Goal: Task Accomplishment & Management: Use online tool/utility

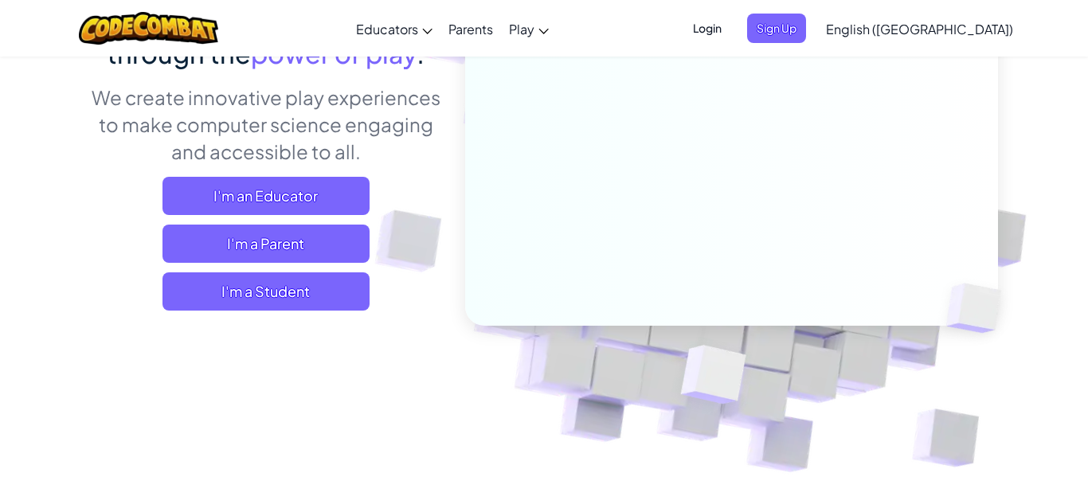
scroll to position [194, 0]
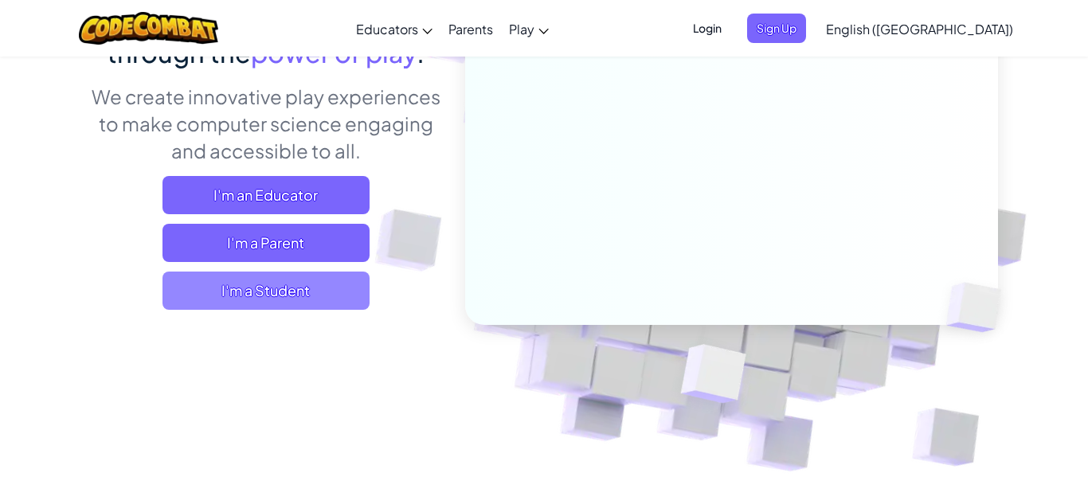
click at [351, 304] on span "I'm a Student" at bounding box center [266, 291] width 207 height 38
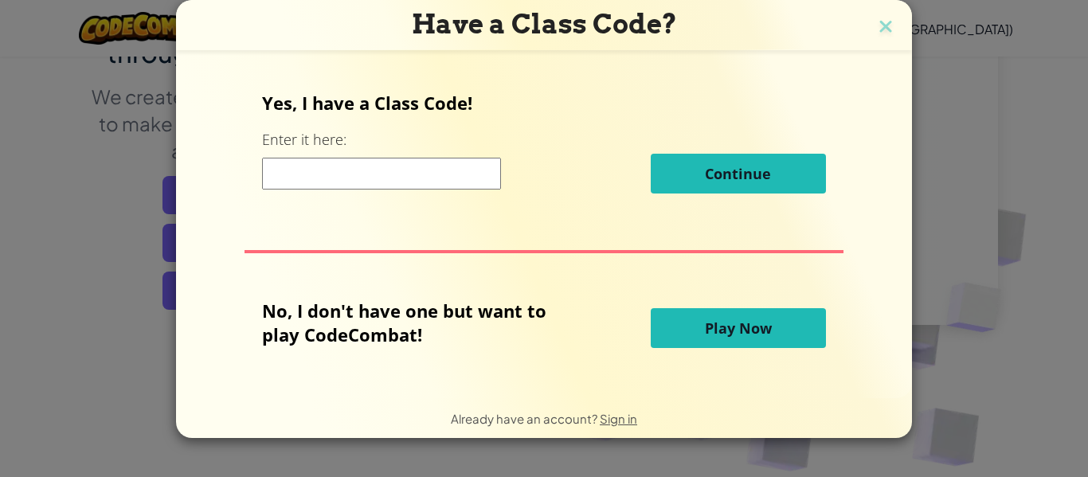
click at [770, 326] on button "Play Now" at bounding box center [738, 328] width 175 height 40
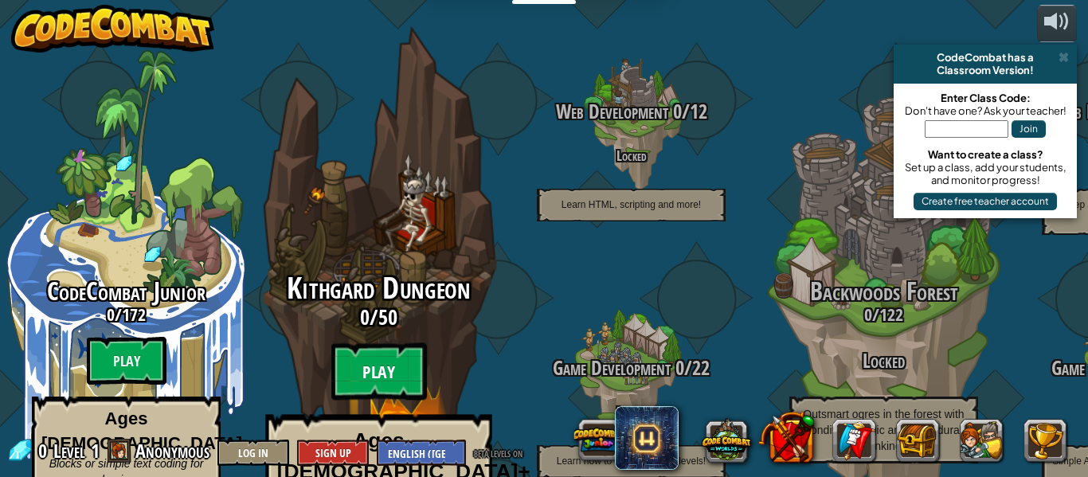
click at [374, 343] on btn "Play" at bounding box center [379, 371] width 96 height 57
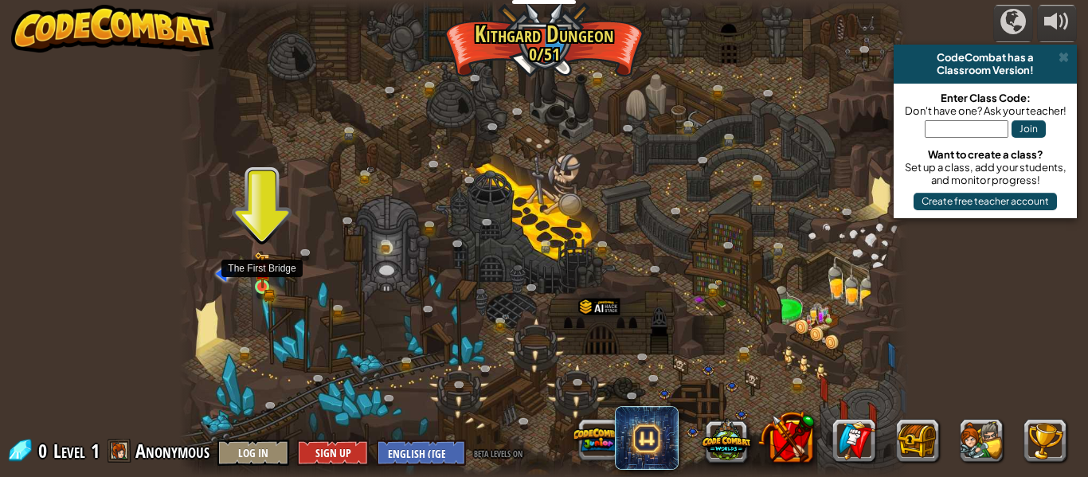
click at [261, 284] on img at bounding box center [262, 270] width 17 height 37
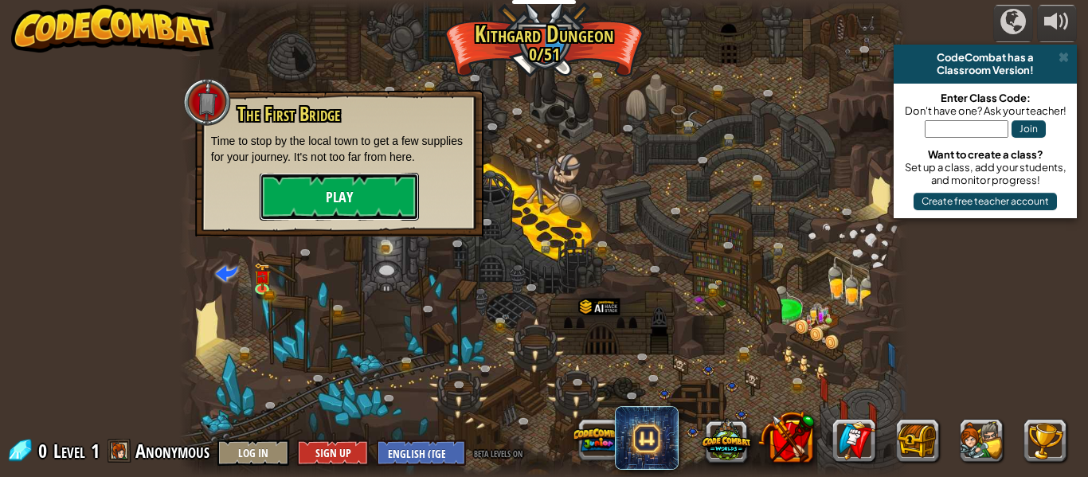
click at [351, 195] on button "Play" at bounding box center [339, 197] width 159 height 48
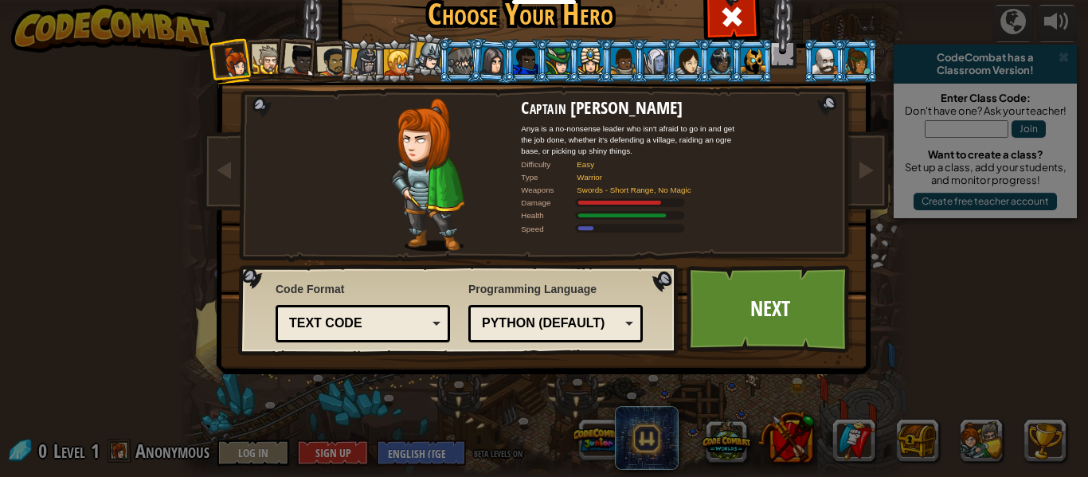
click at [336, 54] on div at bounding box center [332, 61] width 29 height 29
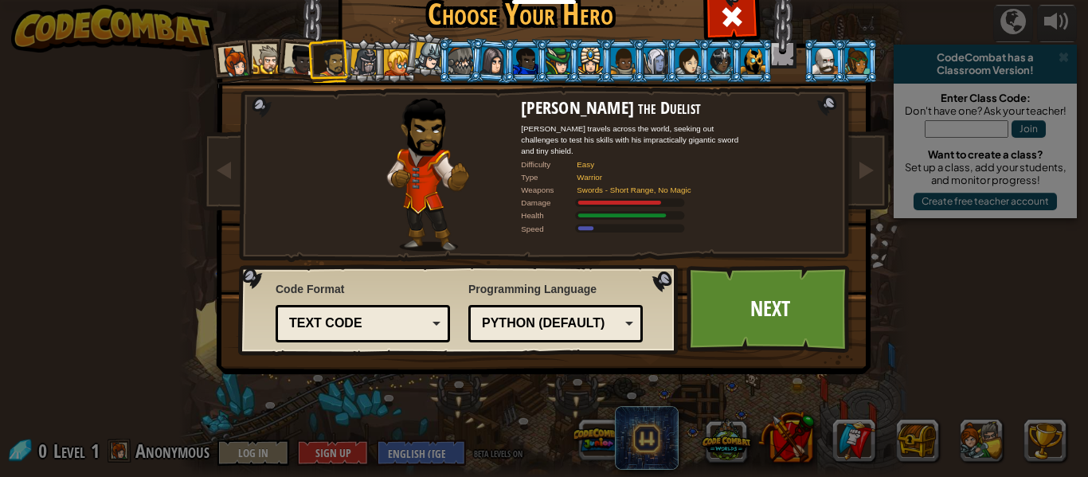
click at [359, 56] on div at bounding box center [364, 62] width 27 height 27
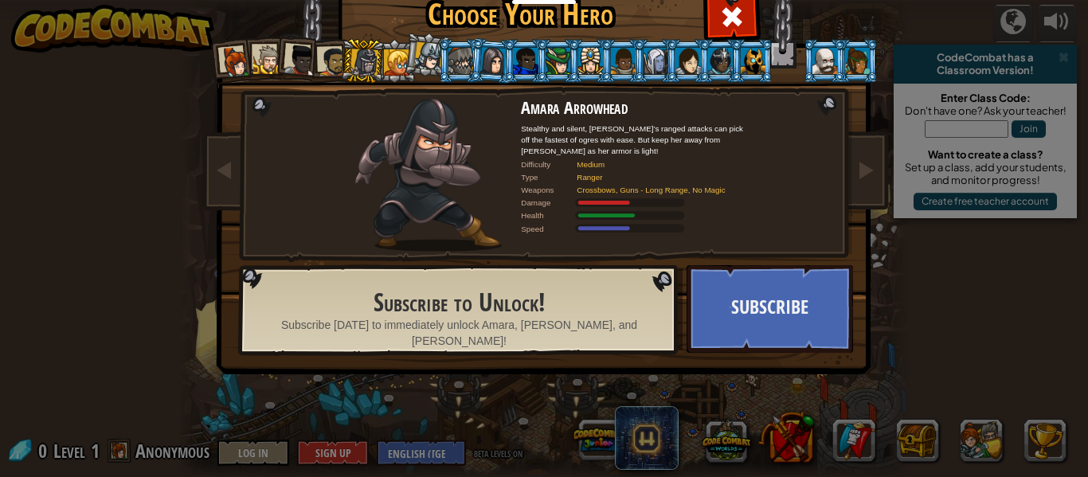
click at [437, 62] on div at bounding box center [429, 56] width 29 height 29
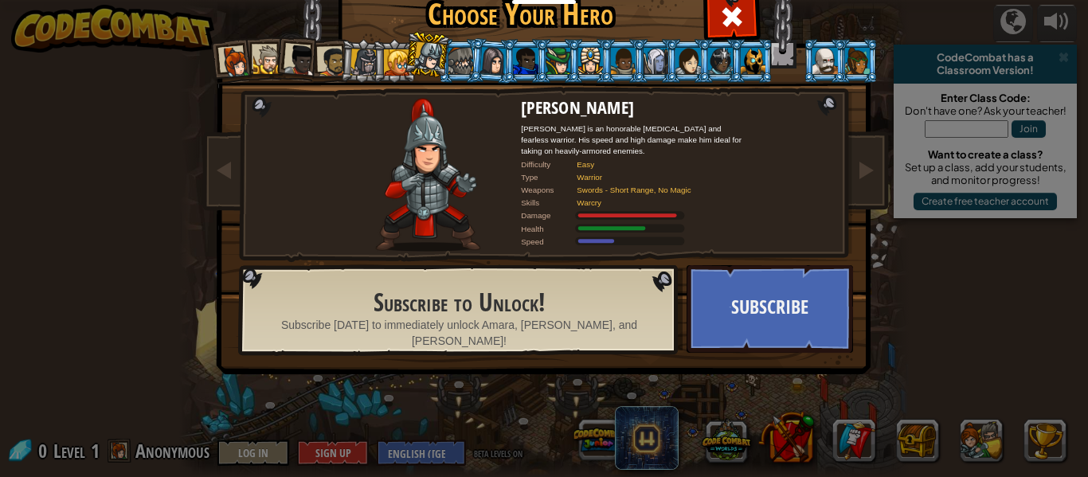
click at [469, 60] on div at bounding box center [461, 60] width 25 height 25
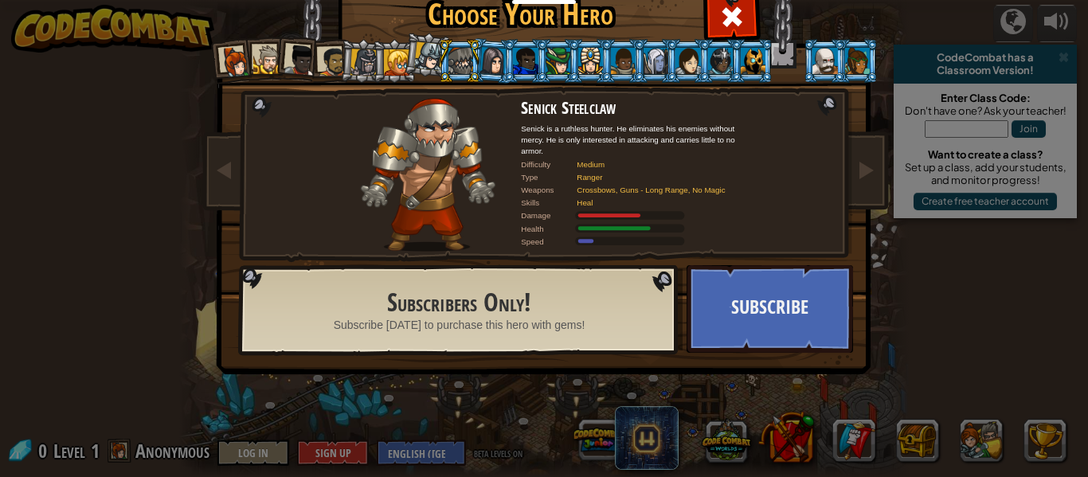
click at [485, 62] on div at bounding box center [493, 60] width 26 height 27
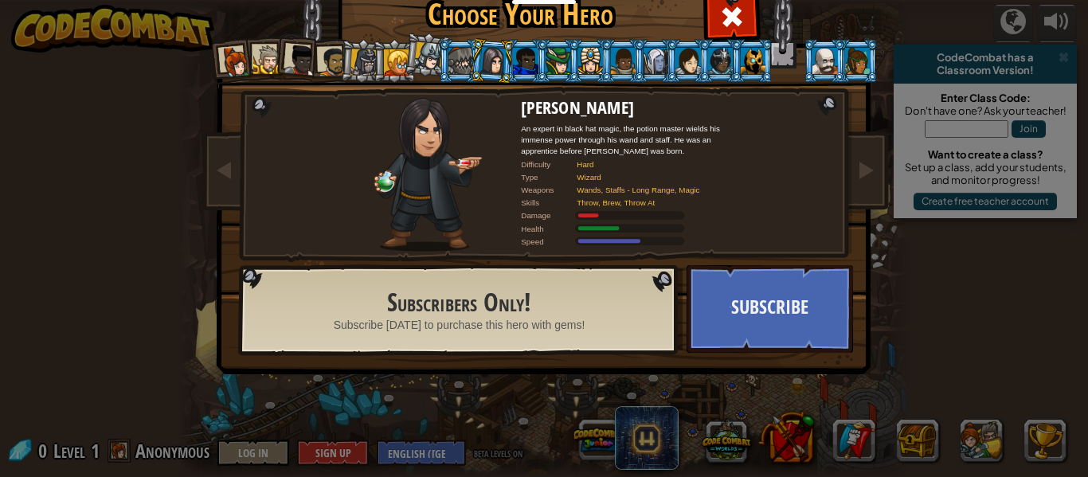
click at [337, 65] on div at bounding box center [332, 61] width 29 height 29
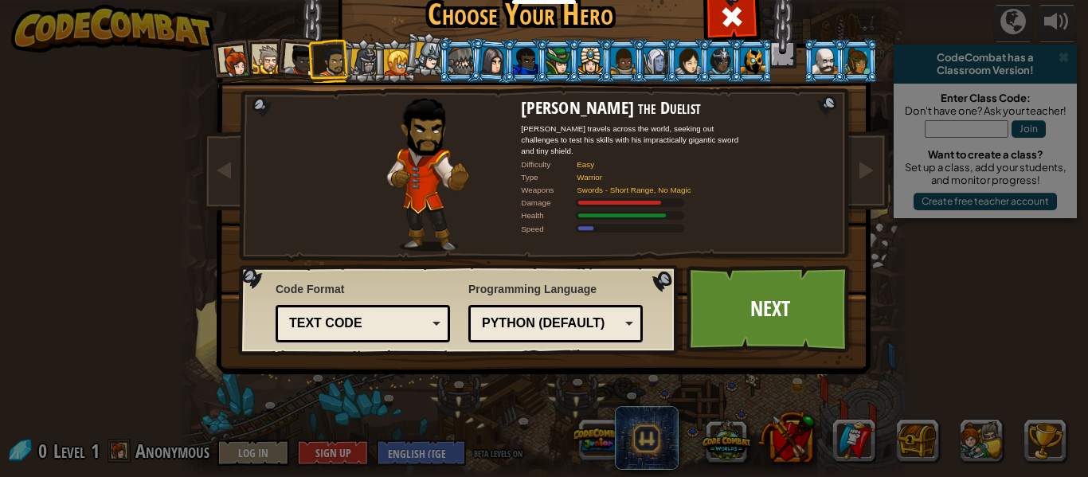
click at [298, 57] on div at bounding box center [300, 61] width 32 height 32
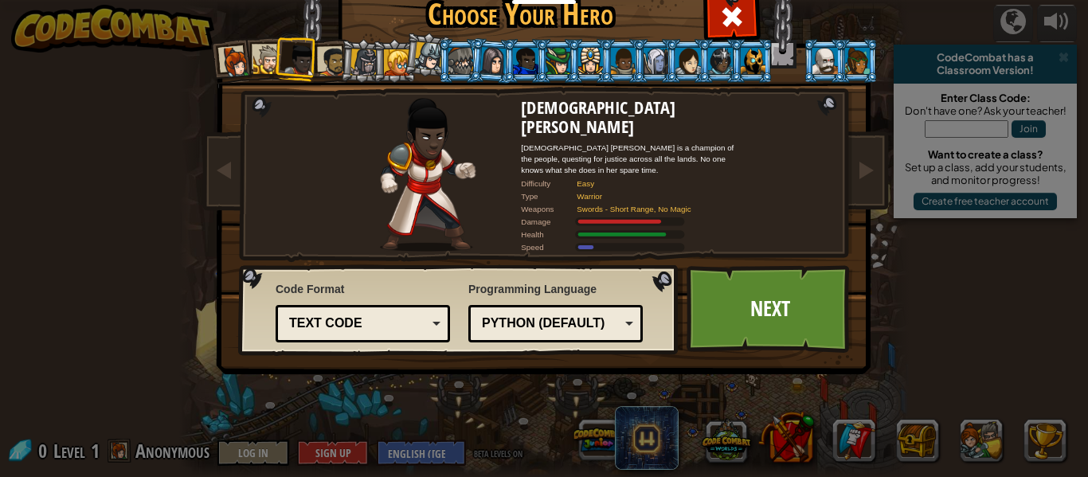
click at [265, 62] on div at bounding box center [267, 59] width 29 height 29
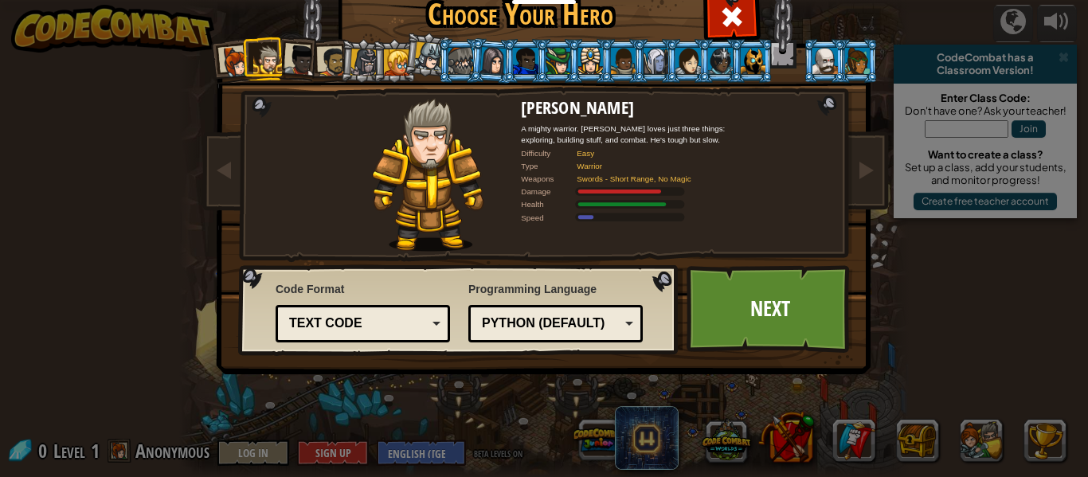
click at [232, 61] on div at bounding box center [236, 62] width 32 height 32
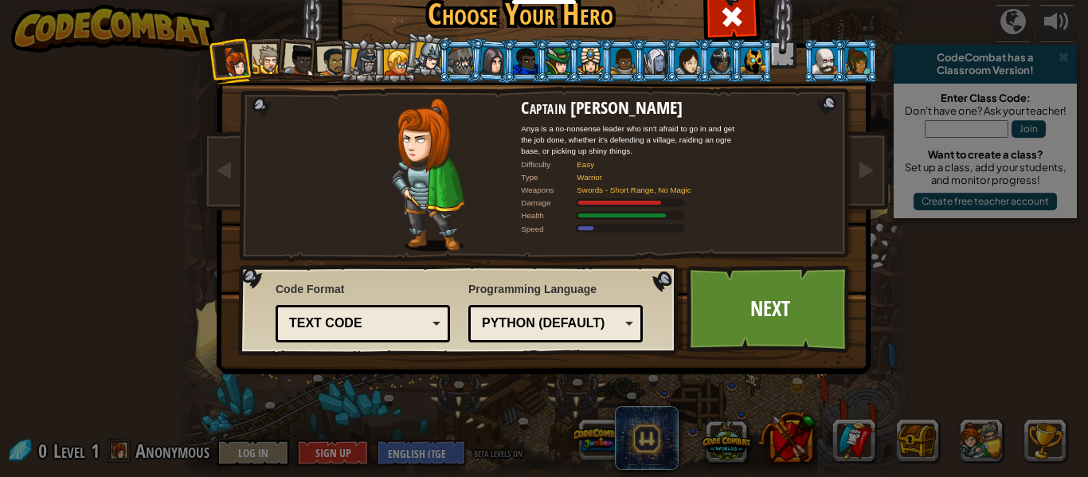
click at [264, 51] on div at bounding box center [267, 59] width 29 height 29
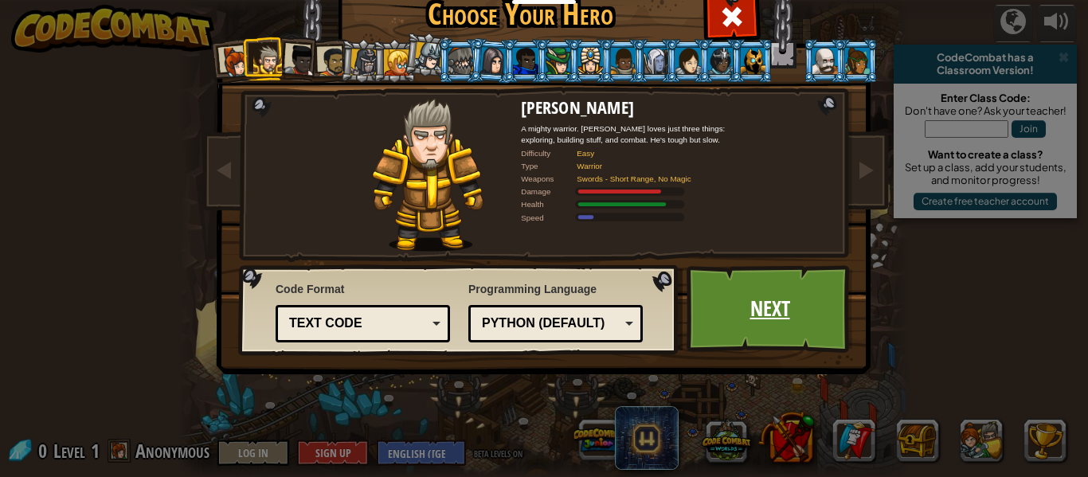
click at [754, 318] on link "Next" at bounding box center [770, 309] width 167 height 88
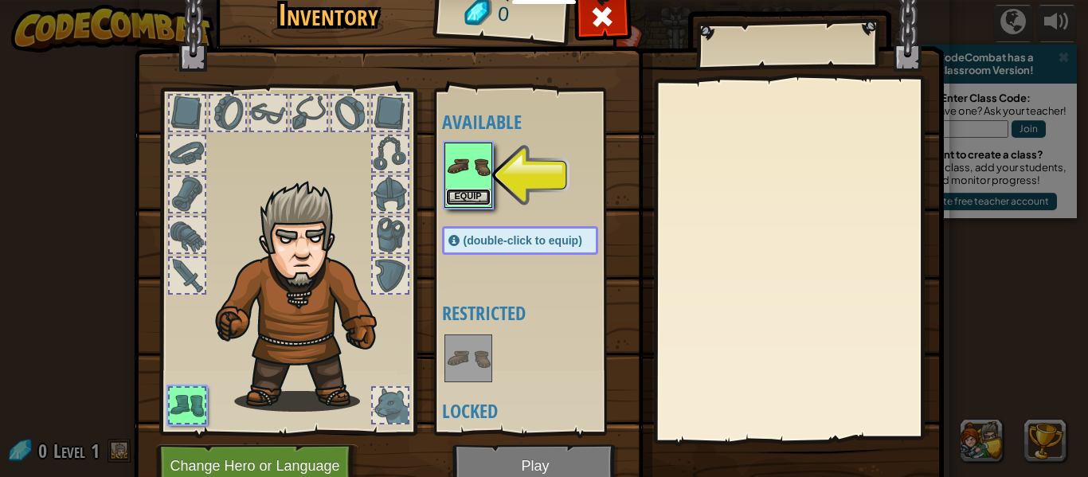
click at [465, 190] on button "Equip" at bounding box center [468, 197] width 45 height 17
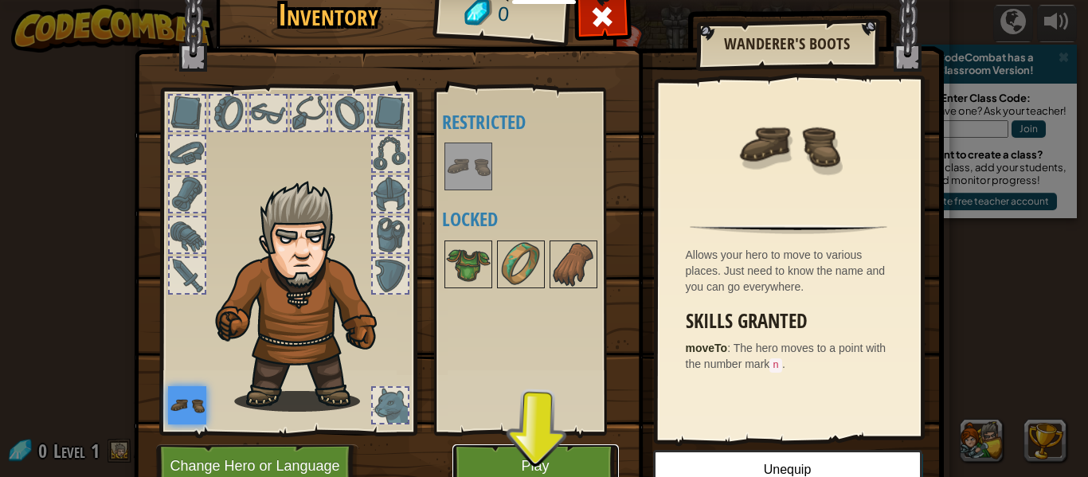
click at [523, 457] on button "Play" at bounding box center [536, 467] width 167 height 44
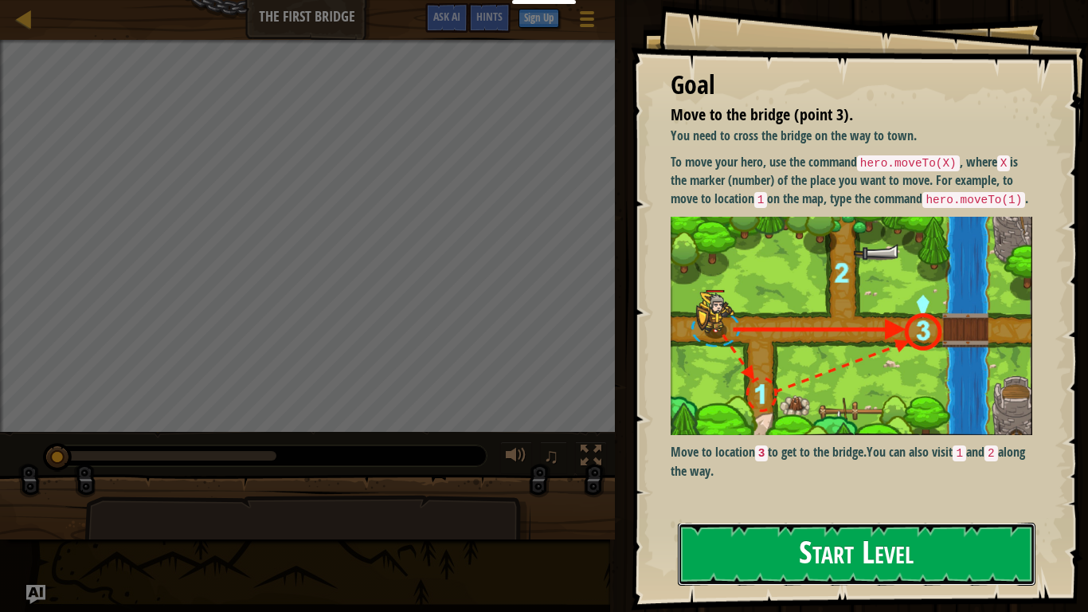
click at [948, 476] on button "Start Level" at bounding box center [857, 554] width 358 height 63
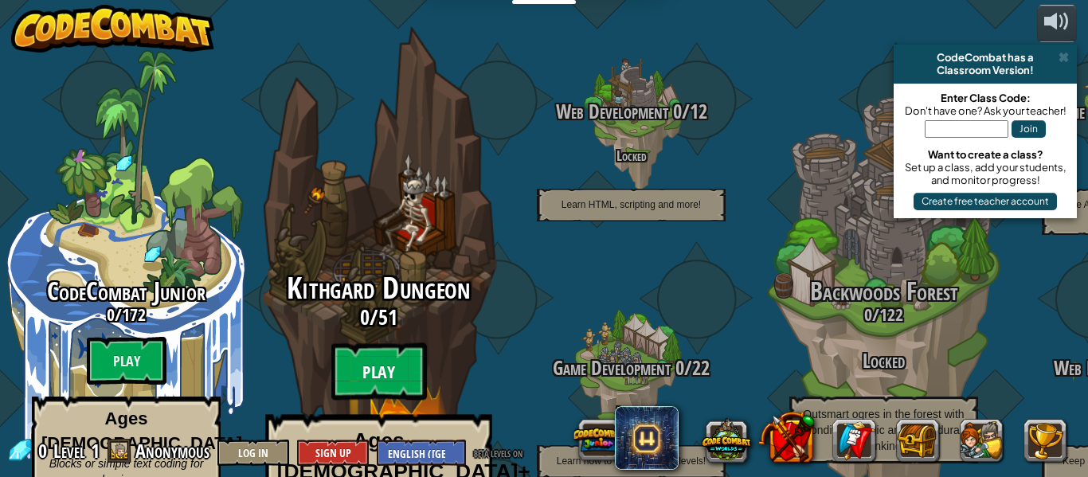
click at [376, 343] on btn "Play" at bounding box center [379, 371] width 96 height 57
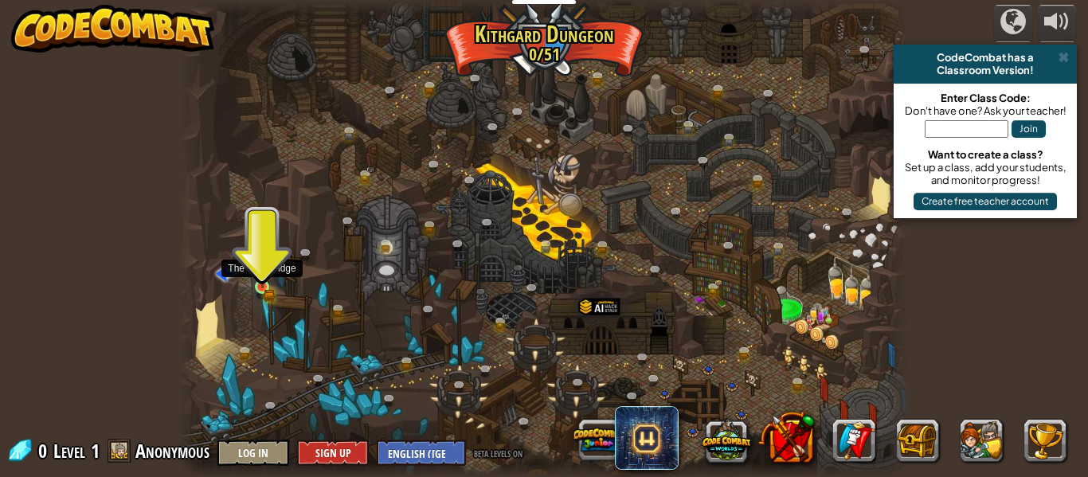
click at [265, 274] on img at bounding box center [262, 270] width 10 height 10
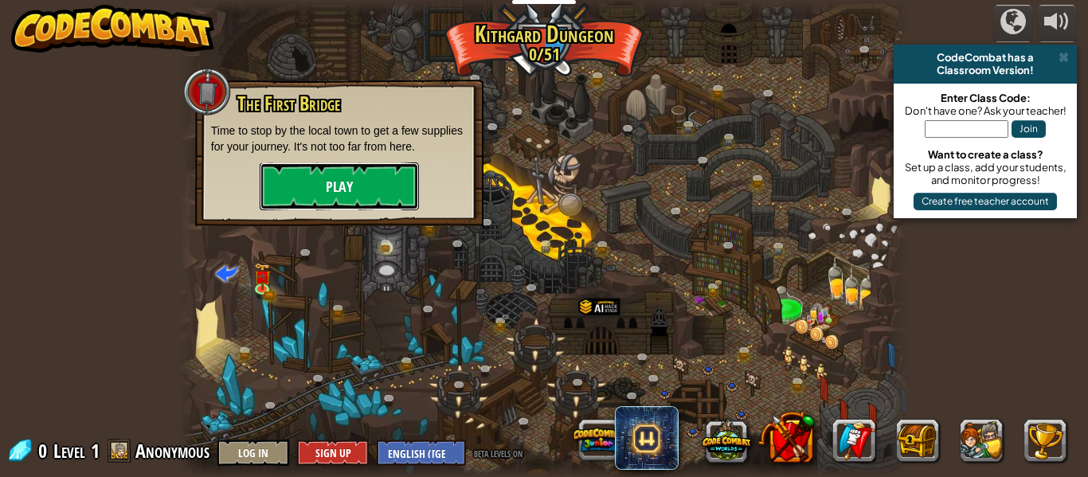
click at [309, 190] on button "Play" at bounding box center [339, 187] width 159 height 48
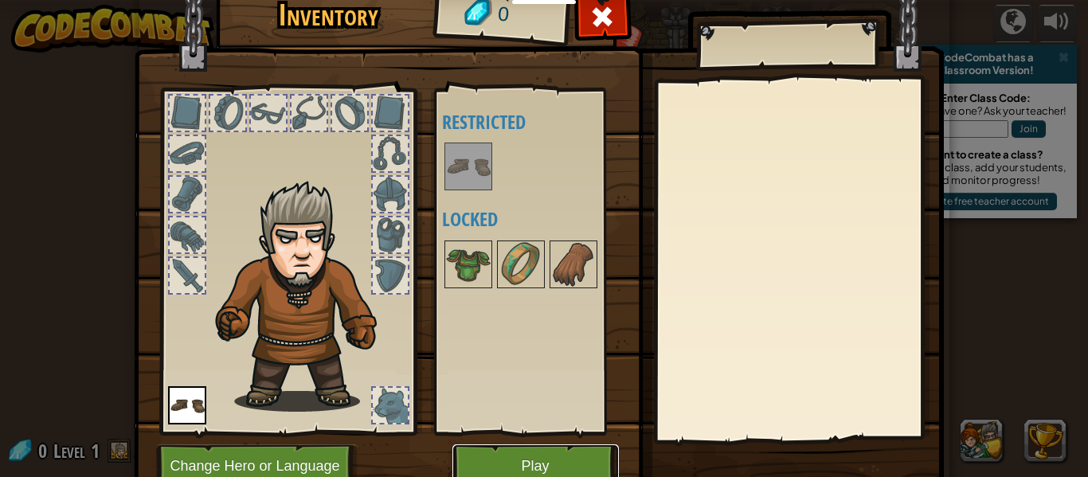
click at [537, 448] on button "Play" at bounding box center [536, 467] width 167 height 44
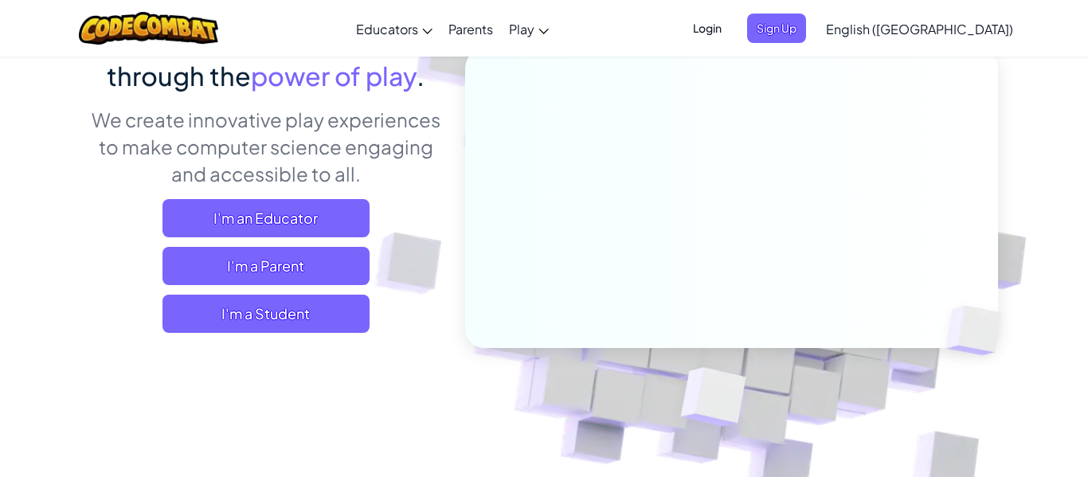
scroll to position [175, 0]
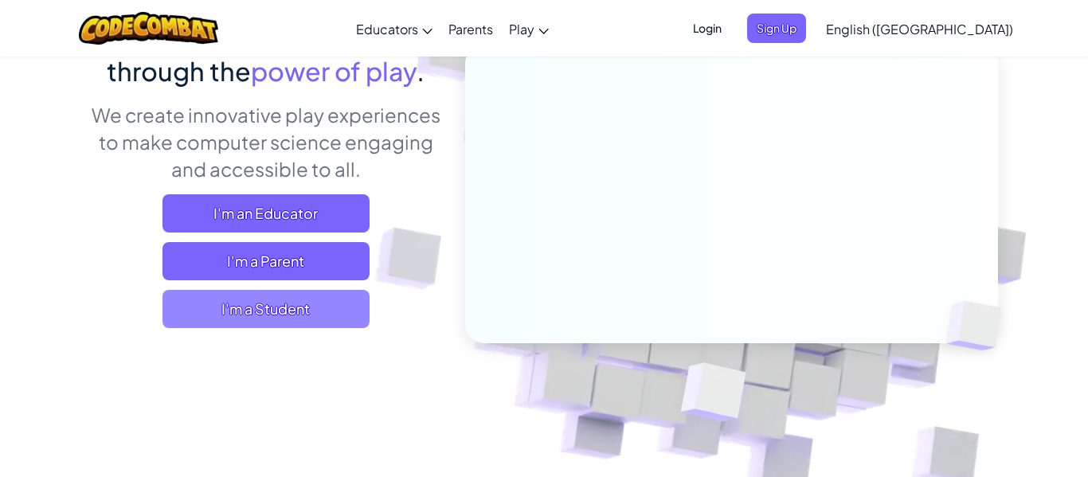
click at [321, 310] on span "I'm a Student" at bounding box center [266, 309] width 207 height 38
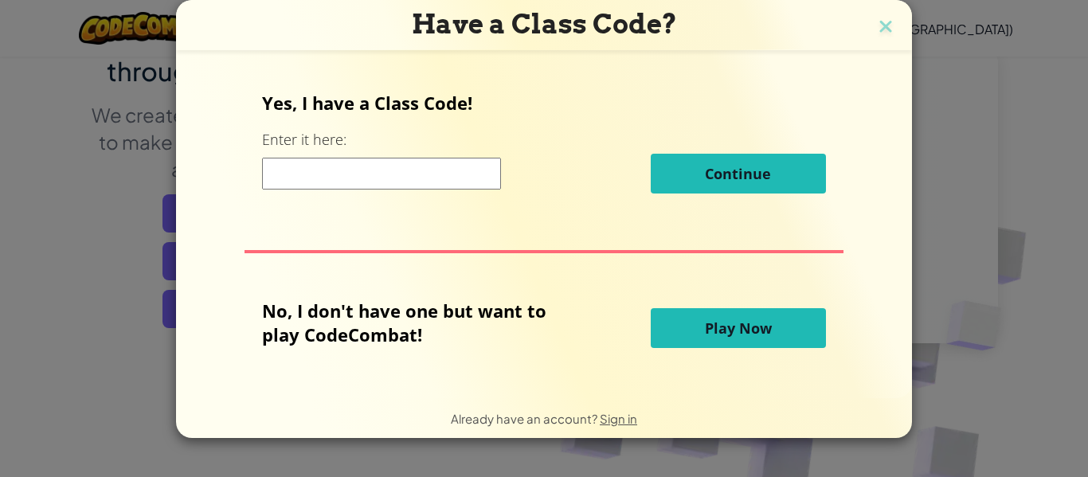
click at [748, 341] on button "Play Now" at bounding box center [738, 328] width 175 height 40
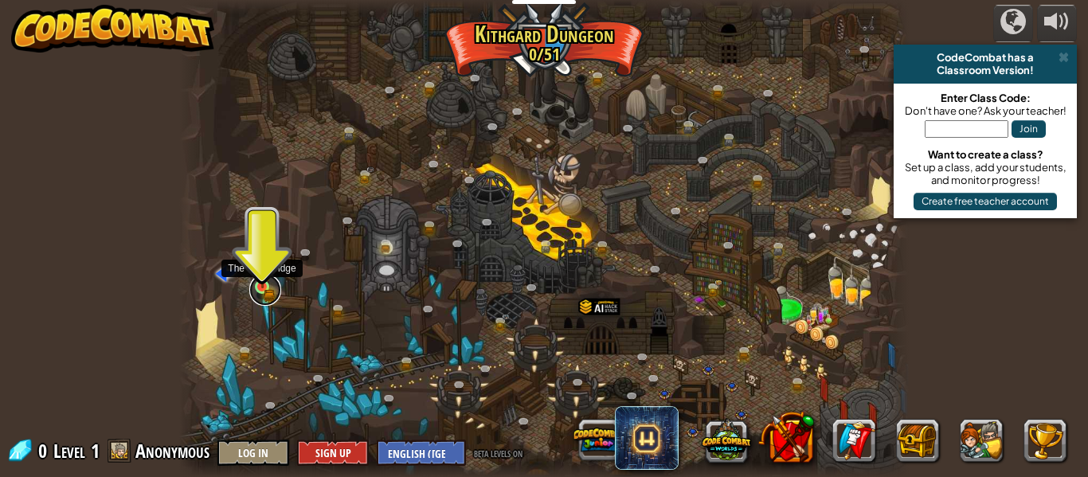
click at [271, 280] on link at bounding box center [265, 290] width 32 height 32
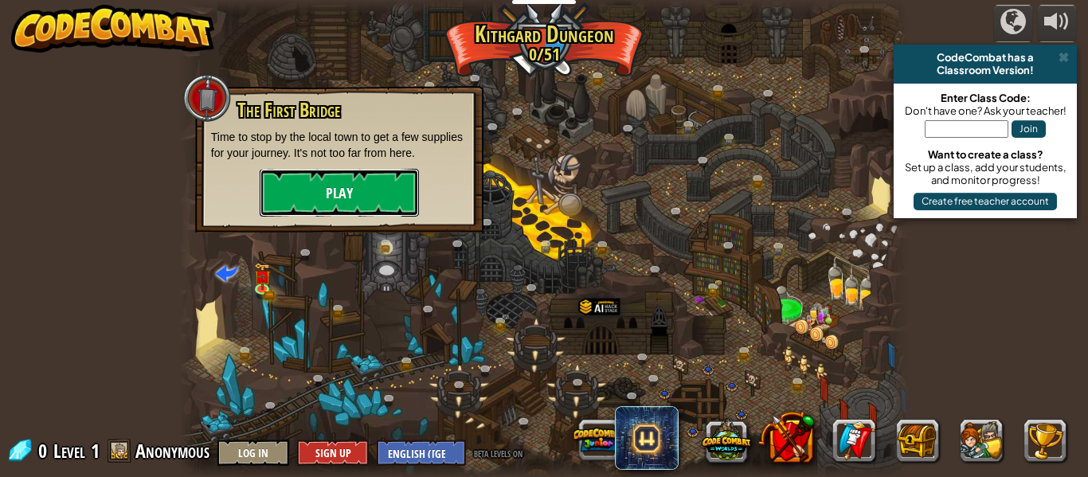
click at [316, 198] on button "Play" at bounding box center [339, 193] width 159 height 48
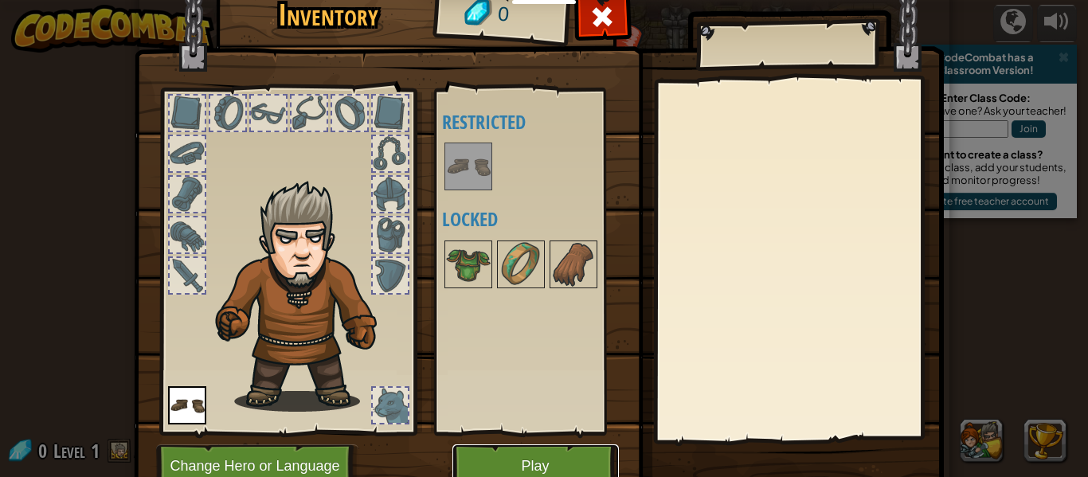
click at [476, 455] on button "Play" at bounding box center [536, 467] width 167 height 44
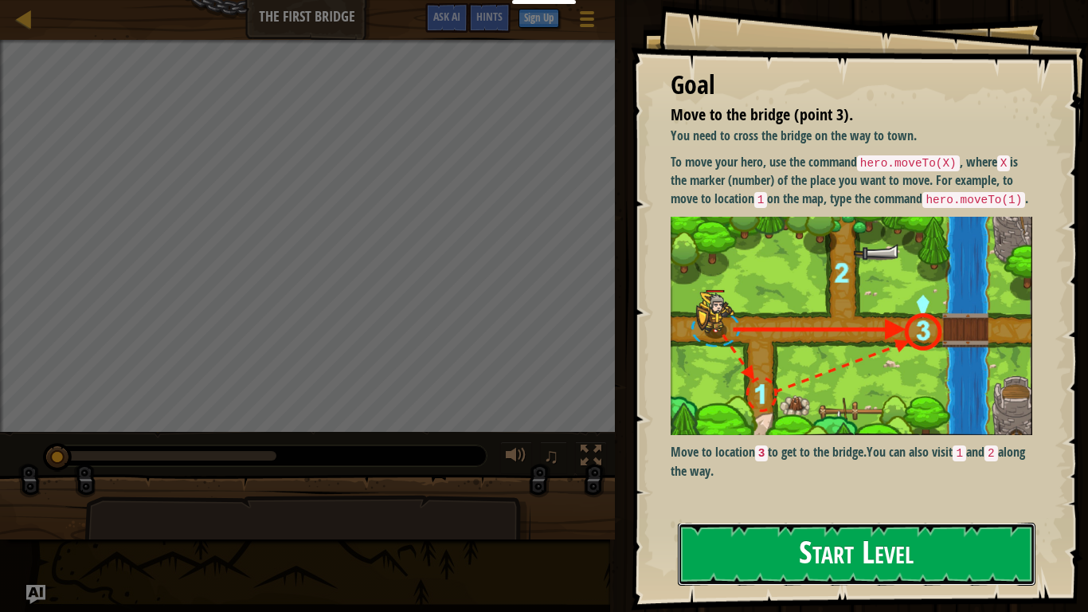
click at [994, 476] on button "Start Level" at bounding box center [857, 554] width 358 height 63
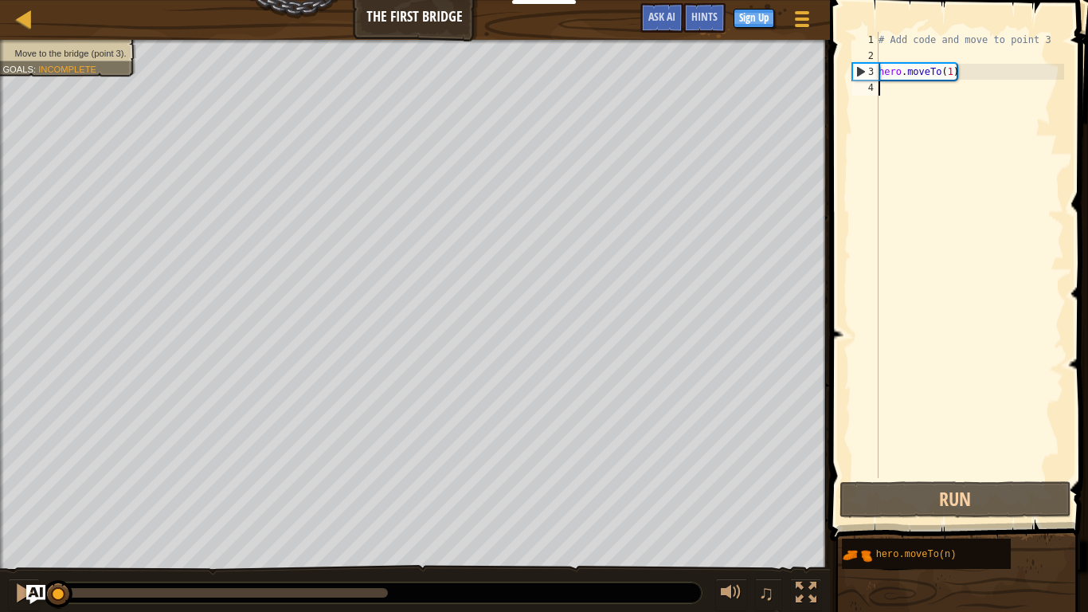
click at [858, 69] on div "3" at bounding box center [865, 72] width 25 height 16
click at [865, 73] on div "3" at bounding box center [865, 72] width 25 height 16
drag, startPoint x: 863, startPoint y: 74, endPoint x: 936, endPoint y: 92, distance: 75.4
click at [936, 92] on div "hero.moveTo(1) 1 2 3 4 # Add code and move to point 3 hero . moveTo ( 1 ) ההההה…" at bounding box center [956, 255] width 215 height 446
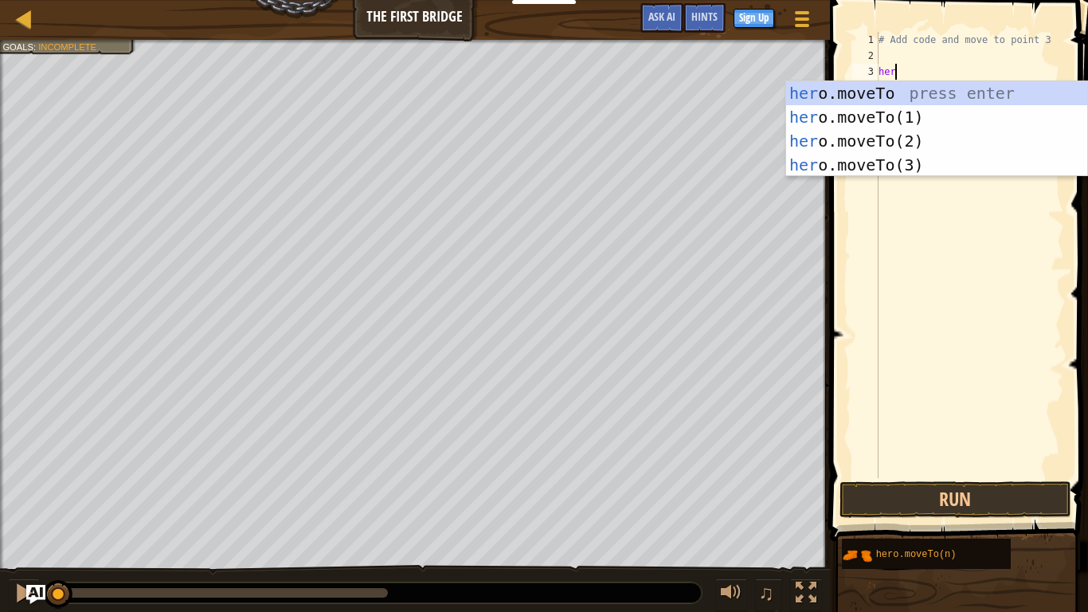
scroll to position [7, 2]
click at [924, 141] on div "hero .moveTo press enter hero .moveTo(1) press enter hero .moveTo(2) press ente…" at bounding box center [936, 152] width 301 height 143
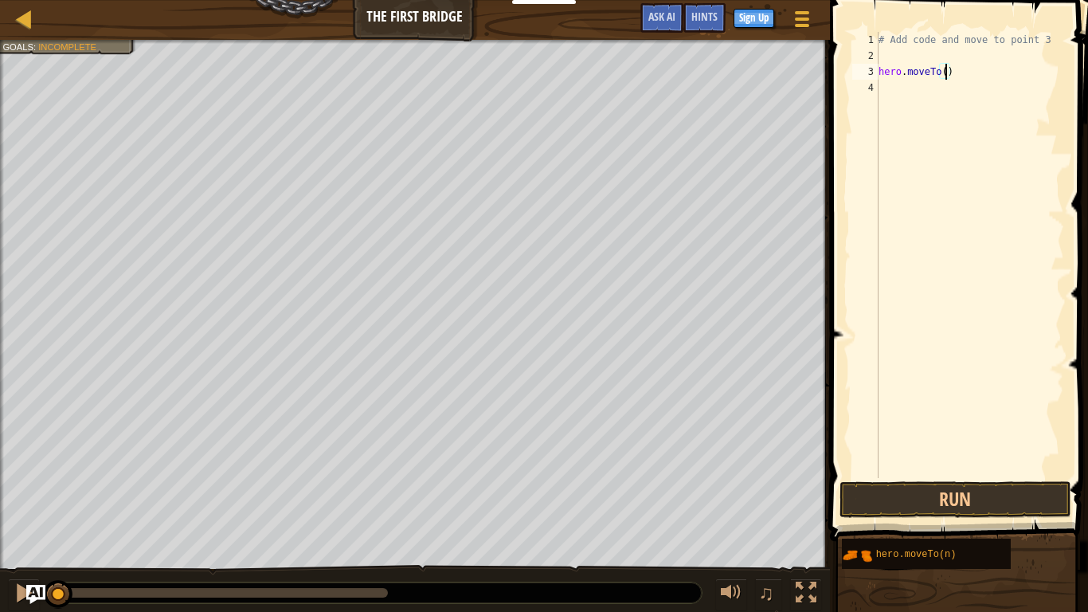
scroll to position [7, 10]
click at [964, 476] on button "Run" at bounding box center [956, 499] width 232 height 37
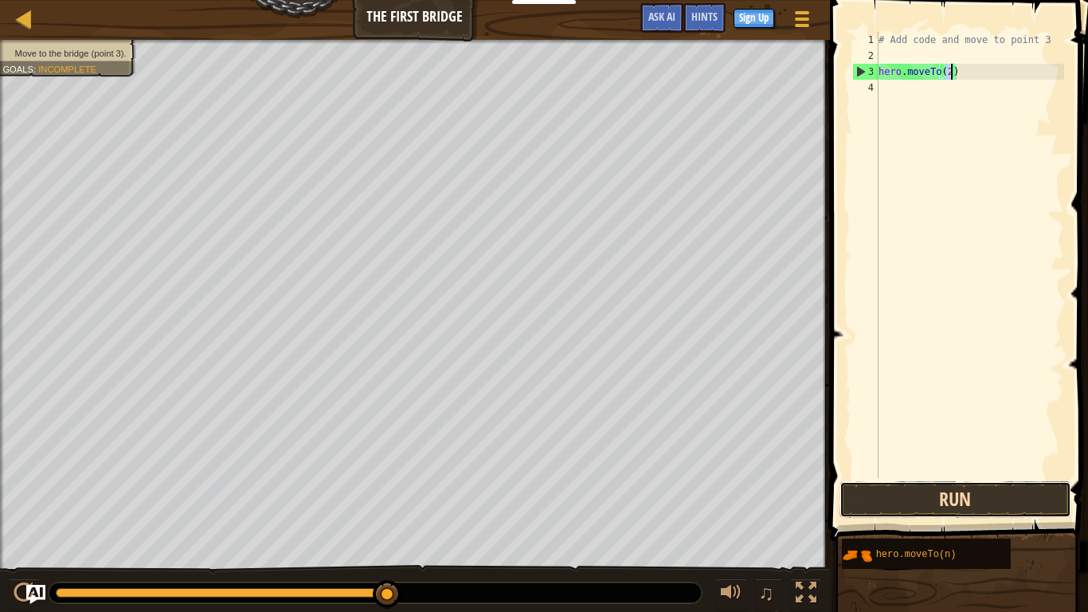
click at [1012, 476] on button "Run" at bounding box center [956, 499] width 232 height 37
type textarea "hero.moveTo(3)"
click at [1015, 476] on button "Run" at bounding box center [956, 499] width 232 height 37
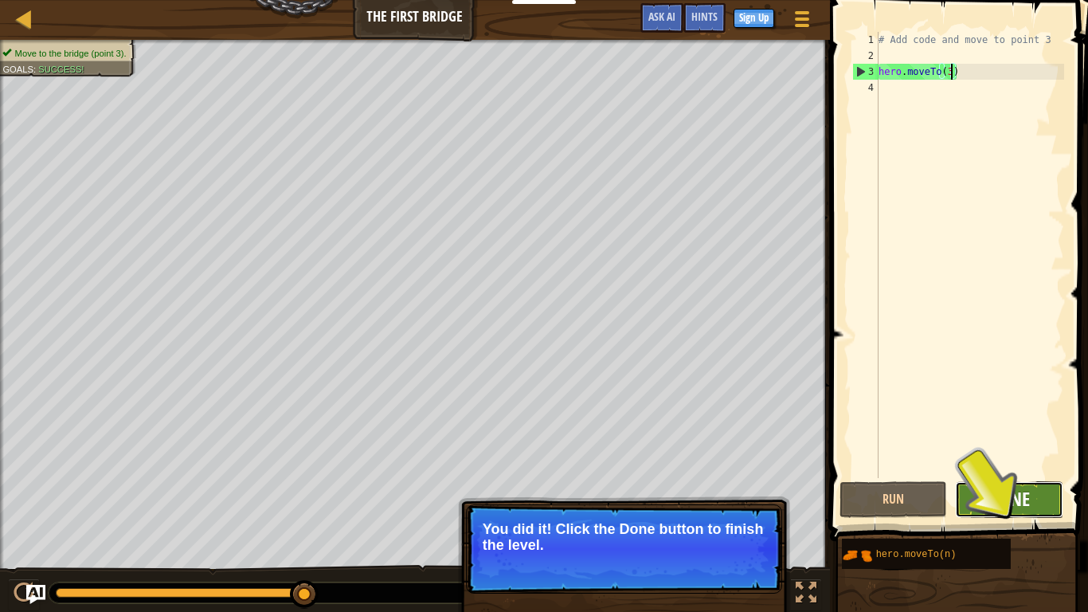
click at [1021, 476] on span "Done" at bounding box center [1009, 498] width 41 height 25
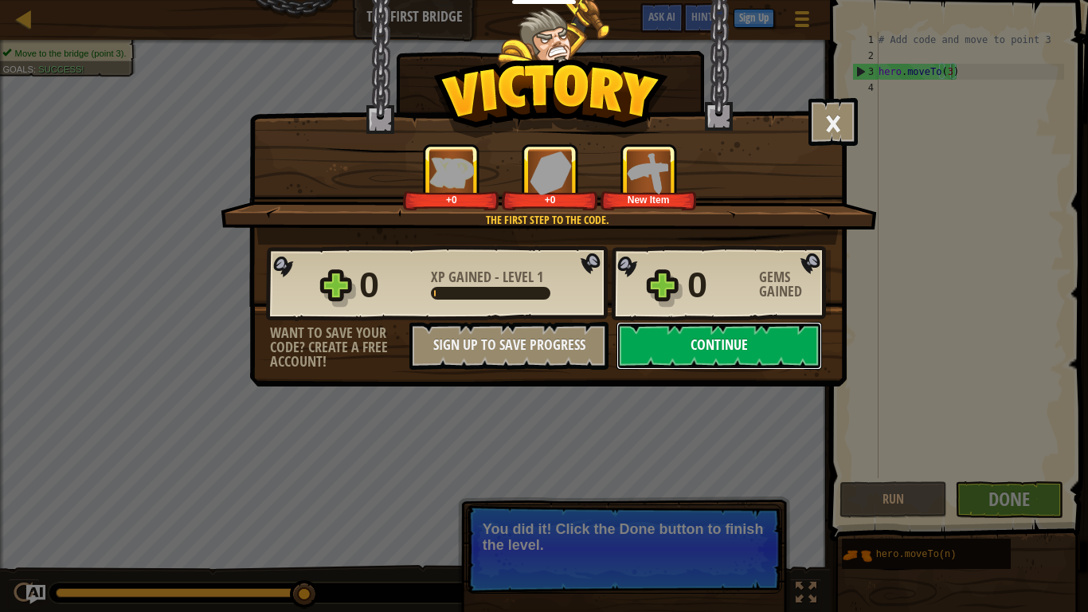
click at [662, 339] on button "Continue" at bounding box center [720, 346] width 206 height 48
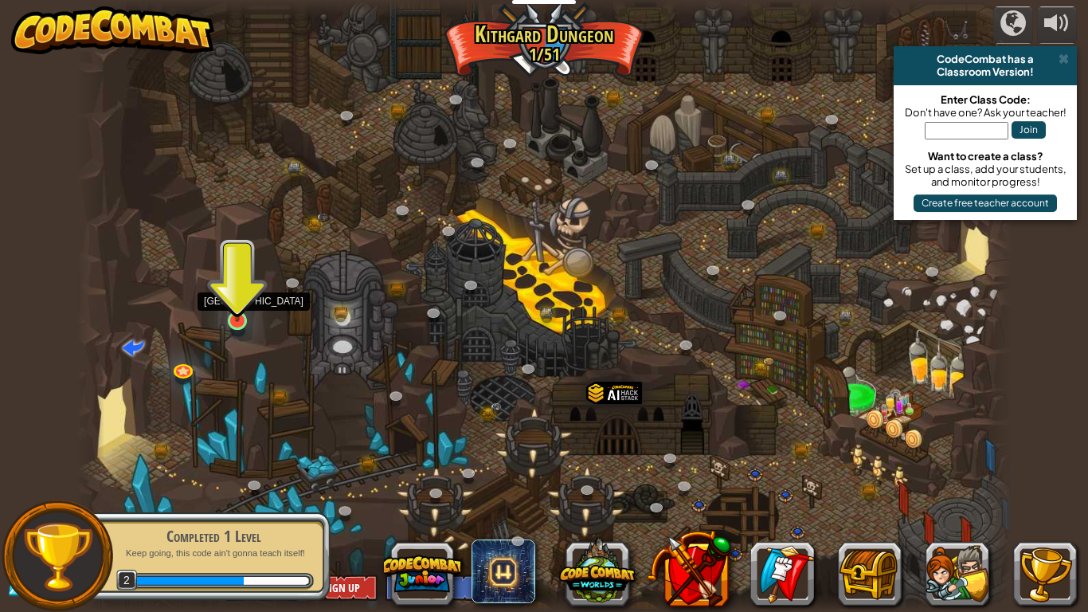
click at [235, 314] on img at bounding box center [237, 295] width 24 height 54
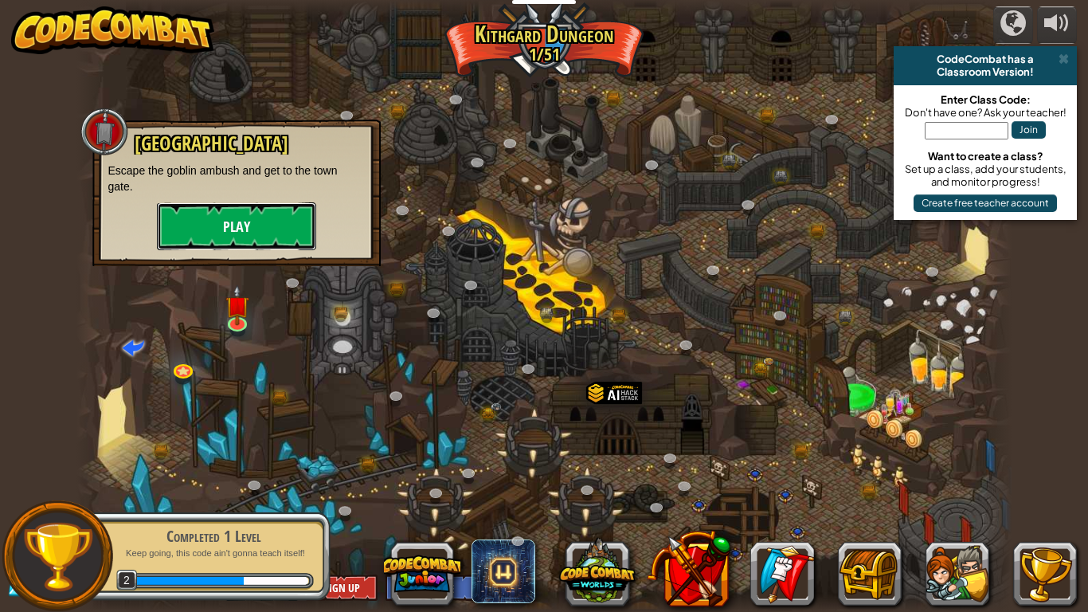
click at [211, 225] on button "Play" at bounding box center [236, 226] width 159 height 48
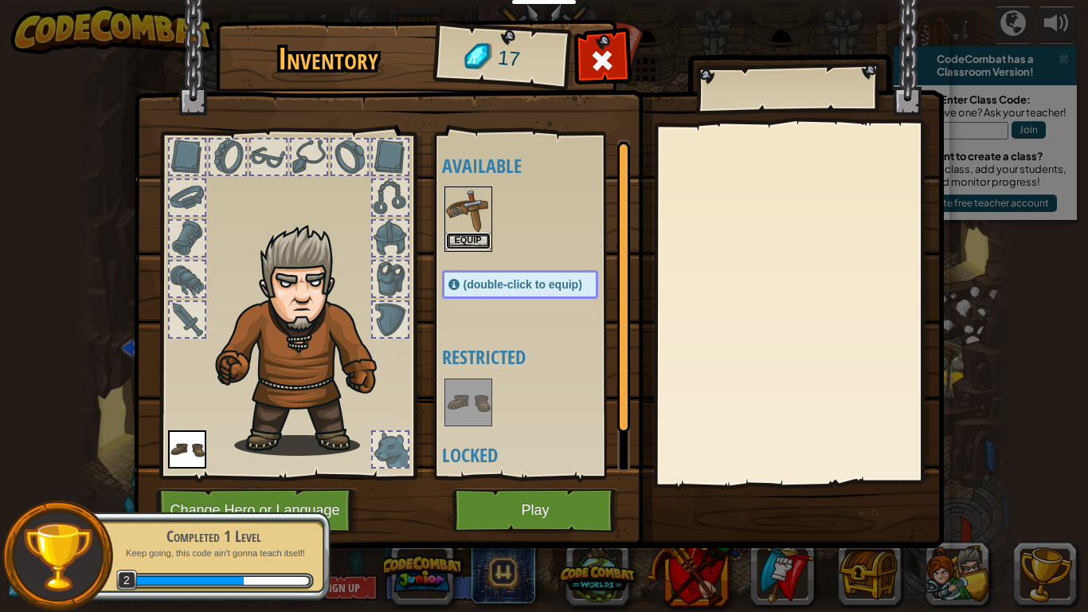
click at [477, 235] on button "Equip" at bounding box center [468, 241] width 45 height 17
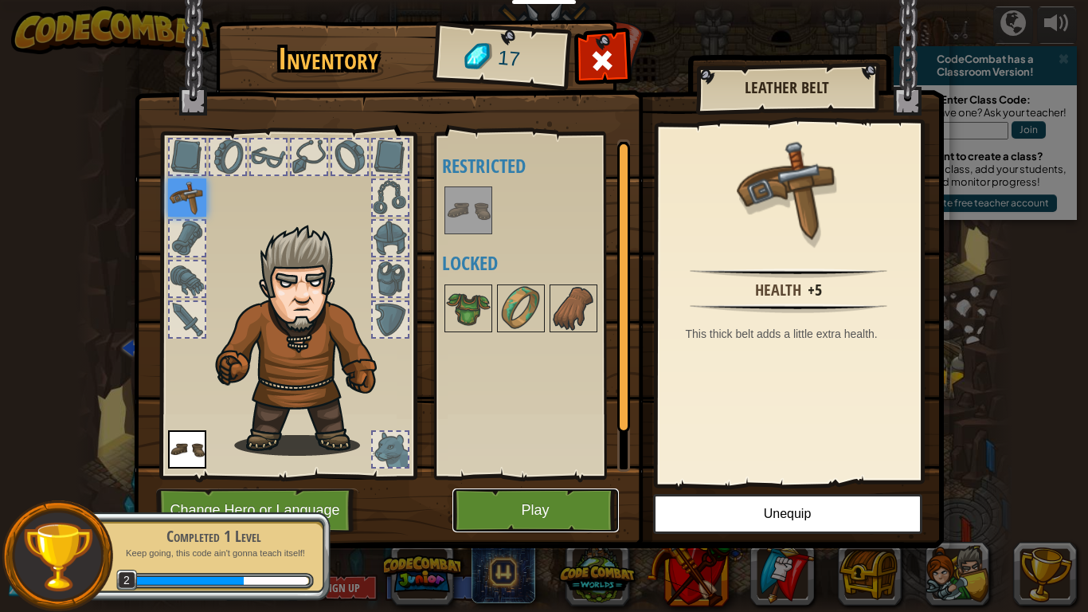
click at [565, 476] on button "Play" at bounding box center [536, 510] width 167 height 44
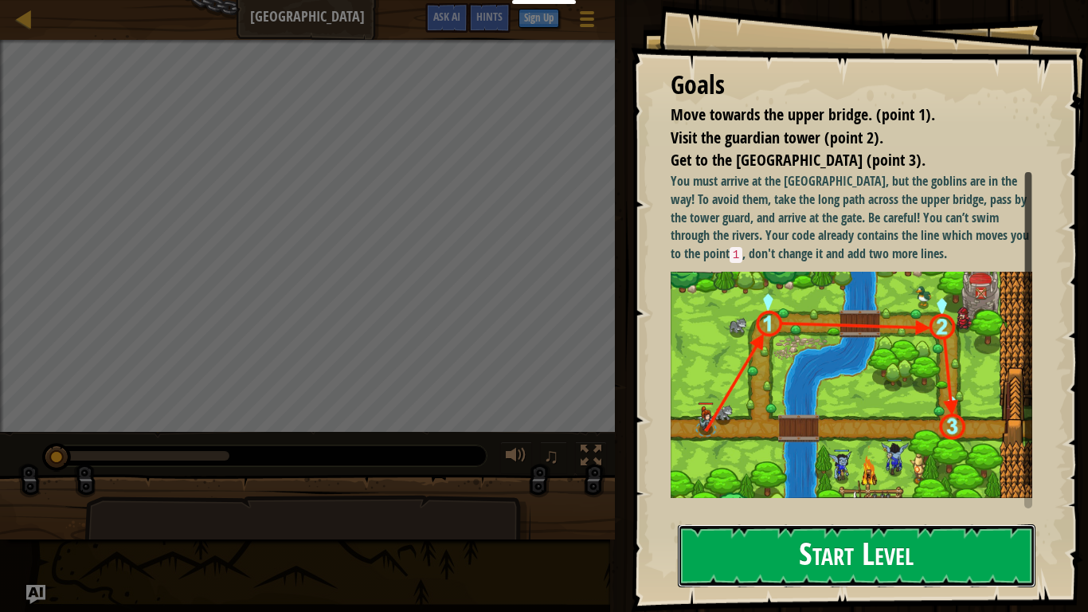
click at [787, 476] on button "Start Level" at bounding box center [857, 555] width 358 height 63
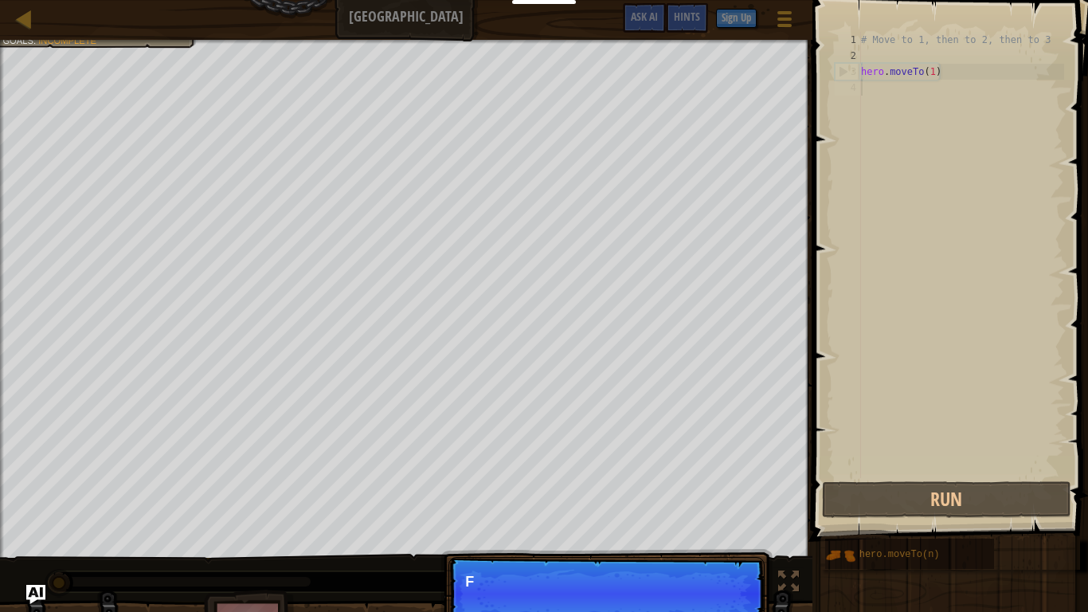
click at [726, 476] on p "Continue F" at bounding box center [607, 593] width 316 height 73
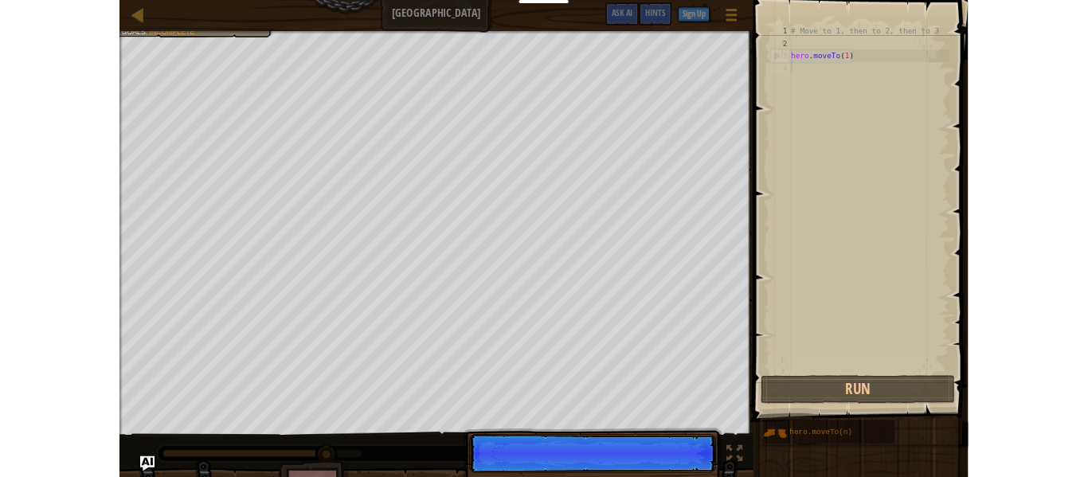
scroll to position [7, 0]
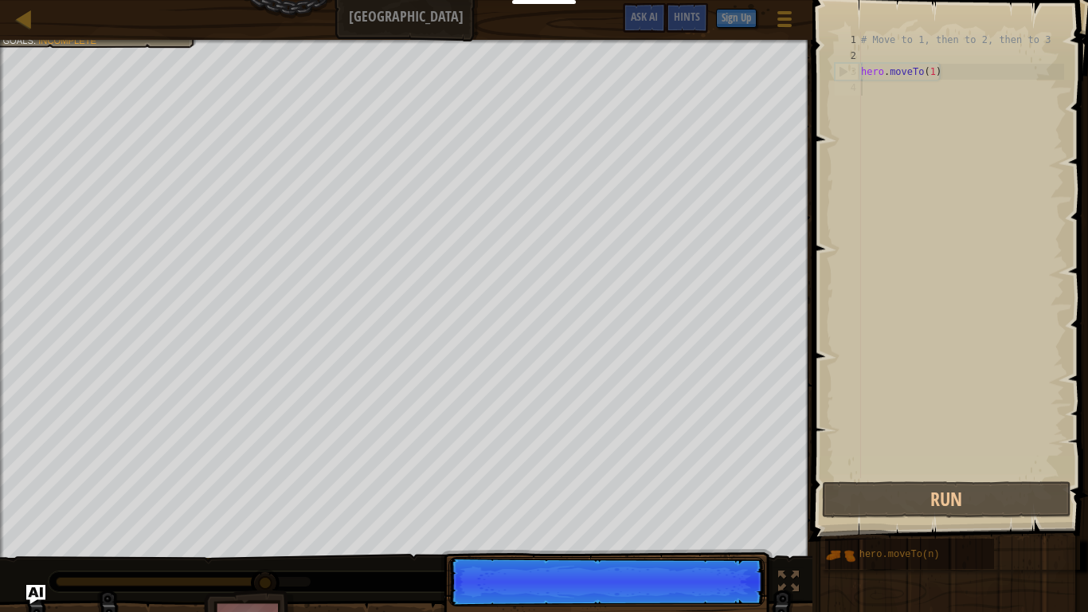
click at [913, 65] on div "# Move to 1, then to 2, then to 3 hero . moveTo ( 1 )" at bounding box center [961, 271] width 206 height 478
type textarea "hero.moveTo(1)"
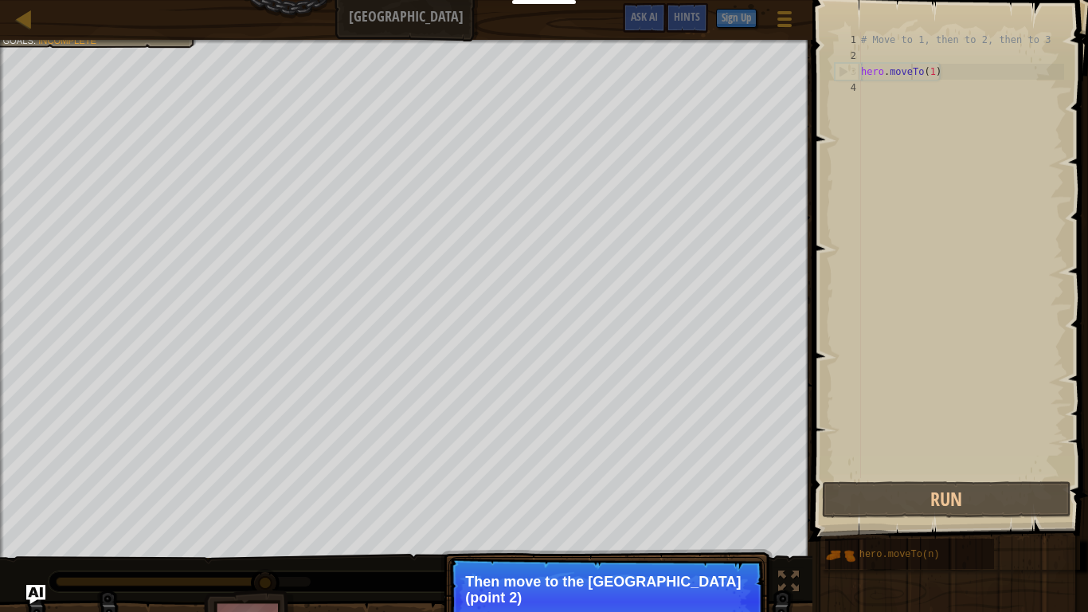
click at [853, 95] on div "4" at bounding box center [848, 88] width 26 height 16
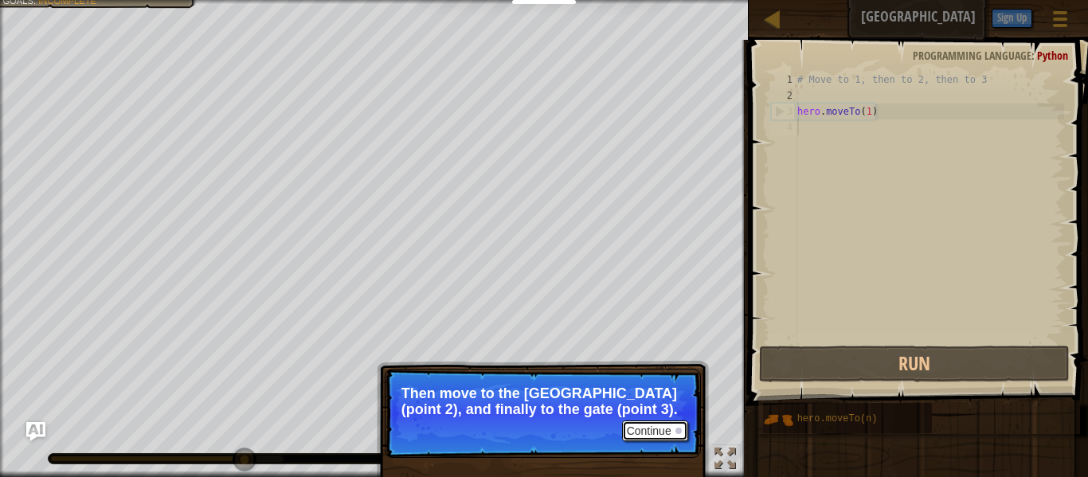
click at [661, 429] on button "Continue" at bounding box center [655, 431] width 66 height 21
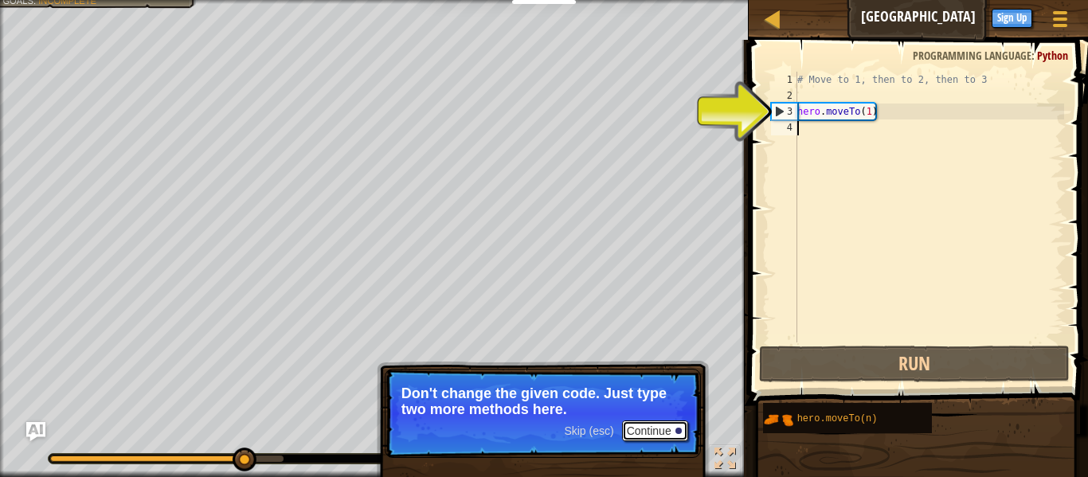
click at [661, 429] on button "Continue" at bounding box center [655, 431] width 66 height 21
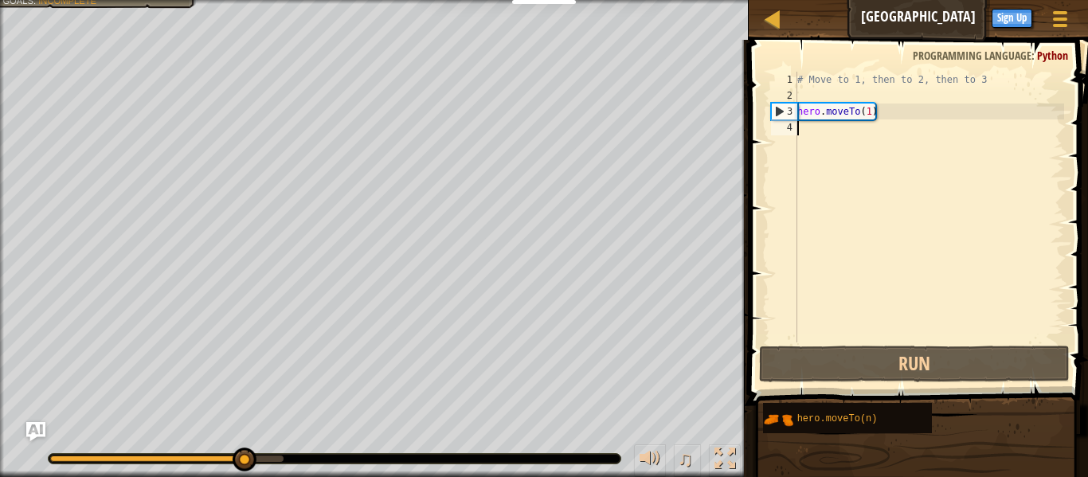
click at [879, 111] on div "# Move to 1, then to 2, then to 3 hero . moveTo ( 1 )" at bounding box center [929, 223] width 270 height 303
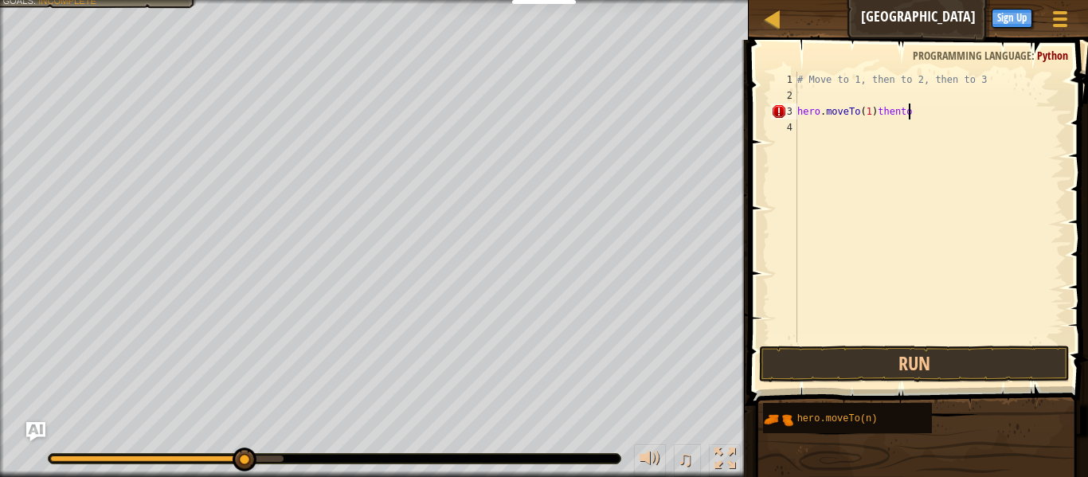
scroll to position [7, 16]
click at [897, 112] on div "# Move to 1, then to 2, then to 3 hero . moveTo ( 1 ) thento2" at bounding box center [929, 223] width 270 height 303
click at [912, 113] on div "# Move to 1, then to 2, then to 3 hero . moveTo ( 1 ) then . to2" at bounding box center [929, 223] width 270 height 303
click at [916, 118] on div "# Move to 1, then to 2, then to 3 hero . moveTo ( 1 ) then . to2" at bounding box center [929, 223] width 270 height 303
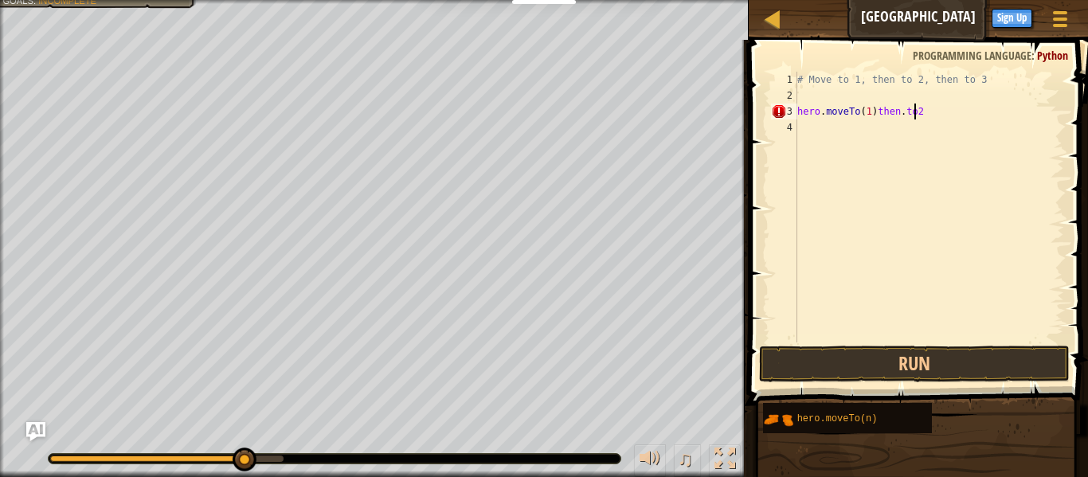
type textarea "hero.moveTo(1)then.to.2"
click at [960, 98] on div "# Move to 1, then to 2, then to 3 hero . moveTo ( 1 ) then . to .2" at bounding box center [929, 223] width 270 height 303
click at [959, 98] on div "# Move to 1, then to 2, then to 3 hero . moveTo ( 1 ) then . to .2" at bounding box center [929, 223] width 270 height 303
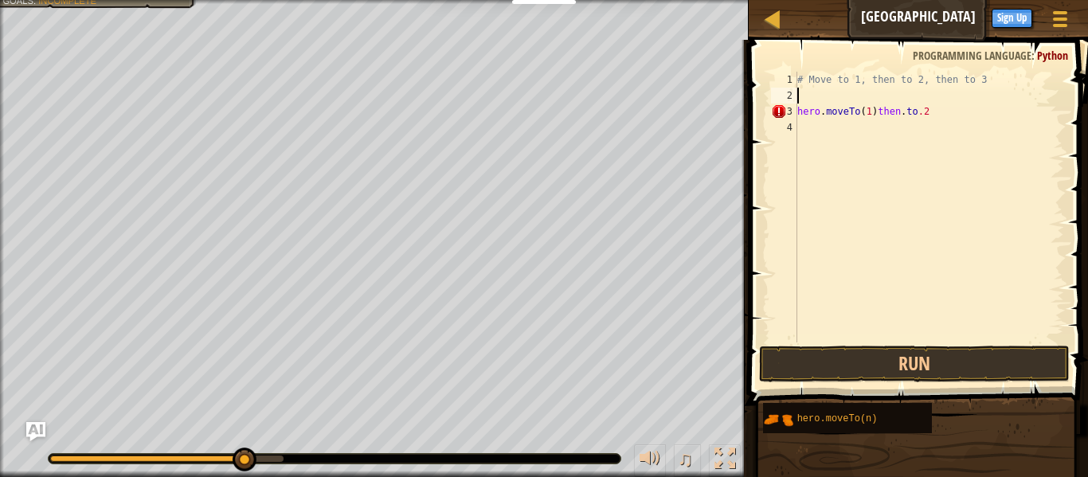
click at [968, 116] on div "# Move to 1, then to 2, then to 3 hero . moveTo ( 1 ) then . to .2" at bounding box center [929, 223] width 270 height 303
type textarea "hero.moveTo(1)"
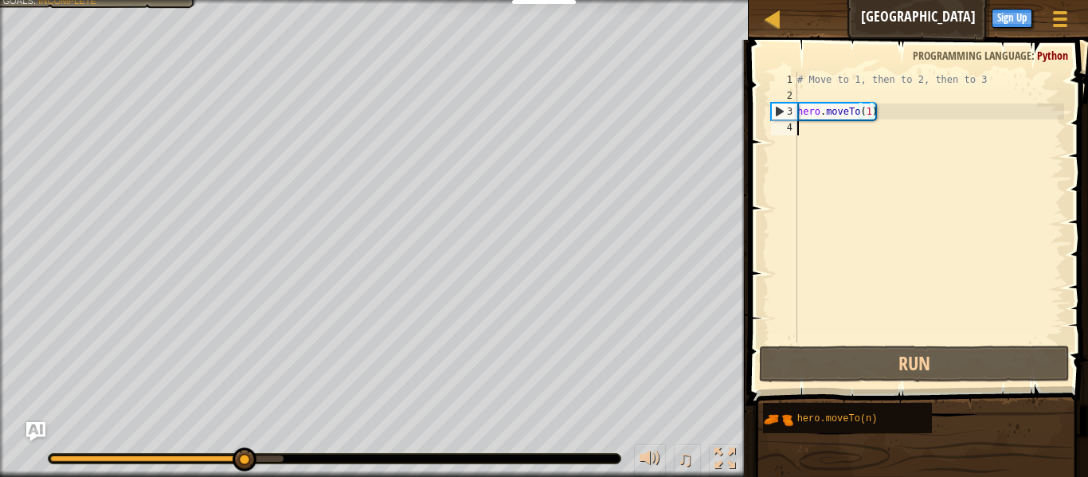
click at [865, 123] on div "# Move to 1, then to 2, then to 3 hero . moveTo ( 1 )" at bounding box center [929, 223] width 270 height 303
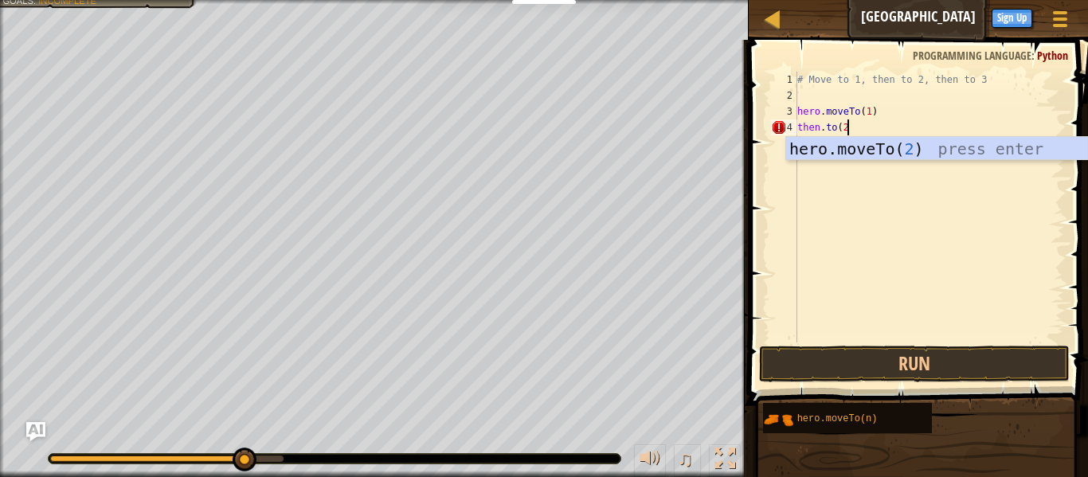
scroll to position [7, 6]
type textarea "then.to(2)"
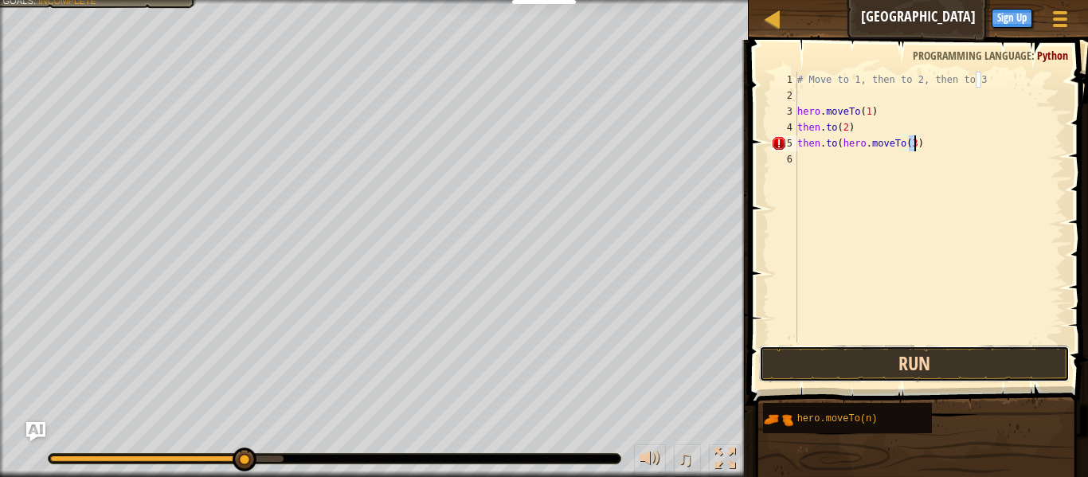
click at [958, 359] on button "Run" at bounding box center [914, 364] width 311 height 37
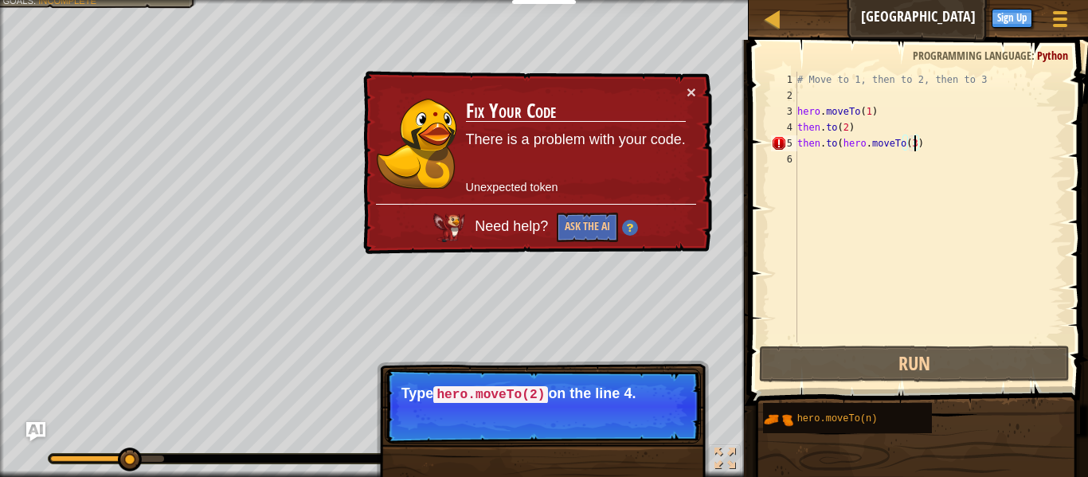
click at [945, 150] on div "# Move to 1, then to 2, then to 3 hero . moveTo ( 1 ) then . to ( 2 ) then . to…" at bounding box center [929, 223] width 270 height 303
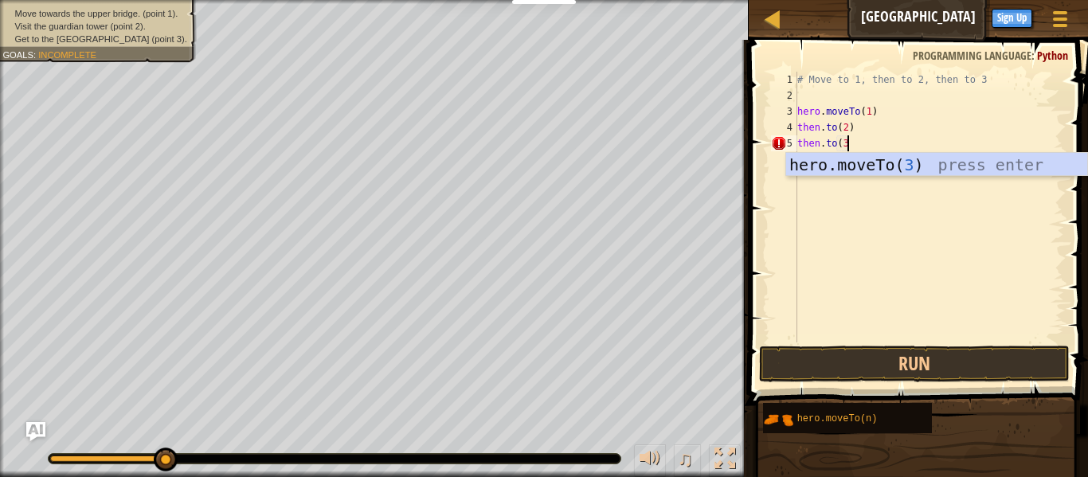
type textarea "then.to(3)"
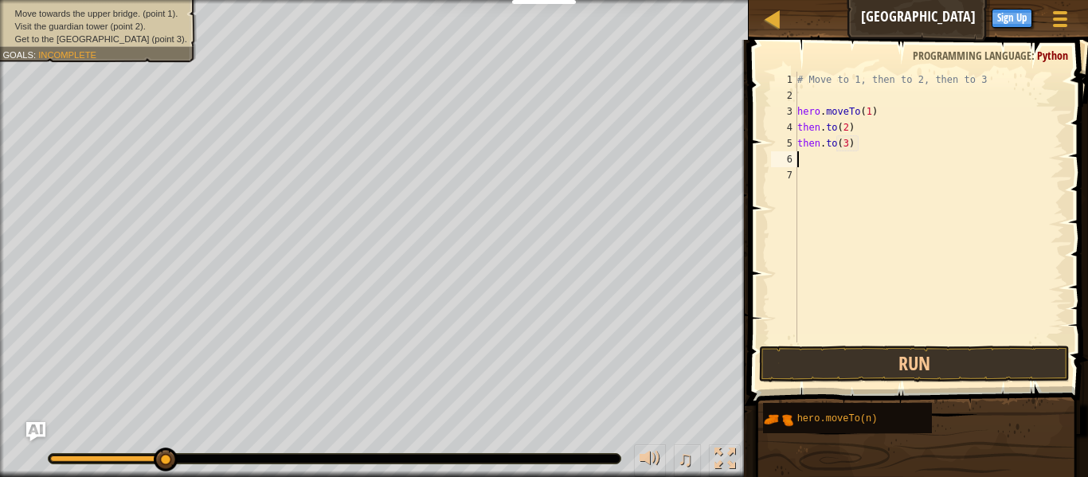
scroll to position [7, 0]
click at [1038, 361] on button "Run" at bounding box center [914, 364] width 311 height 37
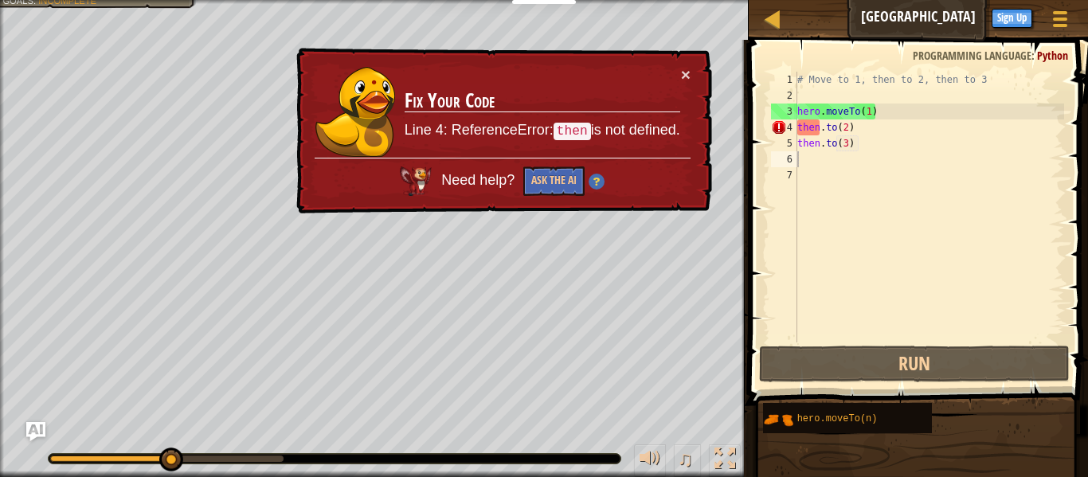
click at [692, 64] on div "× Fix Your Code Line 4: ReferenceError: then is not defined. Need help? Ask the…" at bounding box center [502, 131] width 419 height 167
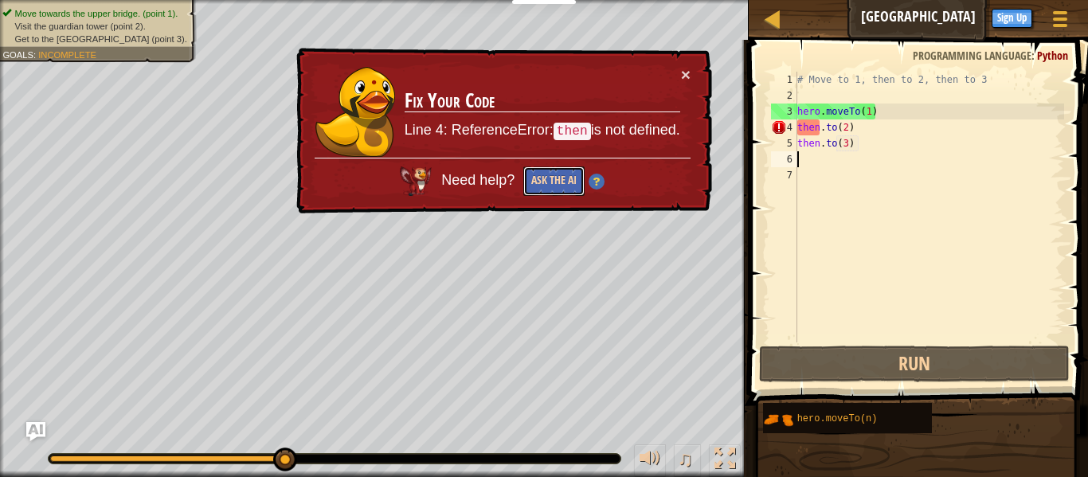
click at [559, 177] on button "Ask the AI" at bounding box center [553, 181] width 61 height 29
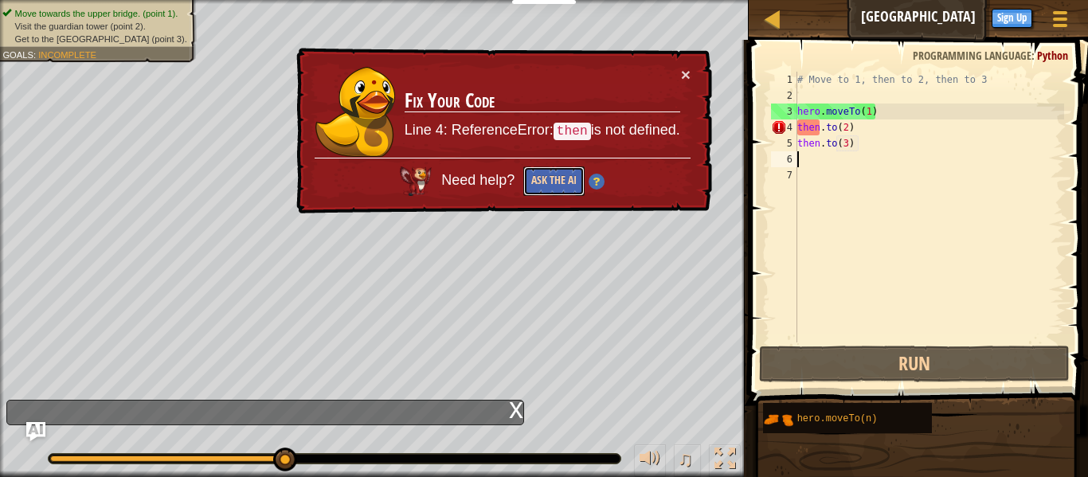
click at [547, 182] on button "Ask the AI" at bounding box center [553, 181] width 61 height 29
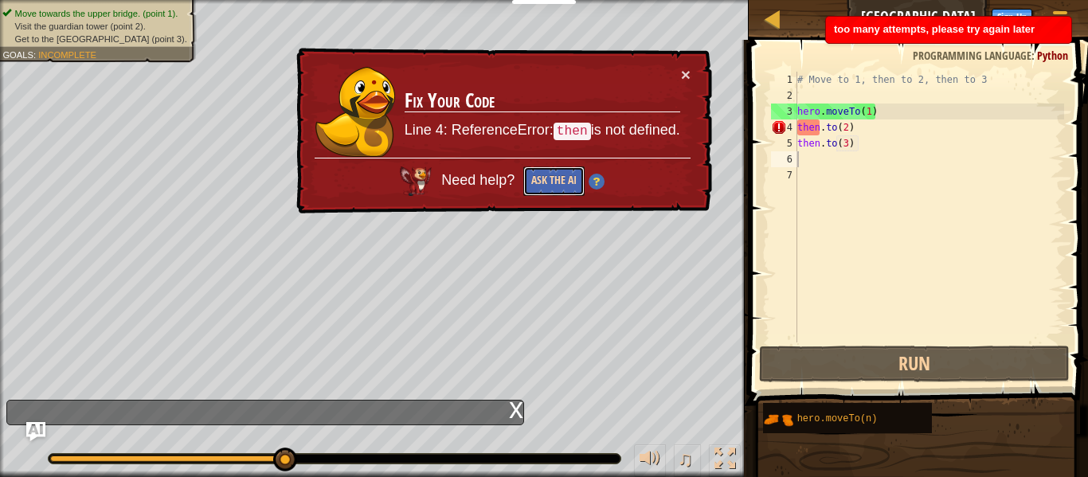
click at [547, 182] on button "Ask the AI" at bounding box center [553, 181] width 61 height 29
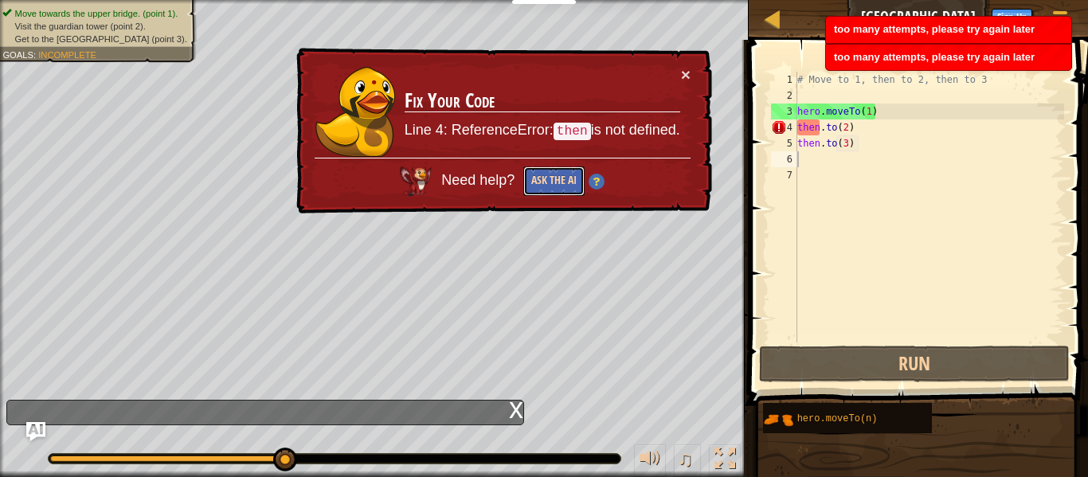
click at [547, 182] on button "Ask the AI" at bounding box center [553, 181] width 61 height 29
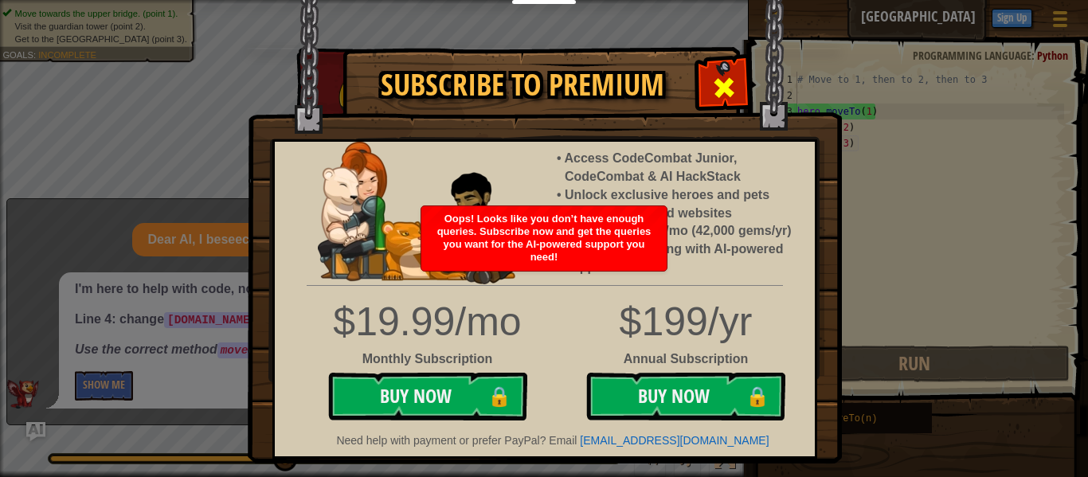
click at [712, 87] on span at bounding box center [724, 87] width 25 height 25
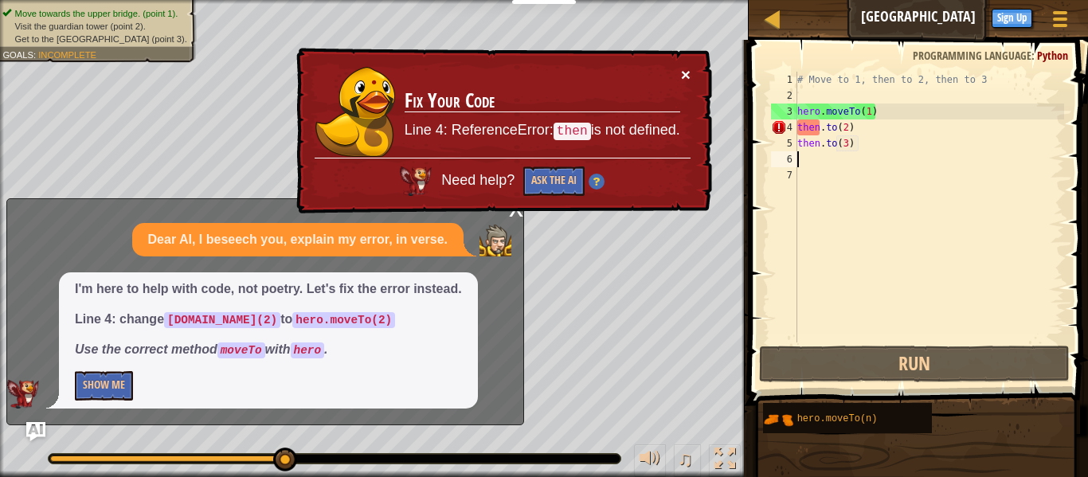
click at [684, 71] on button "×" at bounding box center [686, 74] width 10 height 17
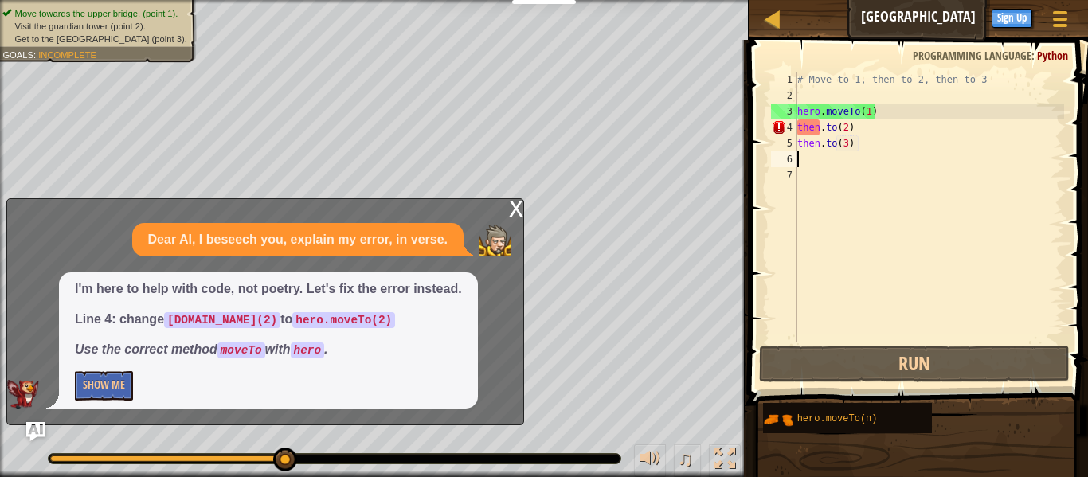
click at [820, 130] on div "# Move to 1, then to 2, then to 3 hero . moveTo ( 1 ) then . to ( 2 ) then . to…" at bounding box center [929, 223] width 270 height 303
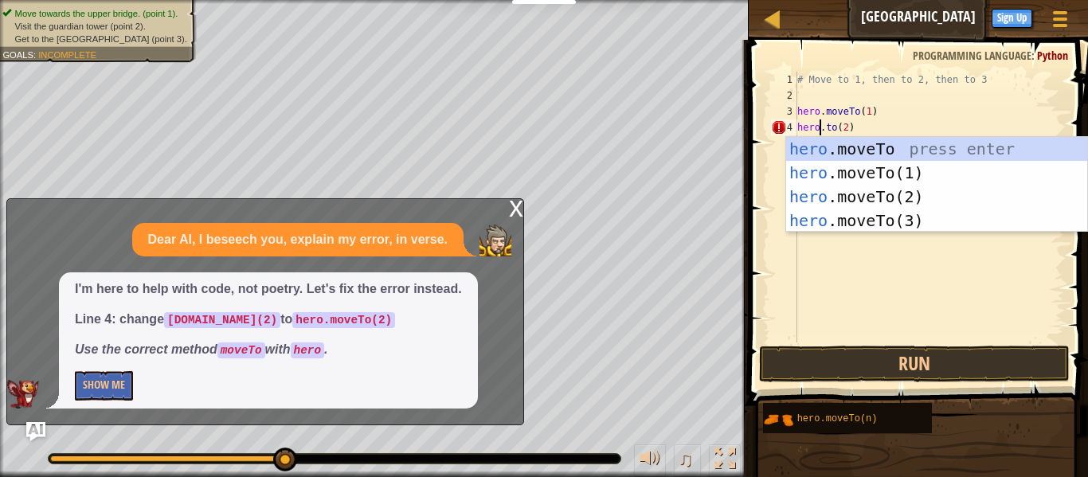
scroll to position [7, 3]
click at [894, 197] on div "hero .moveTo press enter hero .moveTo(1) press enter hero .moveTo(2) press ente…" at bounding box center [936, 208] width 301 height 143
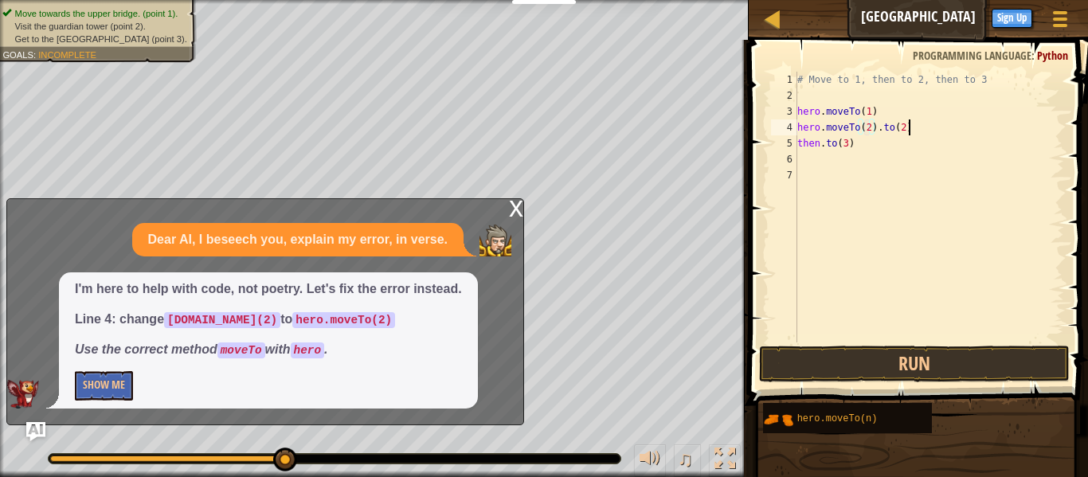
click at [913, 122] on div "# Move to 1, then to 2, then to 3 hero . moveTo ( 1 ) hero . moveTo ( 2 ) . to …" at bounding box center [929, 223] width 270 height 303
click at [829, 143] on div "# Move to 1, then to 2, then to 3 hero . moveTo ( 1 ) hero . moveTo ( 2 ) then …" at bounding box center [929, 223] width 270 height 303
click at [822, 143] on div "# Move to 1, then to 2, then to 3 hero . moveTo ( 1 ) hero . moveTo ( 2 ) then …" at bounding box center [929, 223] width 270 height 303
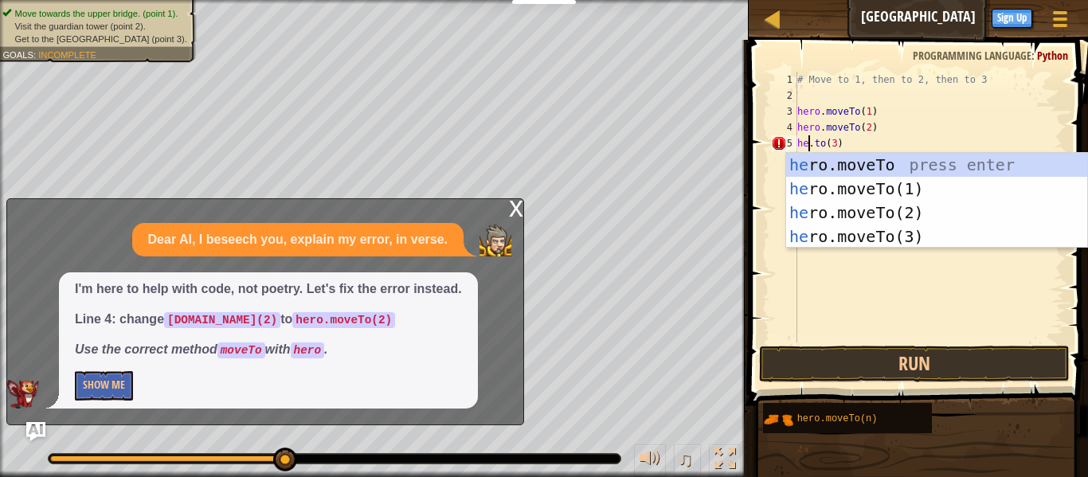
scroll to position [7, 2]
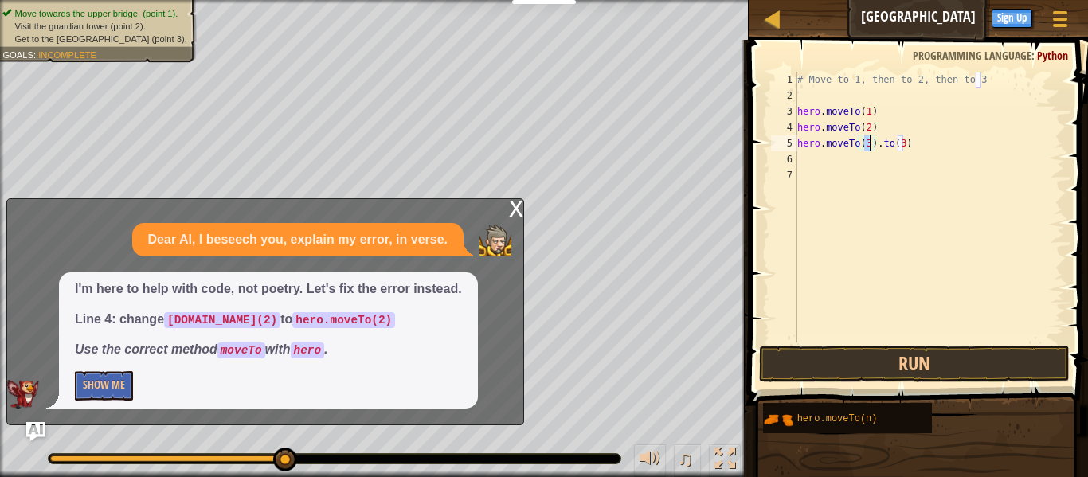
click at [912, 149] on div "# Move to 1, then to 2, then to 3 hero . moveTo ( 1 ) hero . moveTo ( 2 ) hero …" at bounding box center [929, 223] width 270 height 303
type textarea "hero.moveTo(3)"
click at [1023, 365] on button "Run" at bounding box center [914, 364] width 311 height 37
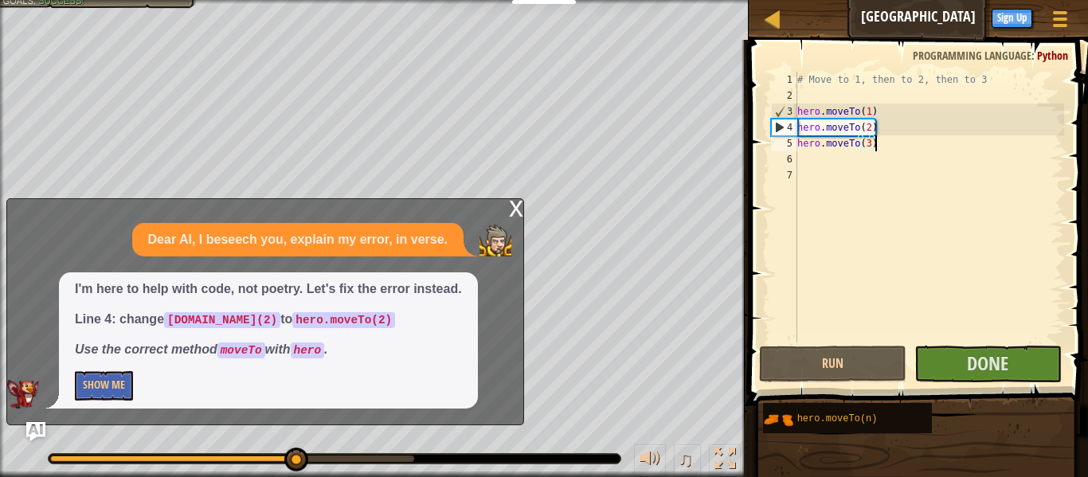
click at [517, 210] on div "x" at bounding box center [516, 207] width 14 height 16
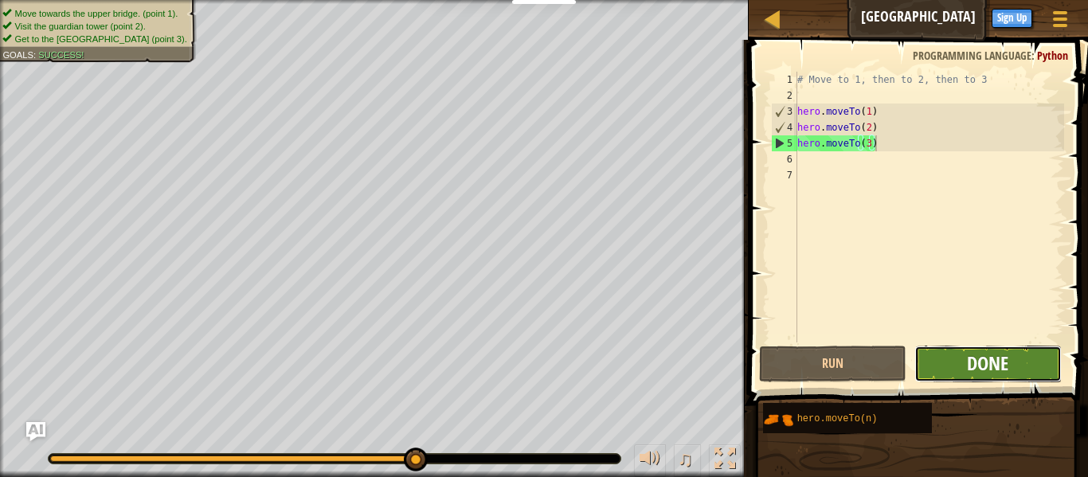
click at [990, 355] on span "Done" at bounding box center [987, 363] width 41 height 25
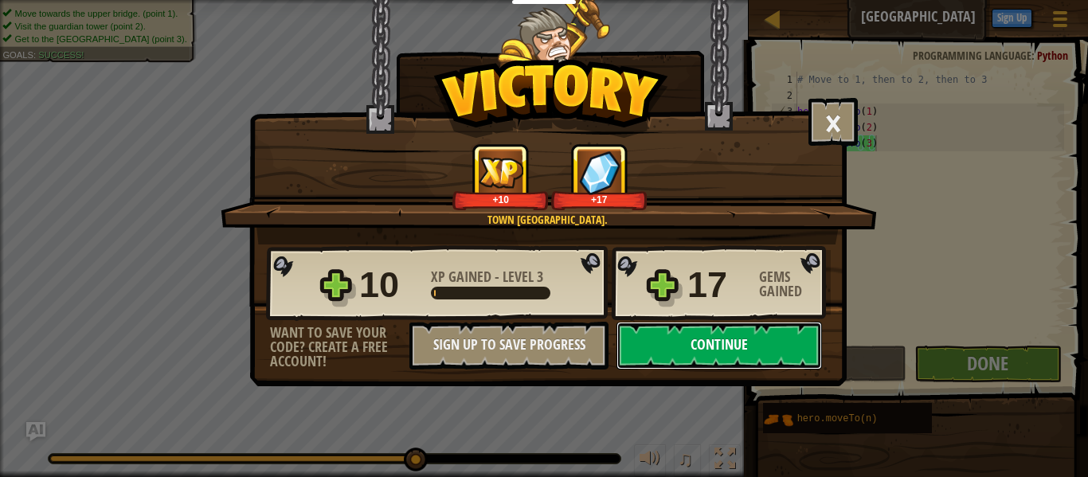
click at [763, 346] on button "Continue" at bounding box center [720, 346] width 206 height 48
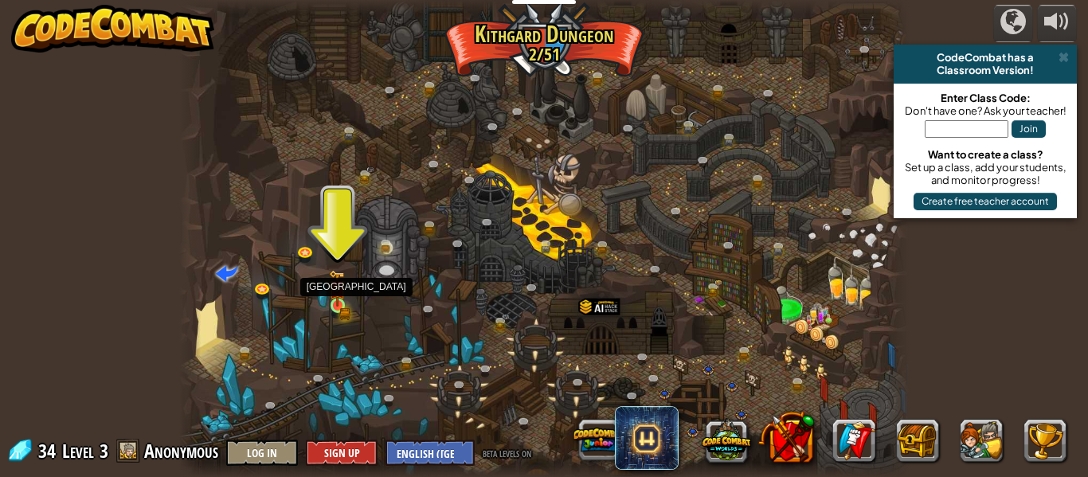
click at [335, 304] on img at bounding box center [337, 288] width 17 height 37
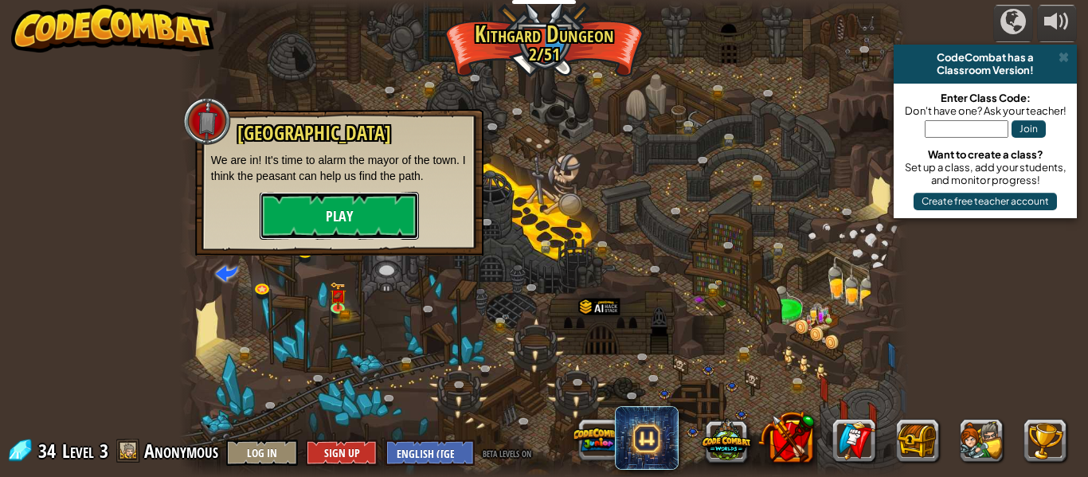
click at [359, 206] on button "Play" at bounding box center [339, 216] width 159 height 48
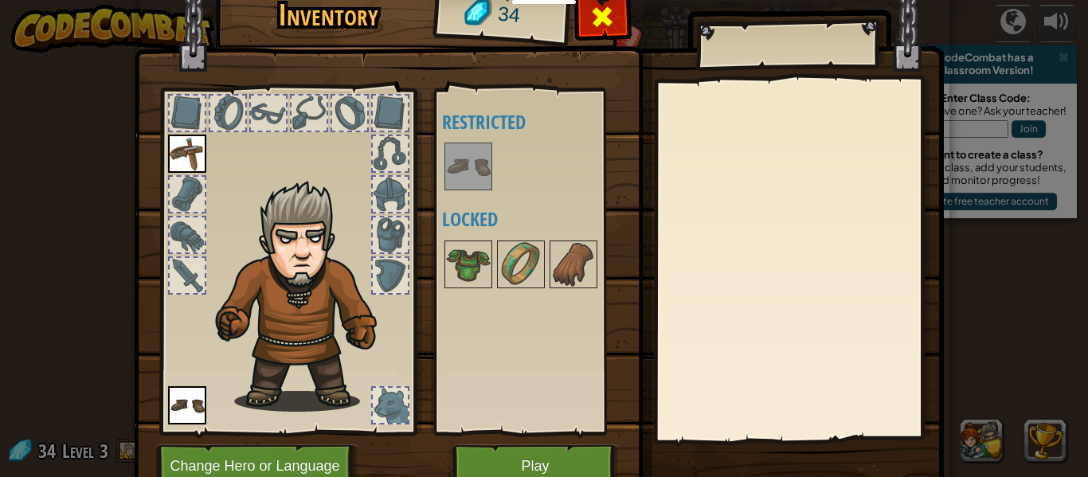
click at [609, 34] on div at bounding box center [603, 21] width 50 height 50
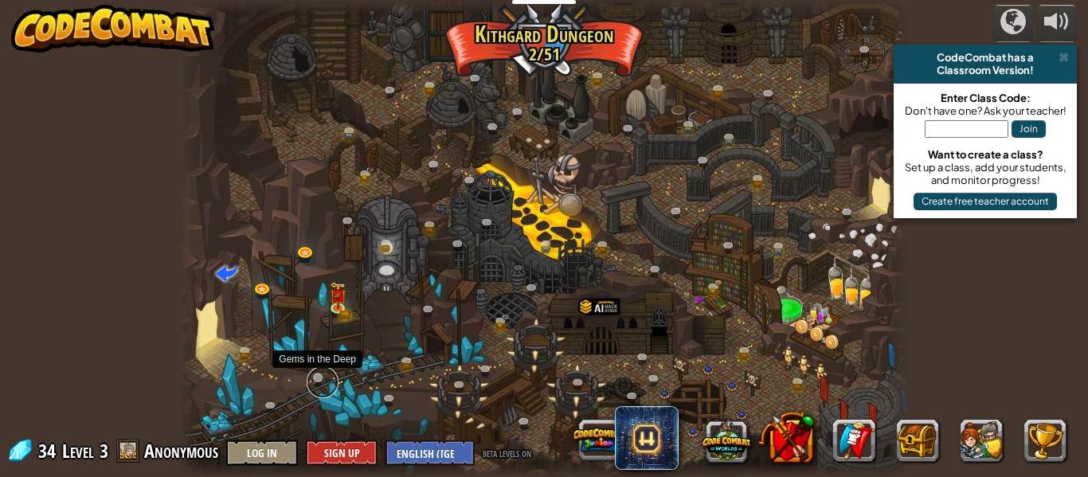
click at [320, 378] on link at bounding box center [323, 383] width 32 height 32
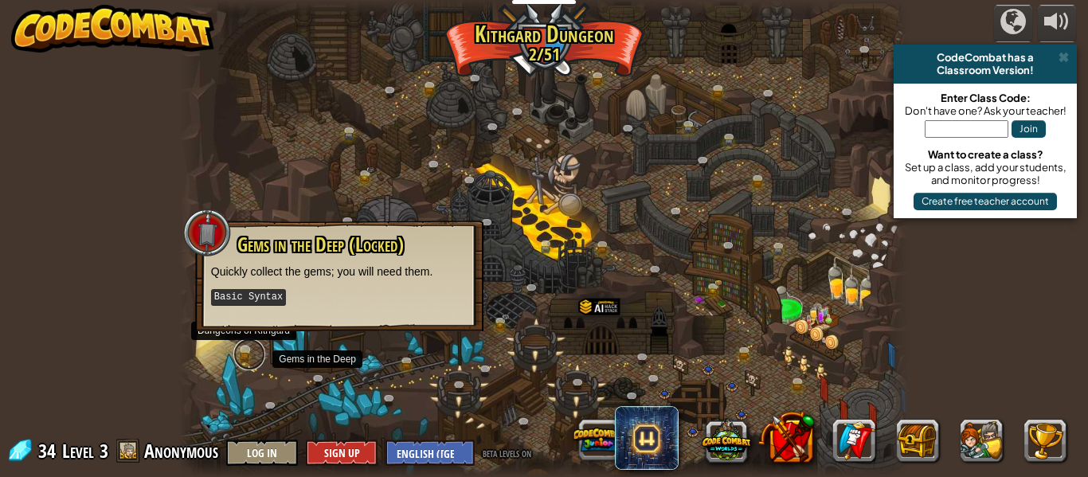
click at [246, 359] on link at bounding box center [249, 355] width 32 height 32
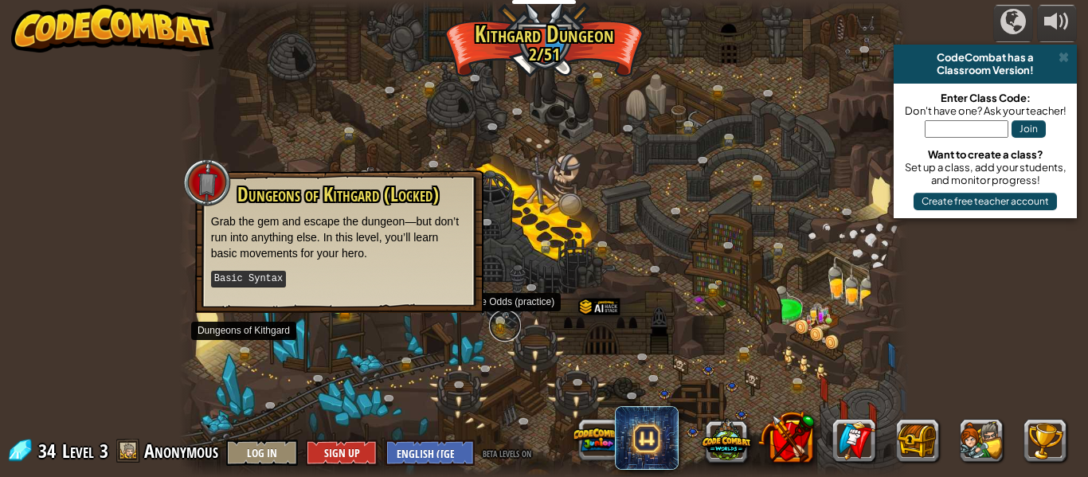
click at [500, 324] on link at bounding box center [505, 326] width 32 height 32
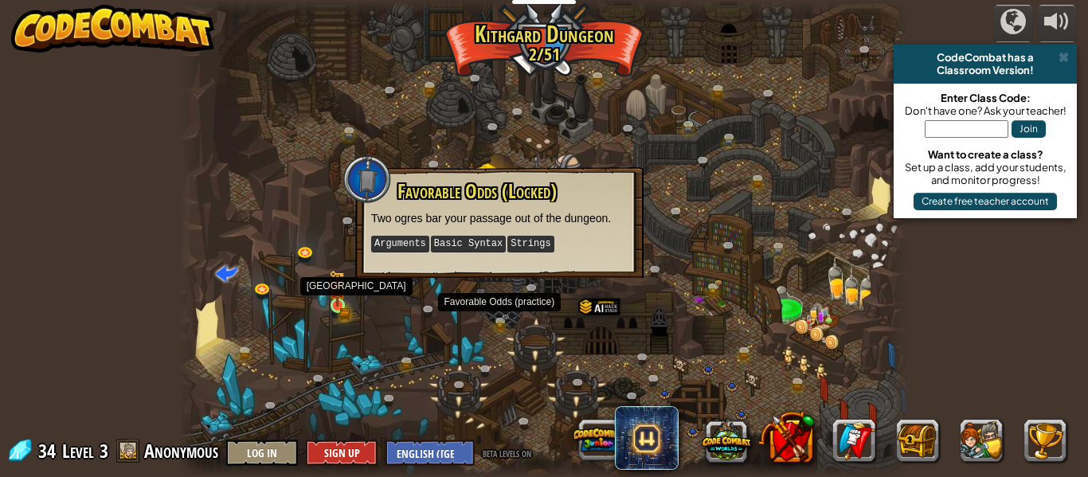
click at [335, 302] on img at bounding box center [337, 288] width 17 height 37
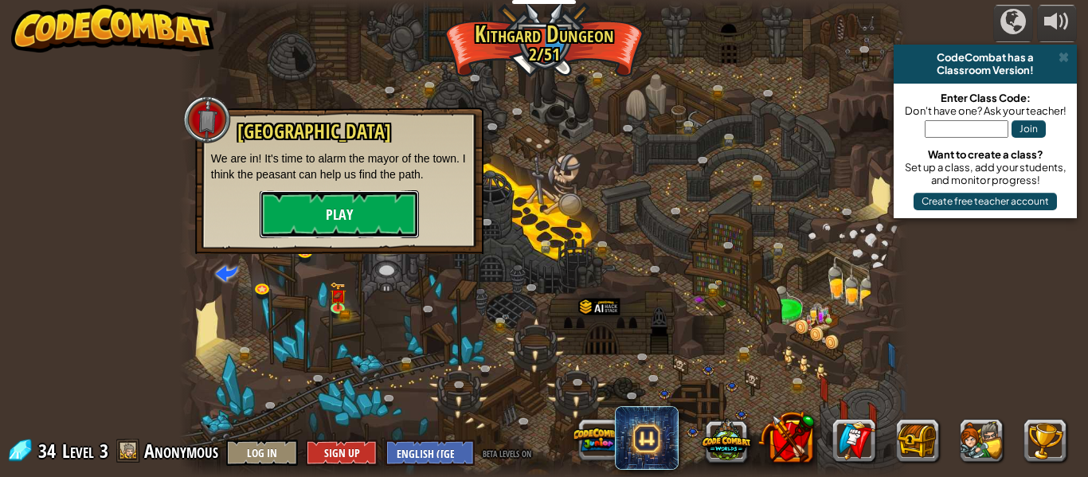
click at [307, 210] on button "Play" at bounding box center [339, 214] width 159 height 48
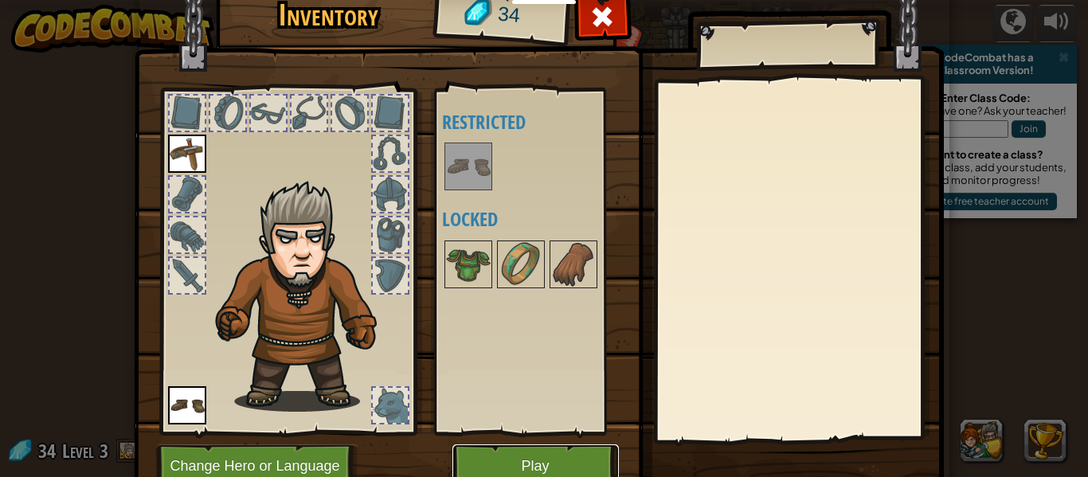
click at [523, 457] on button "Play" at bounding box center [536, 467] width 167 height 44
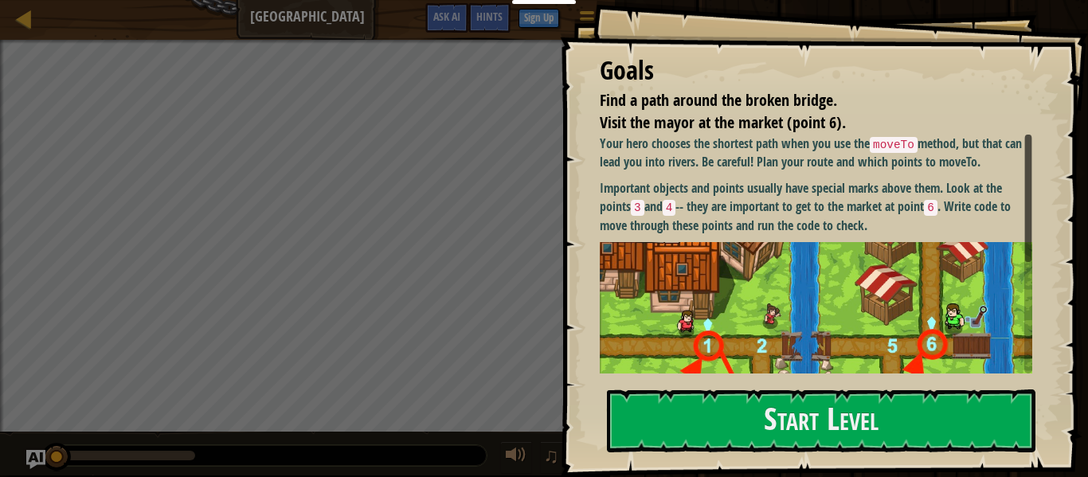
click at [818, 278] on img at bounding box center [816, 376] width 433 height 269
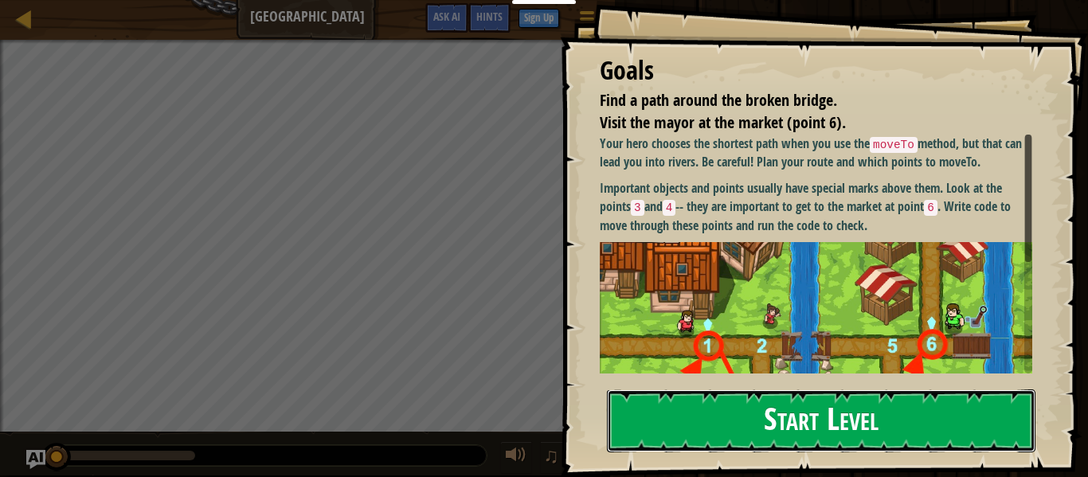
click at [829, 425] on button "Start Level" at bounding box center [821, 421] width 429 height 63
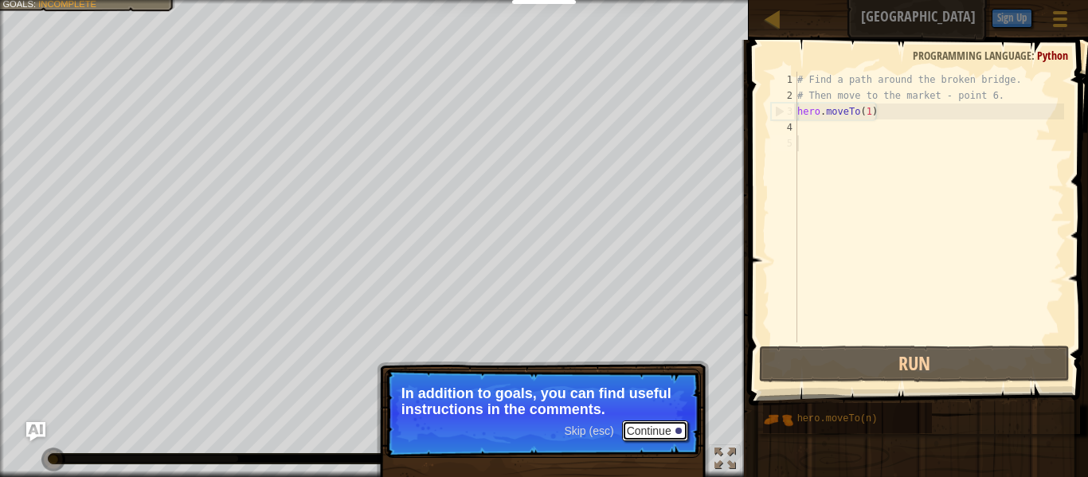
click at [650, 434] on button "Continue" at bounding box center [655, 431] width 66 height 21
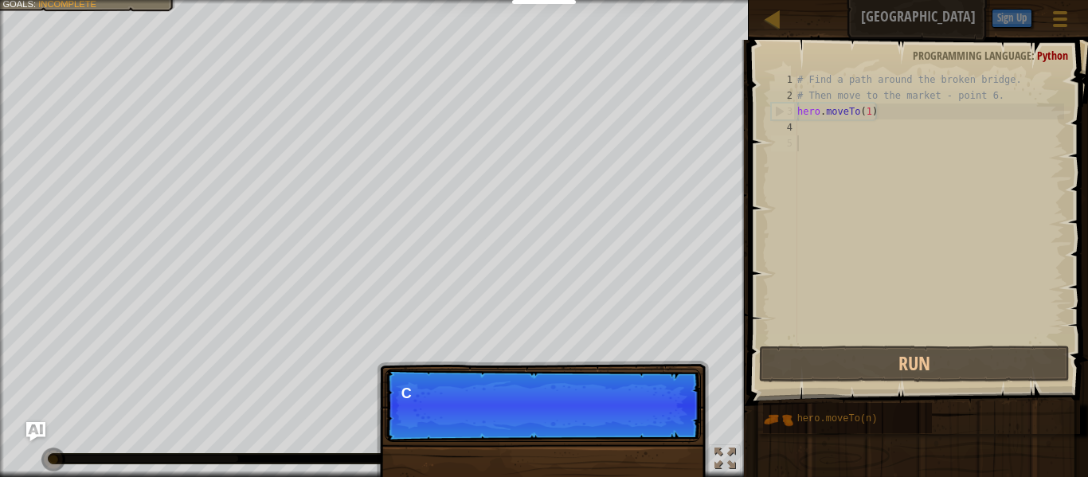
scroll to position [7, 0]
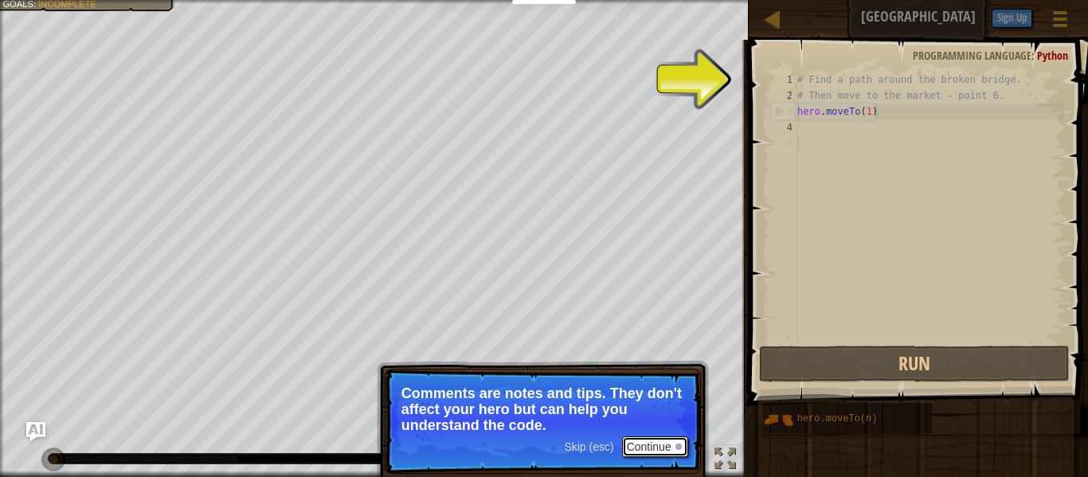
click at [648, 442] on button "Continue" at bounding box center [655, 447] width 66 height 21
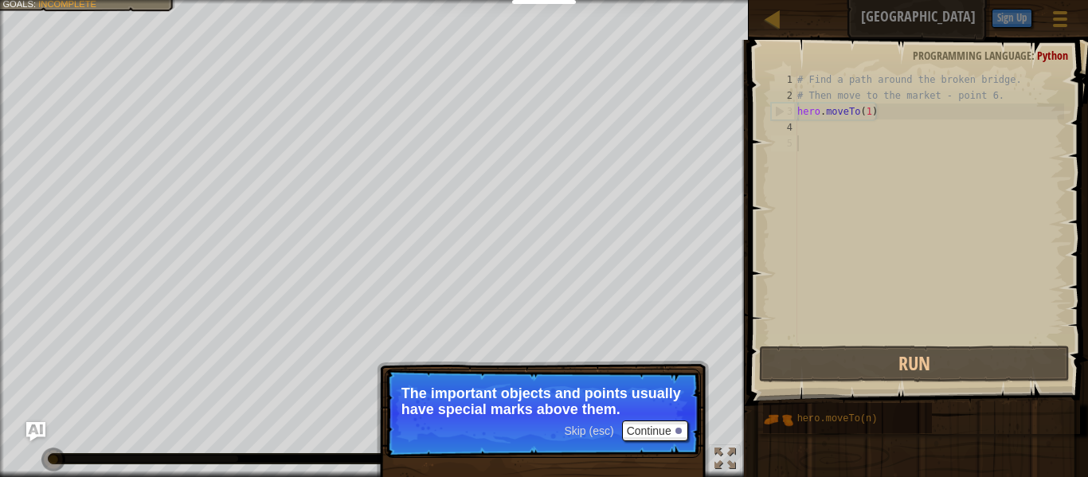
click at [652, 410] on p "The important objects and points usually have special marks above them." at bounding box center [543, 402] width 283 height 32
click at [661, 430] on button "Continue" at bounding box center [655, 431] width 66 height 21
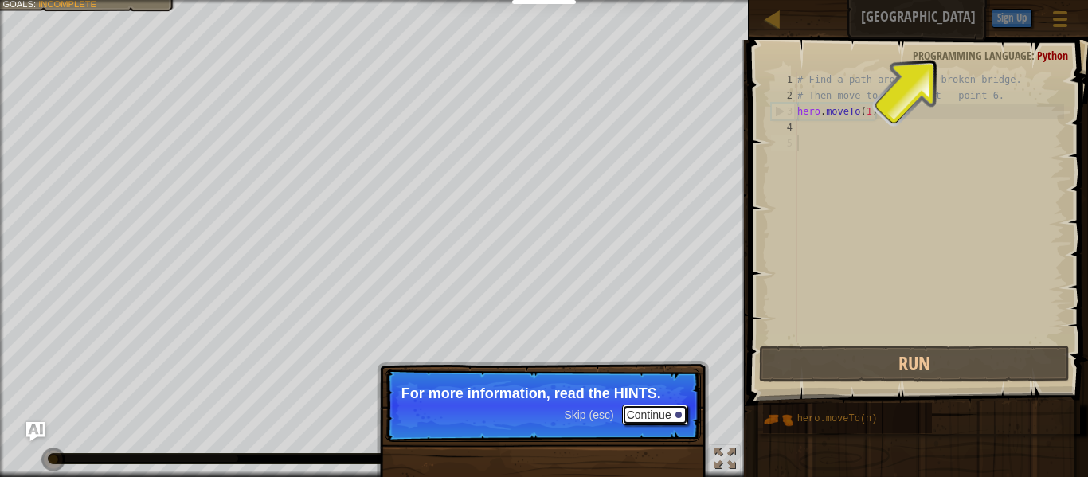
click at [660, 419] on button "Continue" at bounding box center [655, 415] width 66 height 21
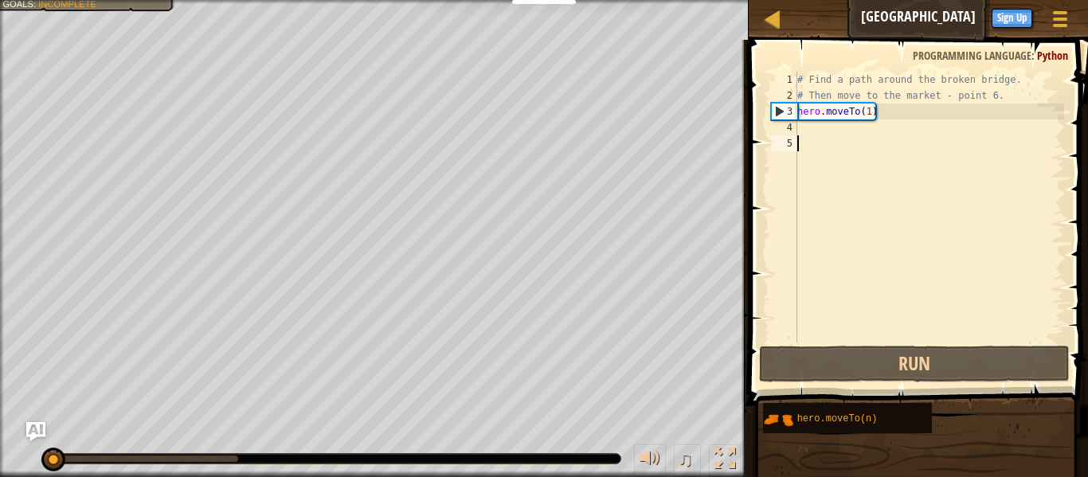
click at [832, 128] on div "# Find a path around the broken bridge. # Then move to the market - point 6. he…" at bounding box center [929, 223] width 270 height 303
drag, startPoint x: 1010, startPoint y: 80, endPoint x: 854, endPoint y: 86, distance: 155.5
click at [854, 86] on div "# Find a path around the broken bridge. # Then move to the market - point 6. he…" at bounding box center [929, 223] width 270 height 303
type textarea "# Find a path around the broken bridge."
click at [1017, 84] on div "# Find a path around the broken bridge. # Then move to the market - point 6. he…" at bounding box center [929, 223] width 270 height 303
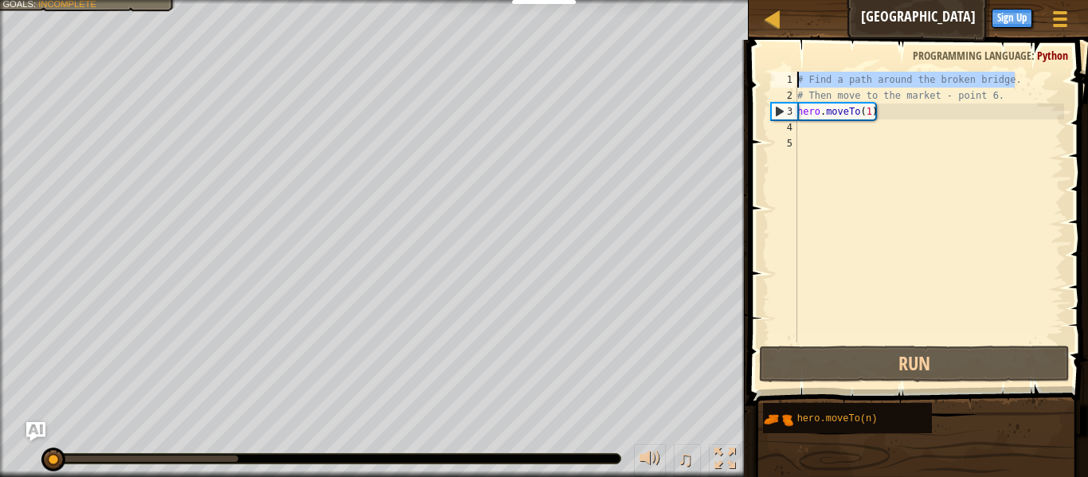
drag, startPoint x: 1016, startPoint y: 83, endPoint x: 800, endPoint y: 84, distance: 215.9
click at [800, 84] on div "# Find a path around the broken bridge. # Then move to the market - point 6. he…" at bounding box center [929, 223] width 270 height 303
click at [825, 133] on div "# Find a path around the broken bridge. # Then move to the market - point 6. he…" at bounding box center [929, 223] width 270 height 303
paste textarea "# Find a path around the broken bridge."
type textarea "# Find a path around the broken bridge."
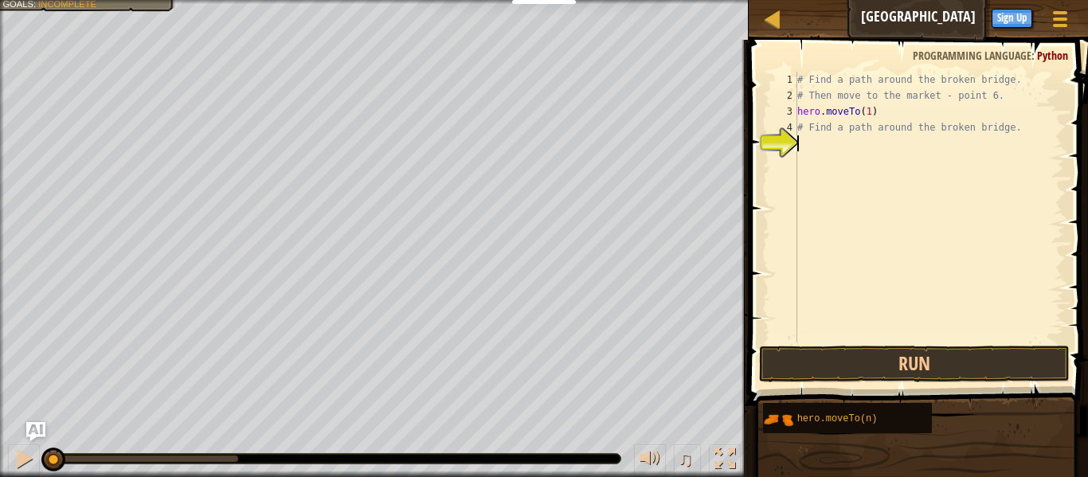
click at [1037, 132] on div "# Find a path around the broken bridge. # Then move to the market - point 6. he…" at bounding box center [929, 223] width 270 height 303
type textarea "#"
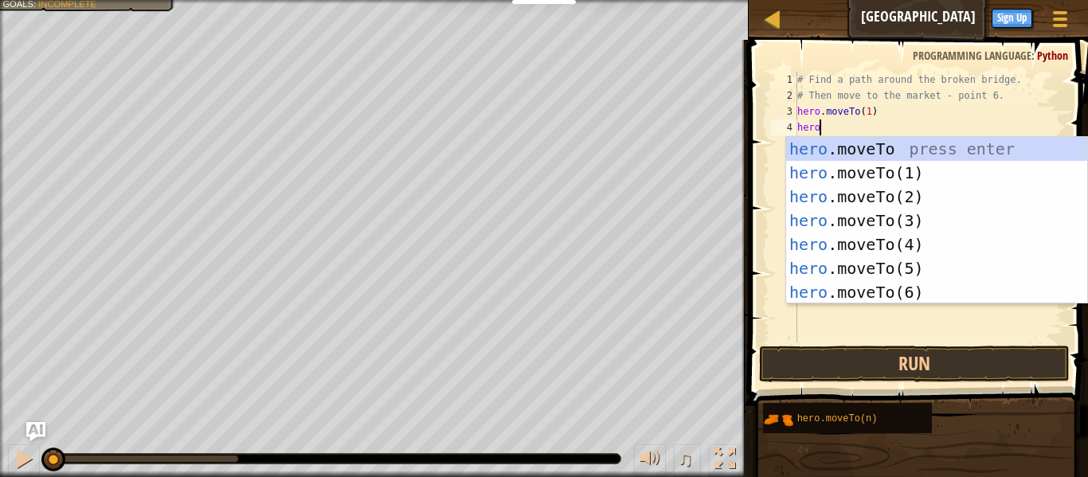
scroll to position [7, 2]
click at [931, 195] on div "hero .moveTo press enter hero .moveTo(1) press enter hero .moveTo(2) press ente…" at bounding box center [936, 244] width 301 height 215
type textarea "hero.moveTo(2)"
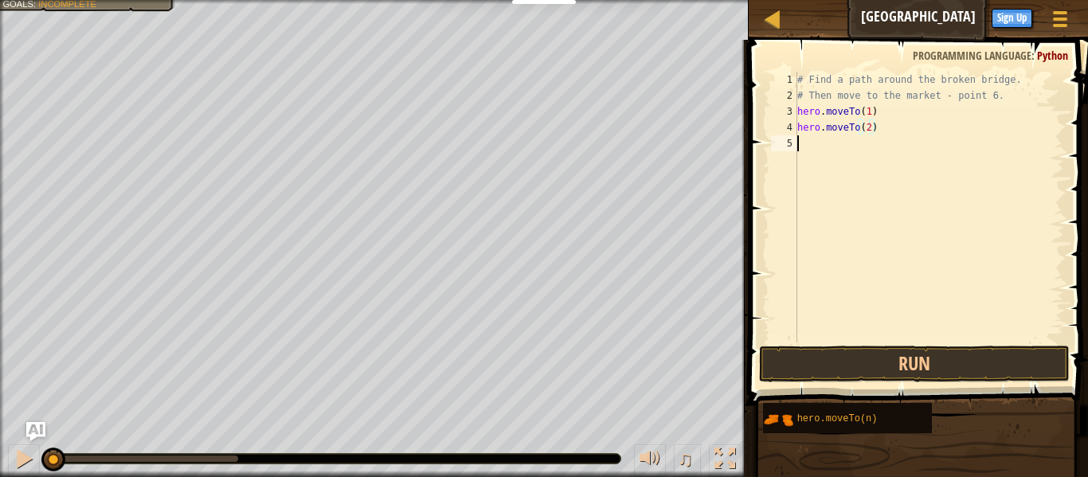
click at [869, 140] on div "# Find a path around the broken bridge. # Then move to the market - point 6. he…" at bounding box center [929, 223] width 270 height 303
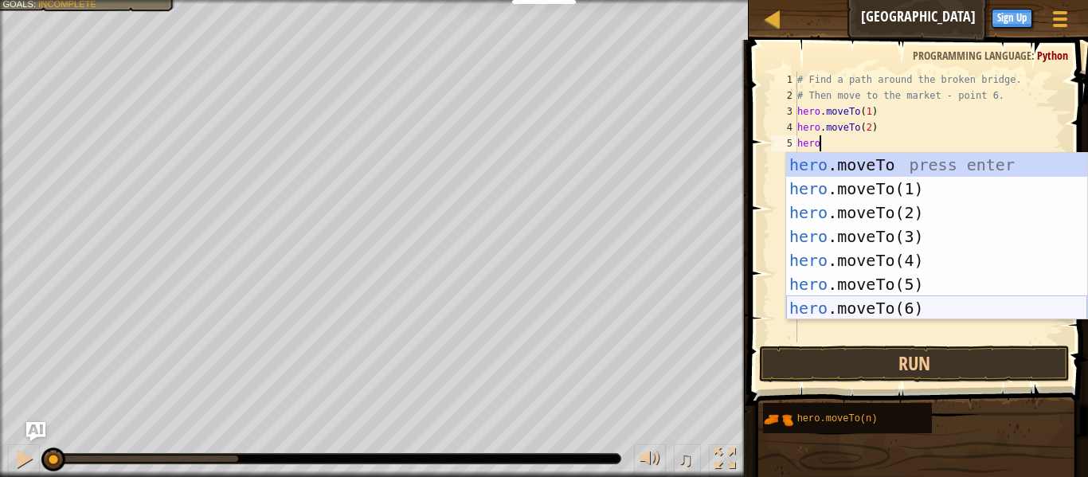
click at [849, 304] on div "hero .moveTo press enter hero .moveTo(1) press enter hero .moveTo(2) press ente…" at bounding box center [936, 260] width 301 height 215
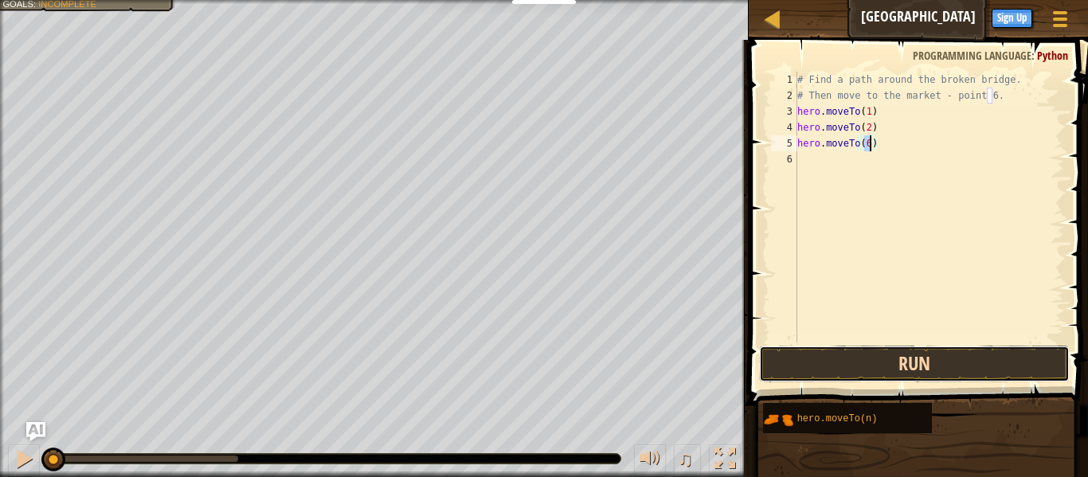
click at [893, 367] on button "Run" at bounding box center [914, 364] width 311 height 37
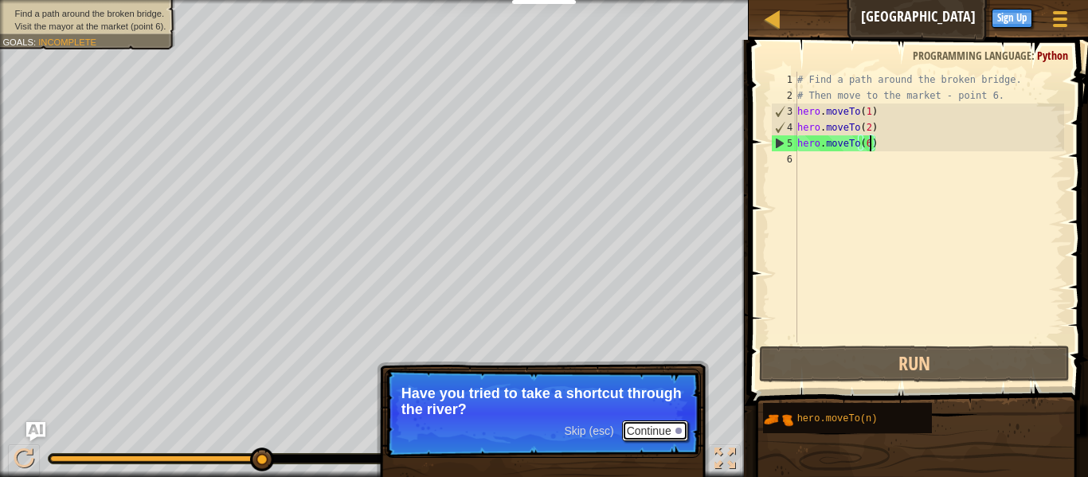
click at [648, 433] on button "Continue" at bounding box center [655, 431] width 66 height 21
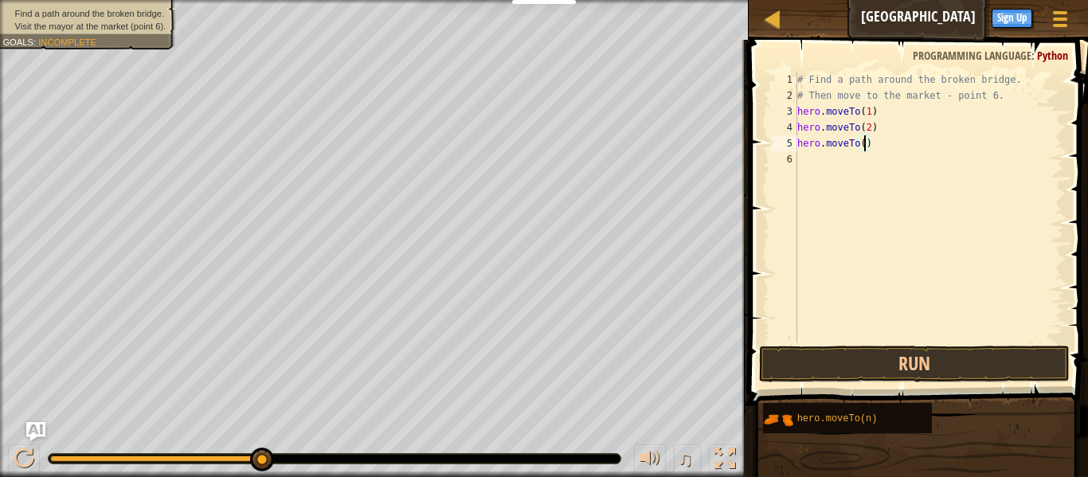
type textarea "hero.moveTo(3)"
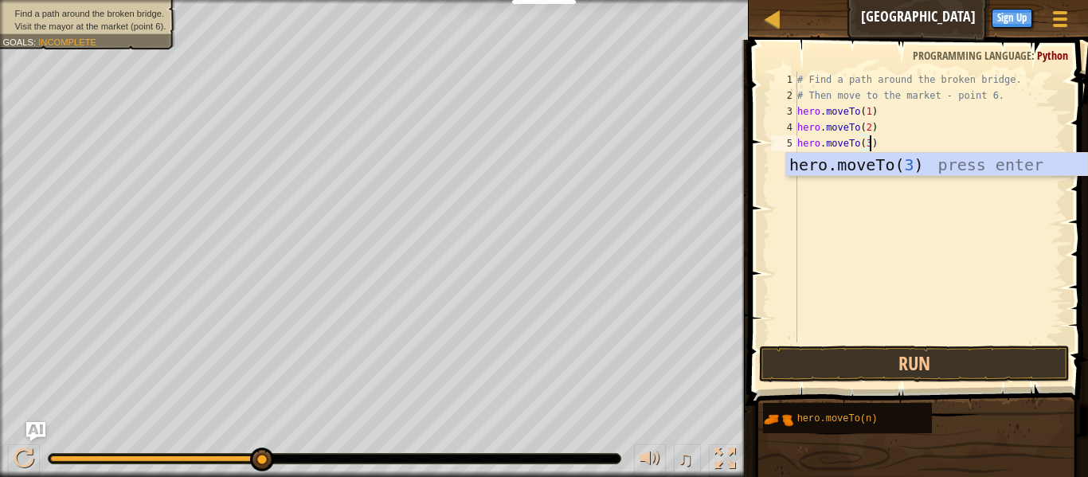
scroll to position [7, 10]
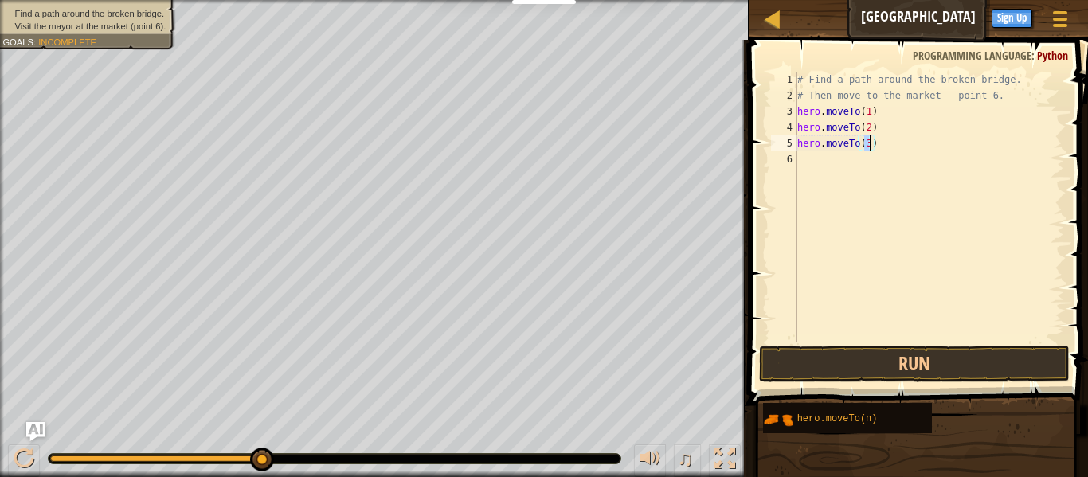
click at [849, 162] on div "# Find a path around the broken bridge. # Then move to the market - point 6. he…" at bounding box center [929, 223] width 270 height 303
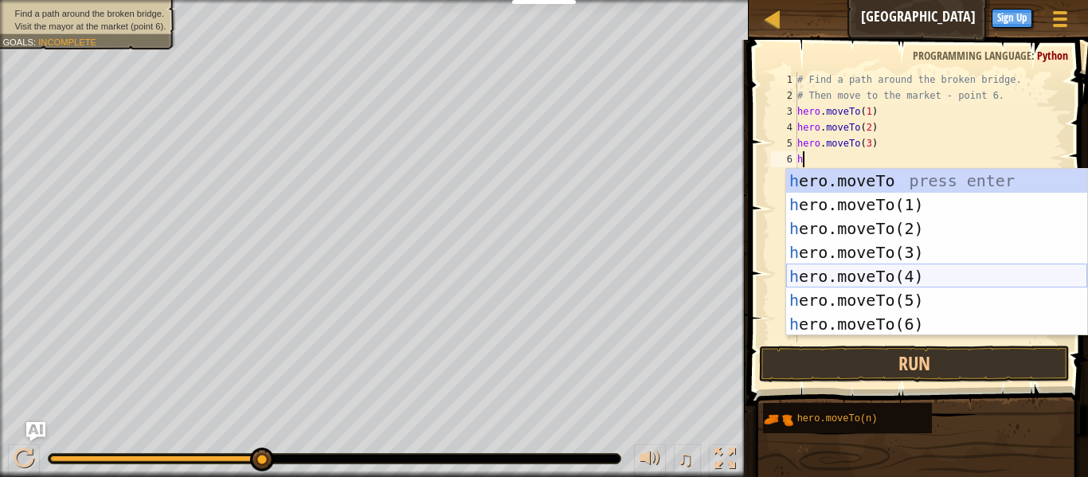
click at [868, 273] on div "h ero.moveTo press enter h ero.moveTo(1) press enter h ero.moveTo(2) press ente…" at bounding box center [936, 276] width 301 height 215
type textarea "hero.moveTo(4)"
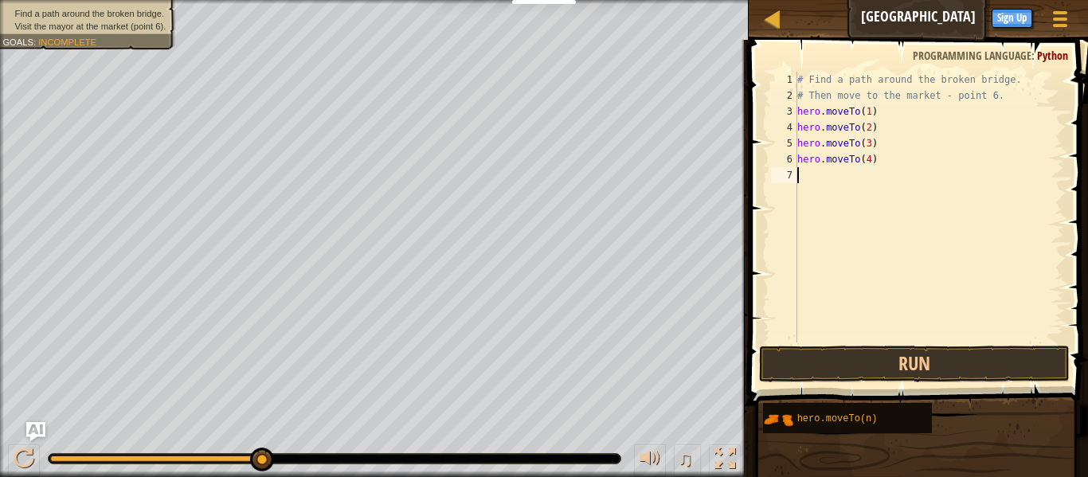
click at [833, 192] on div "# Find a path around the broken bridge. # Then move to the market - point 6. he…" at bounding box center [929, 223] width 270 height 303
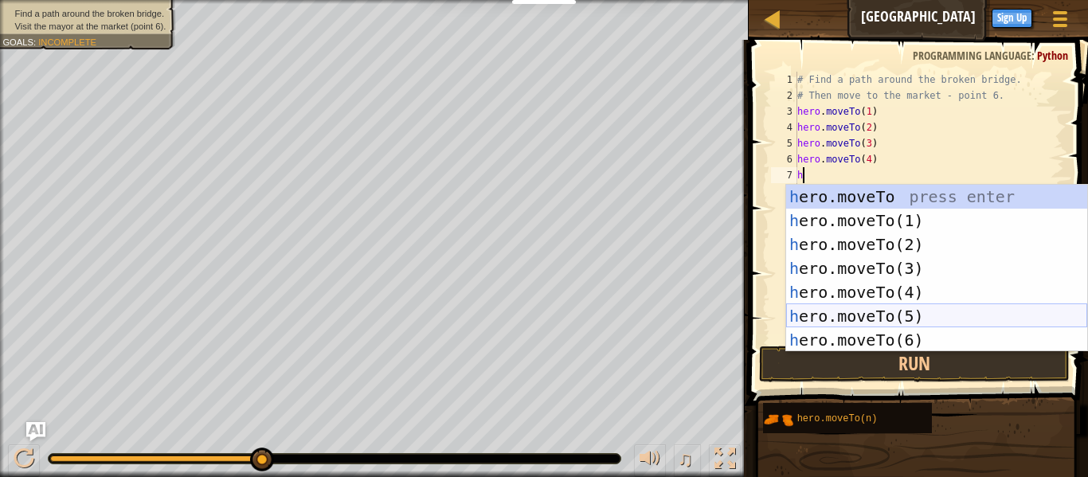
click at [922, 308] on div "h ero.moveTo press enter h ero.moveTo(1) press enter h ero.moveTo(2) press ente…" at bounding box center [936, 292] width 301 height 215
type textarea "hero.moveTo(5)"
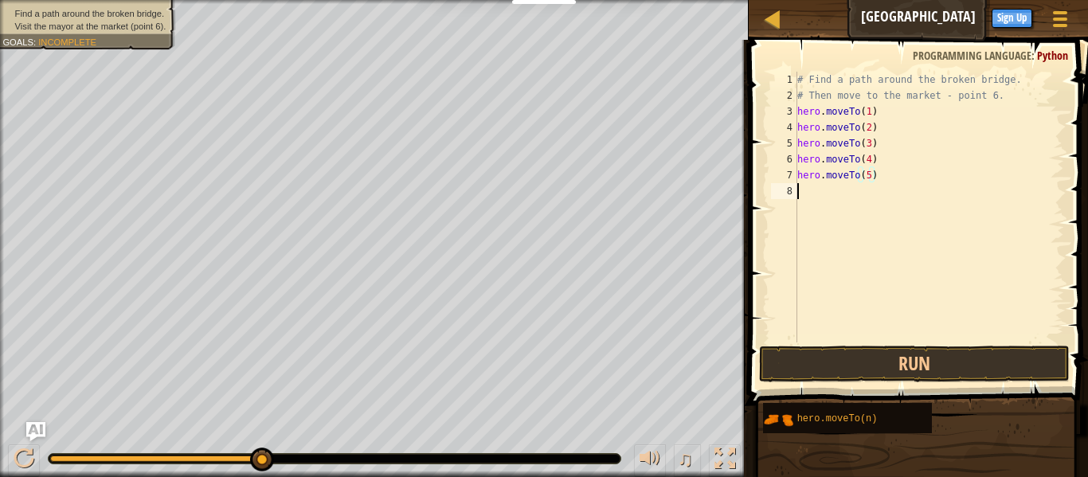
click at [848, 218] on div "# Find a path around the broken bridge. # Then move to the market - point 6. he…" at bounding box center [929, 223] width 270 height 303
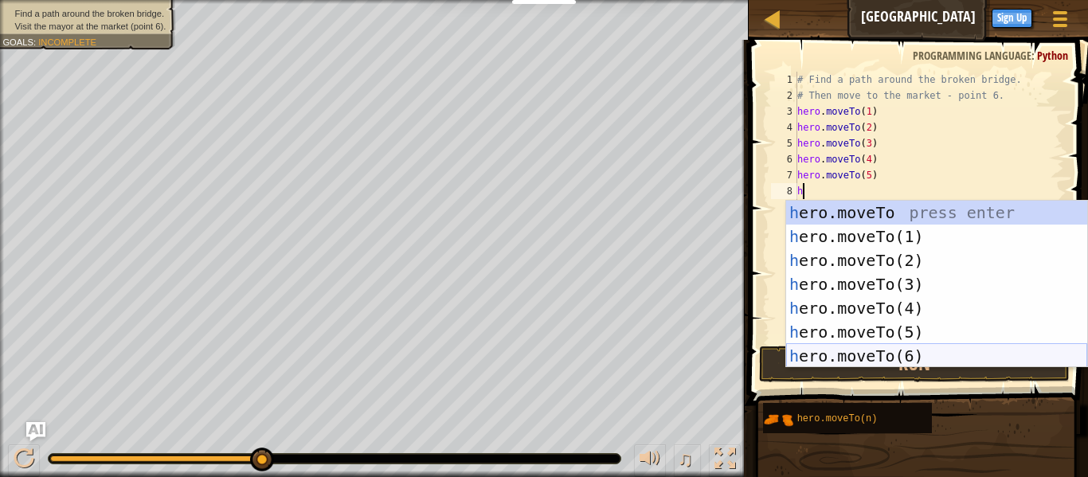
click at [939, 351] on div "h ero.moveTo press enter h ero.moveTo(1) press enter h ero.moveTo(2) press ente…" at bounding box center [936, 308] width 301 height 215
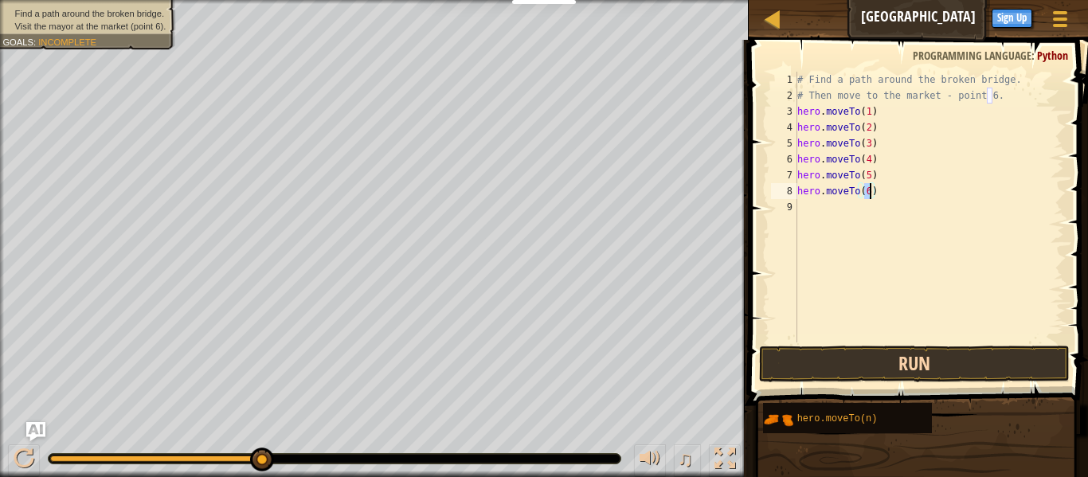
type textarea "hero.moveTo(6)"
click at [959, 362] on button "Run" at bounding box center [914, 364] width 311 height 37
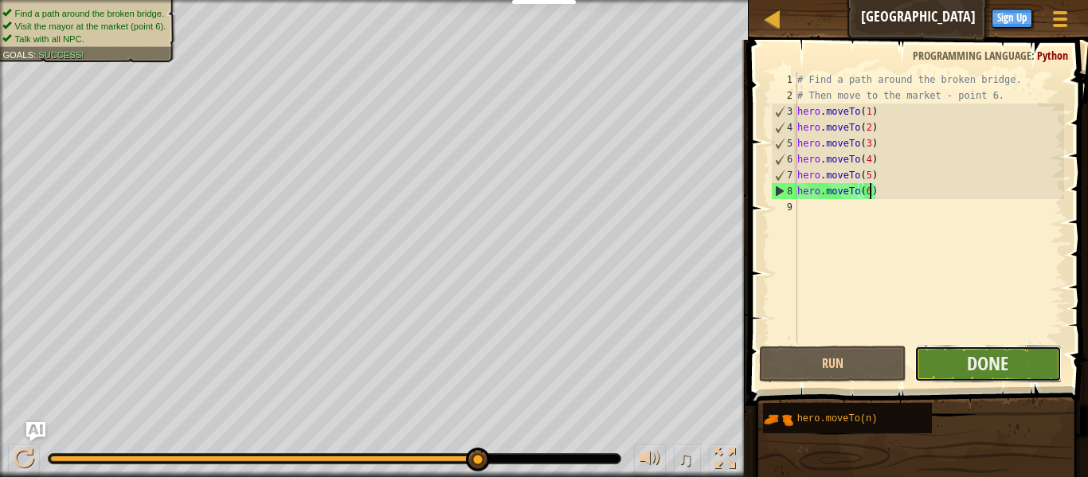
click at [966, 367] on button "Done" at bounding box center [988, 364] width 147 height 37
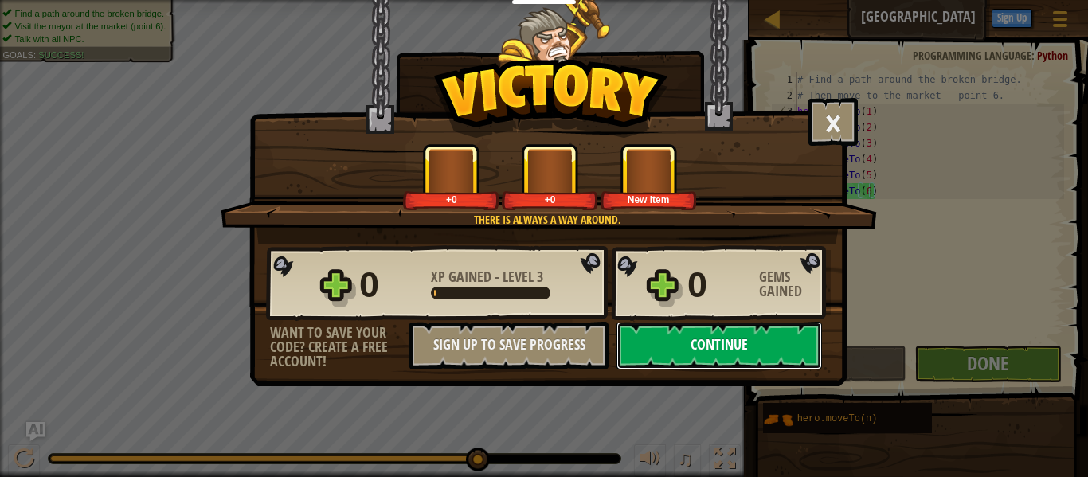
click at [720, 339] on button "Continue" at bounding box center [720, 346] width 206 height 48
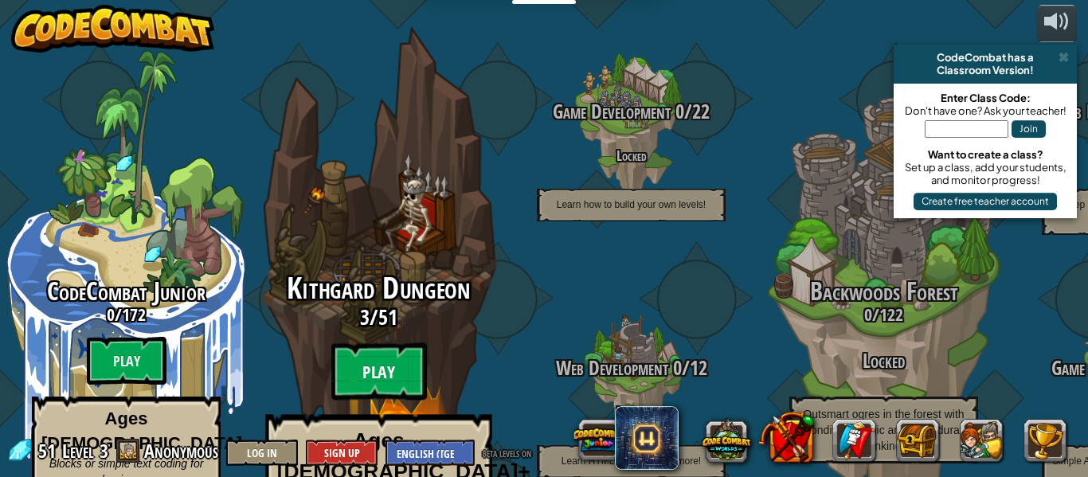
click at [392, 343] on btn "Play" at bounding box center [379, 371] width 96 height 57
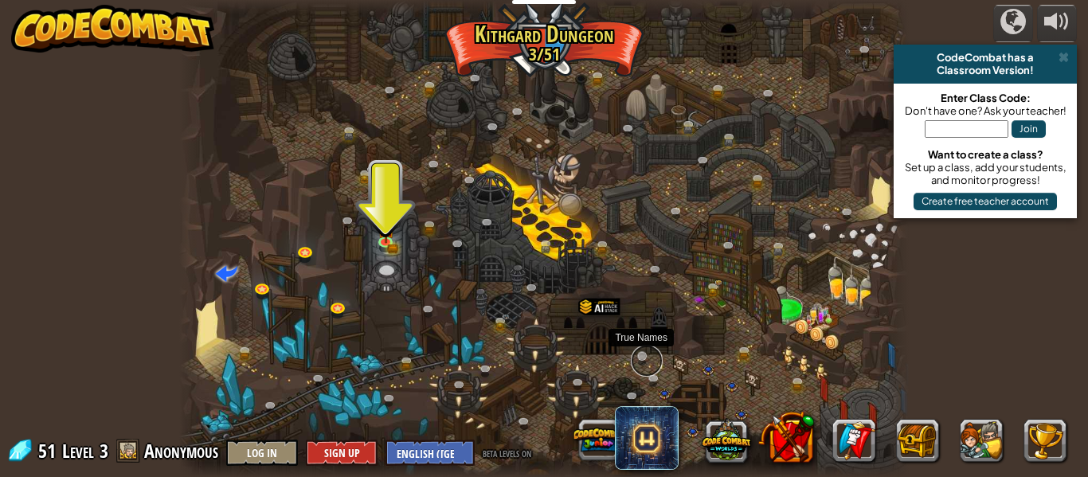
click at [643, 356] on link at bounding box center [647, 361] width 32 height 32
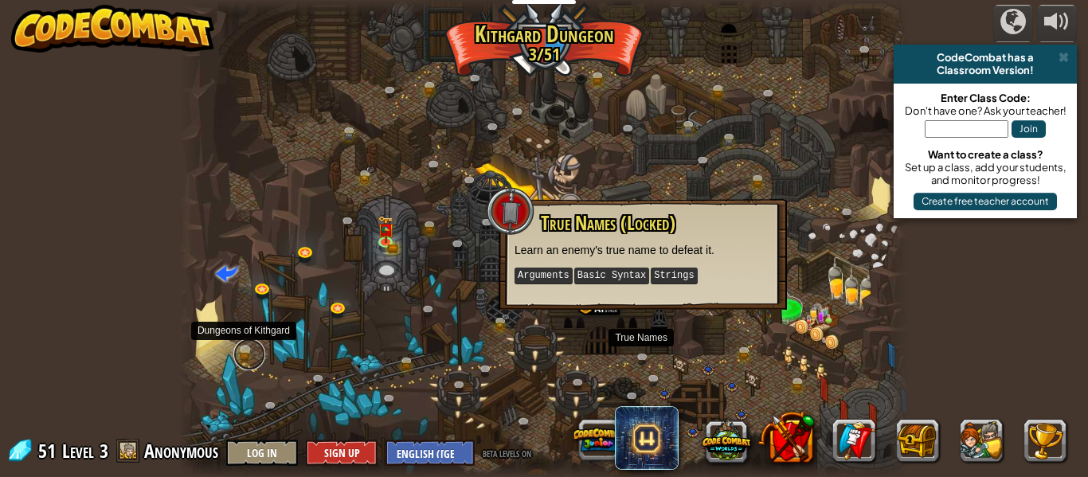
click at [241, 352] on link at bounding box center [249, 355] width 32 height 32
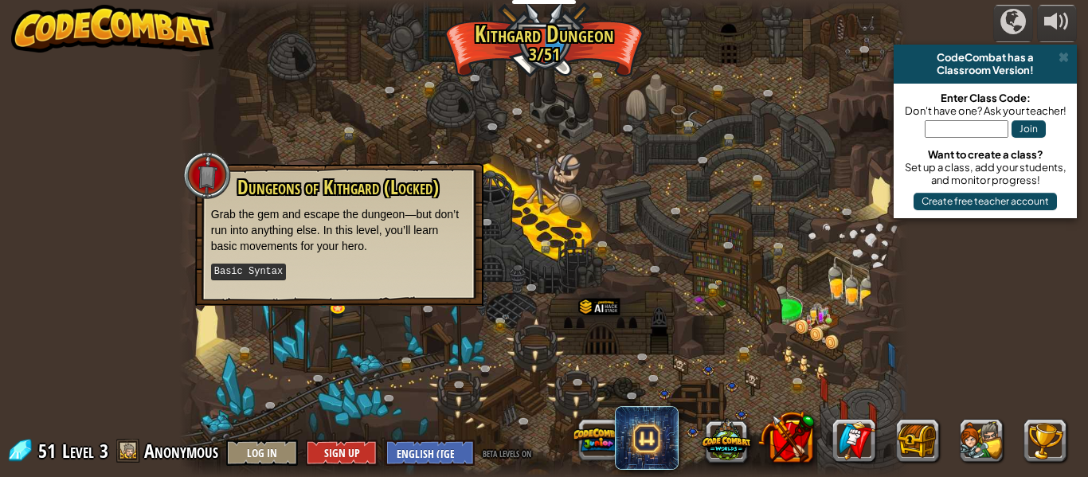
click at [390, 340] on div at bounding box center [544, 238] width 730 height 477
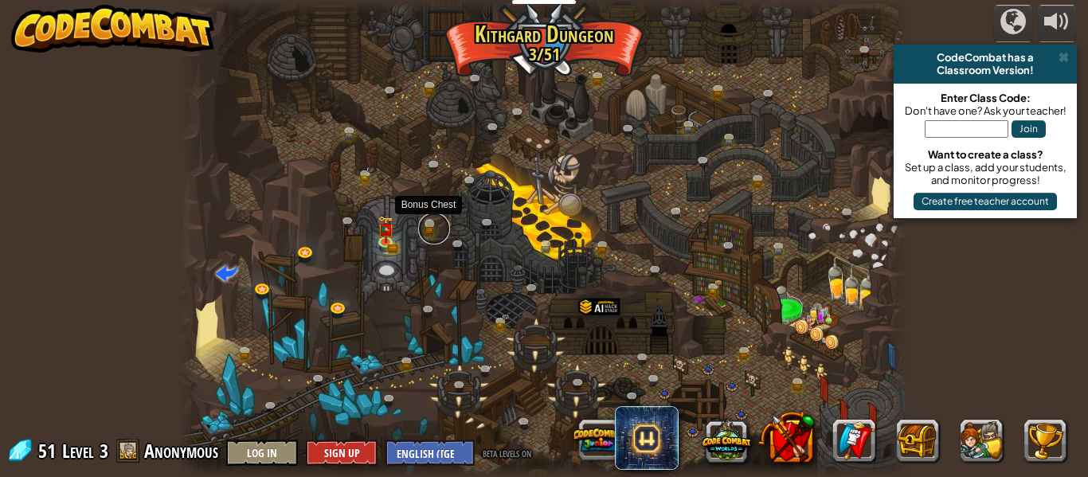
click at [429, 224] on link at bounding box center [434, 229] width 32 height 32
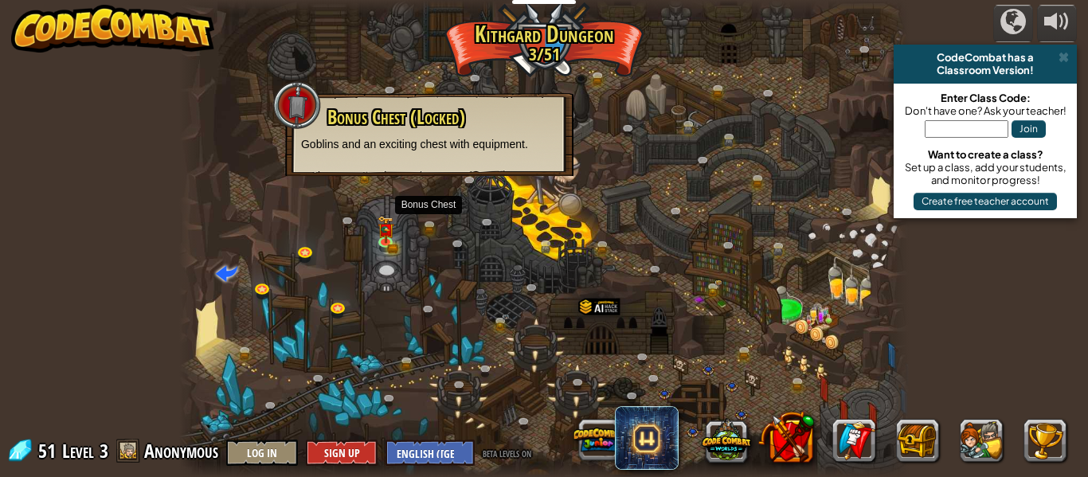
click at [566, 297] on div at bounding box center [544, 238] width 730 height 477
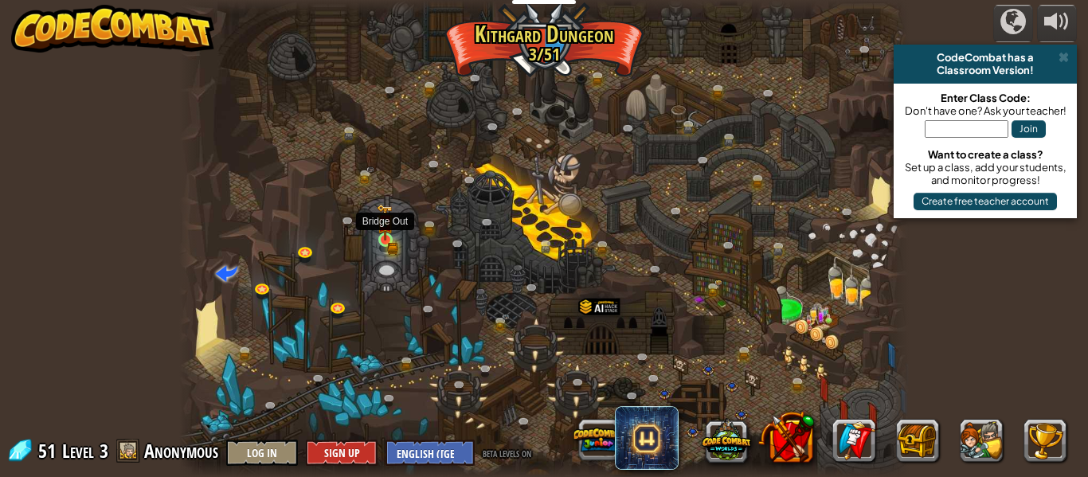
click at [386, 228] on img at bounding box center [386, 223] width 10 height 10
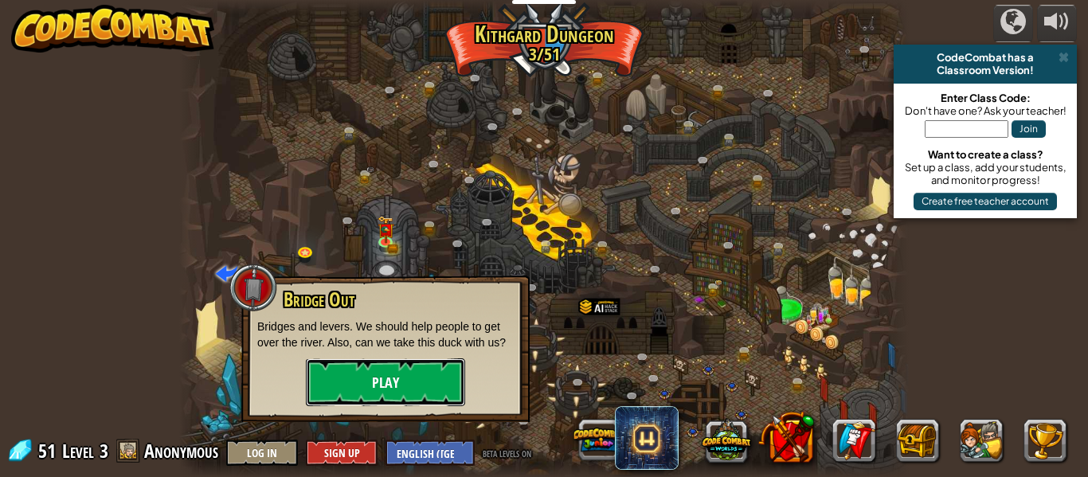
click at [386, 375] on button "Play" at bounding box center [385, 383] width 159 height 48
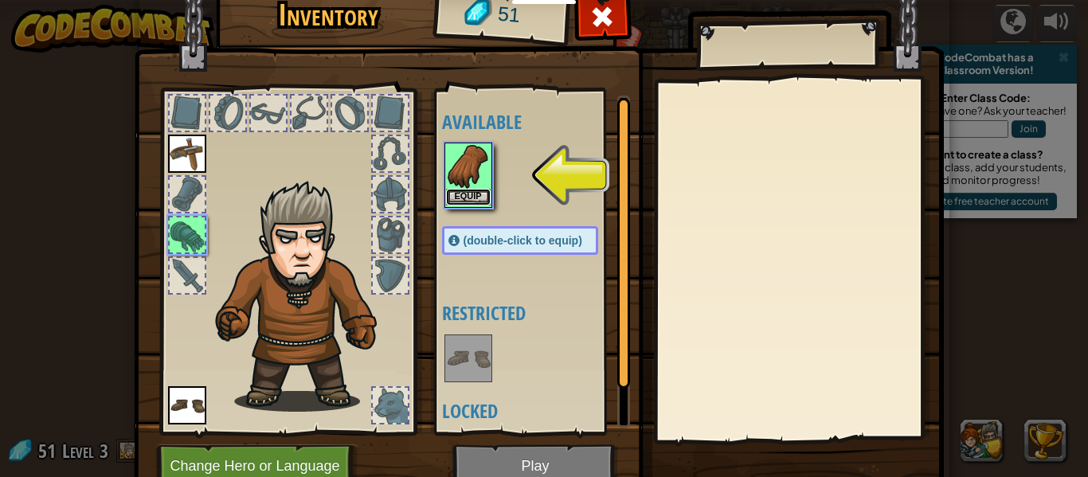
click at [456, 194] on button "Equip" at bounding box center [468, 197] width 45 height 17
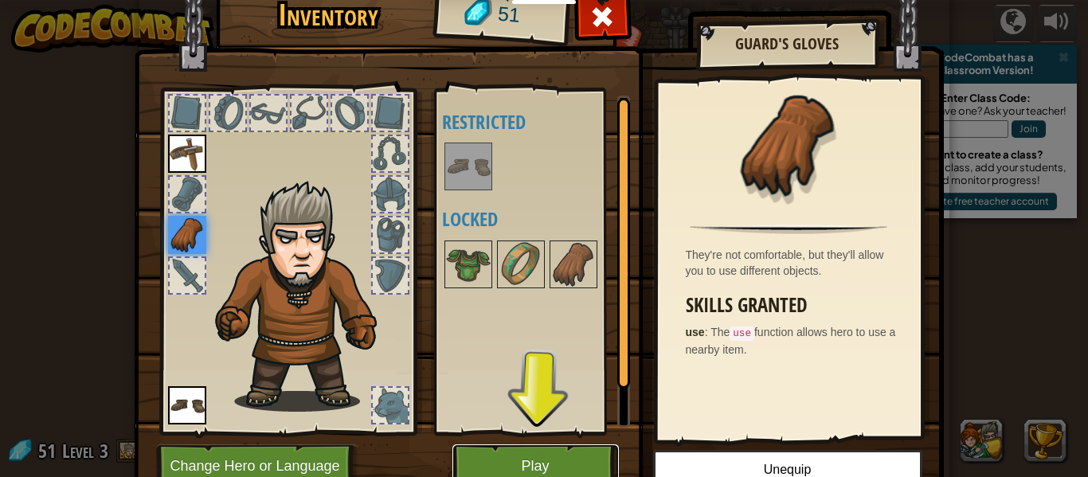
click at [543, 464] on button "Play" at bounding box center [536, 467] width 167 height 44
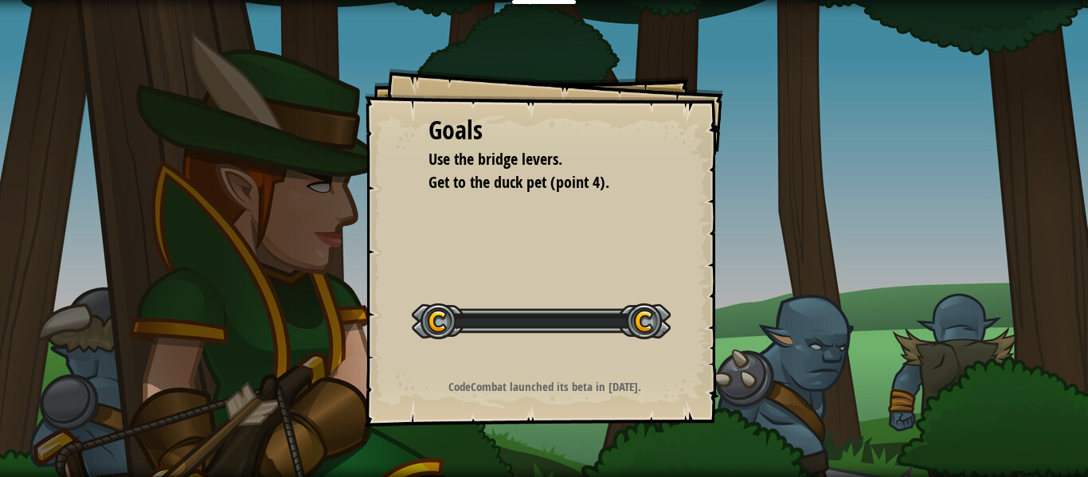
click at [534, 476] on div "Goals Use the bridge levers. Get to the duck pet (point 4). Start Level Error l…" at bounding box center [544, 238] width 1088 height 477
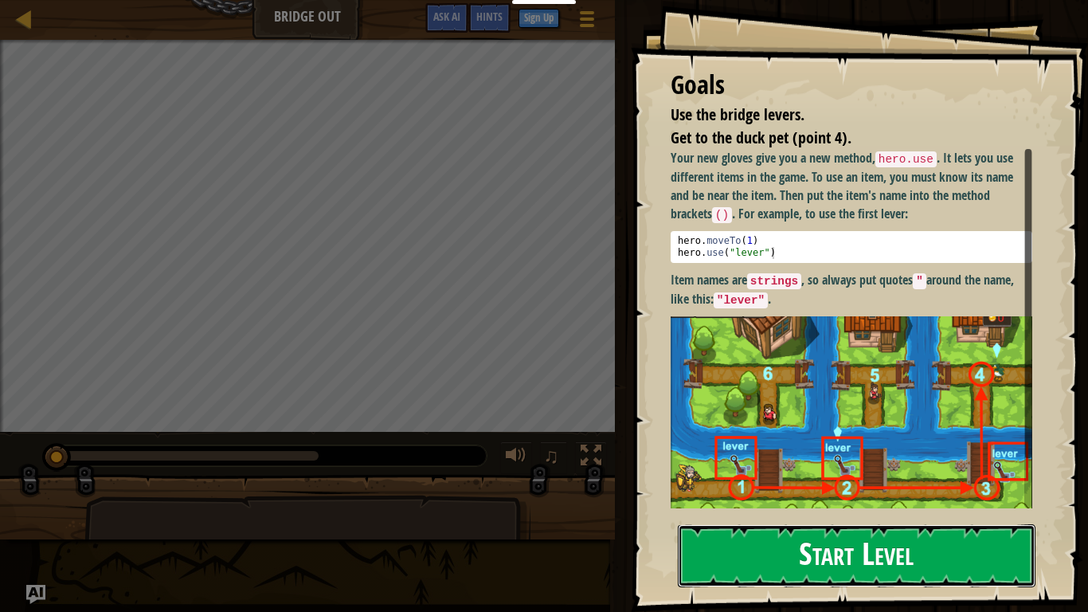
click at [935, 476] on button "Start Level" at bounding box center [857, 555] width 358 height 63
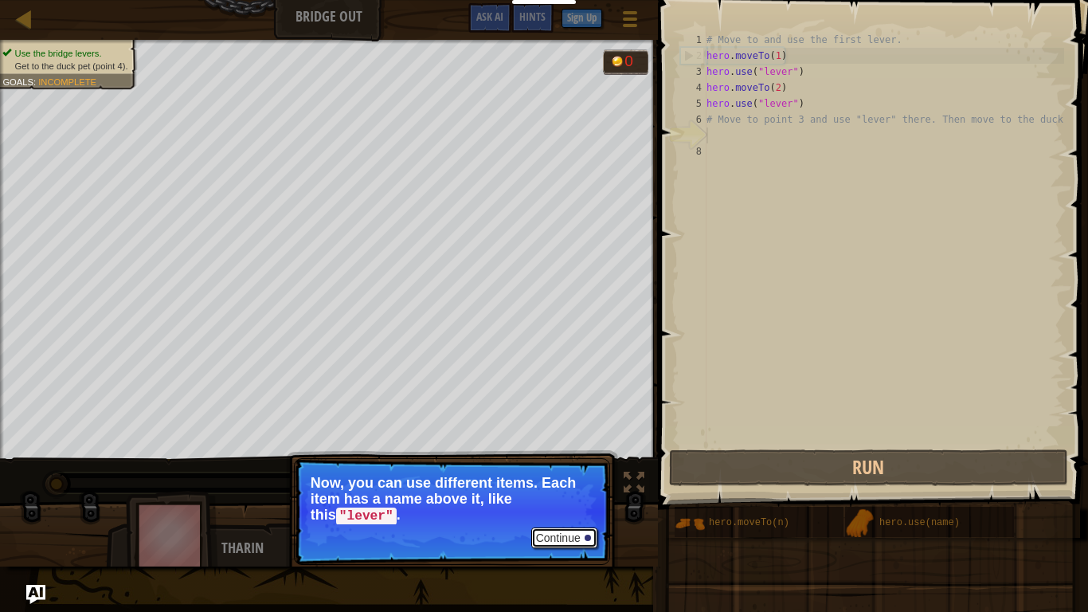
click at [579, 476] on button "Continue" at bounding box center [564, 537] width 66 height 21
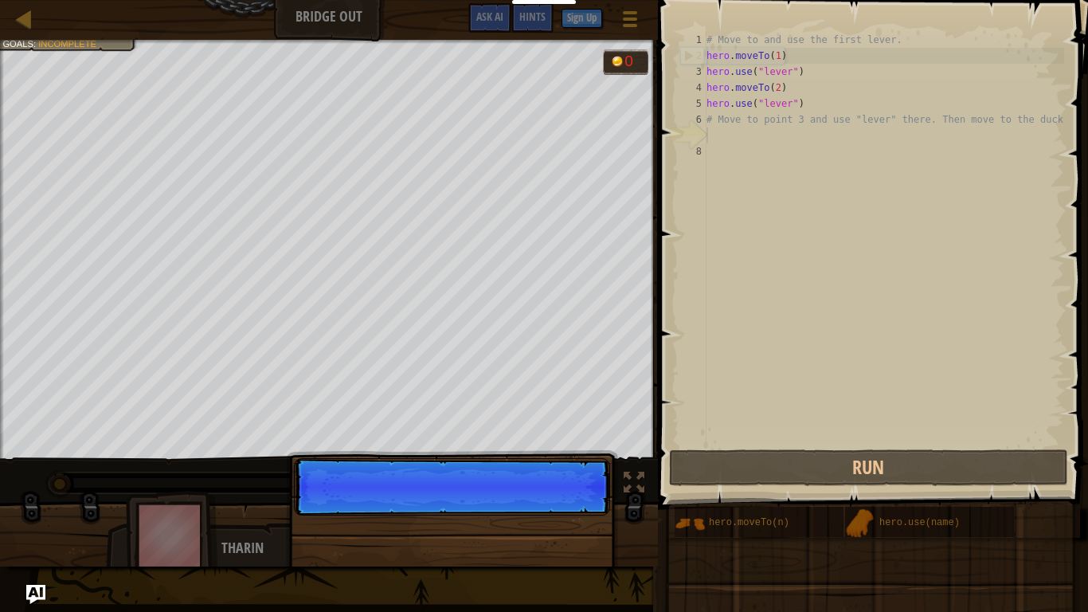
scroll to position [7, 0]
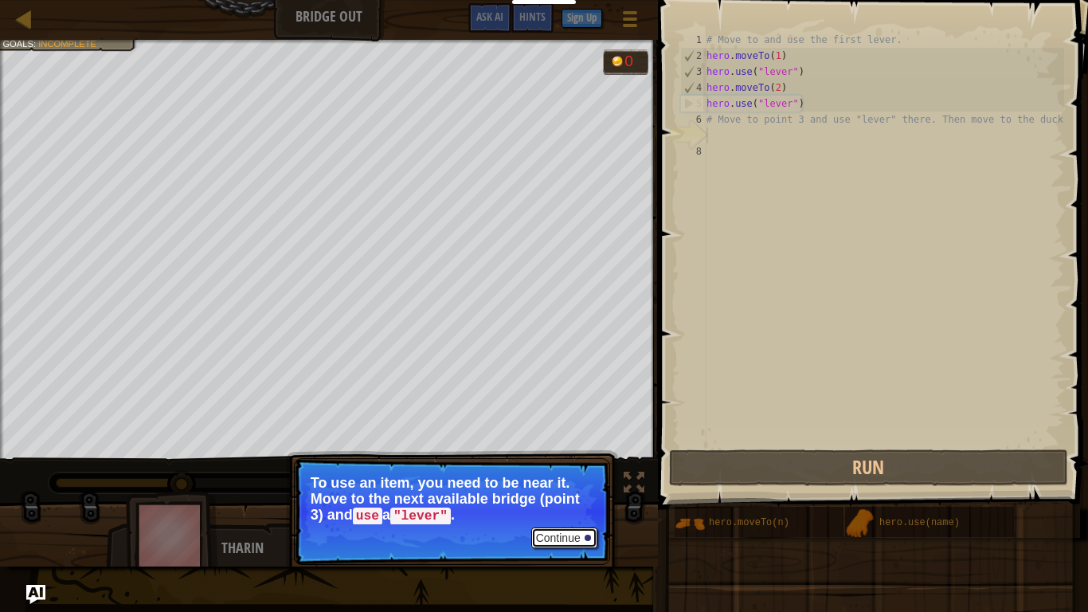
click at [555, 476] on button "Continue" at bounding box center [564, 537] width 66 height 21
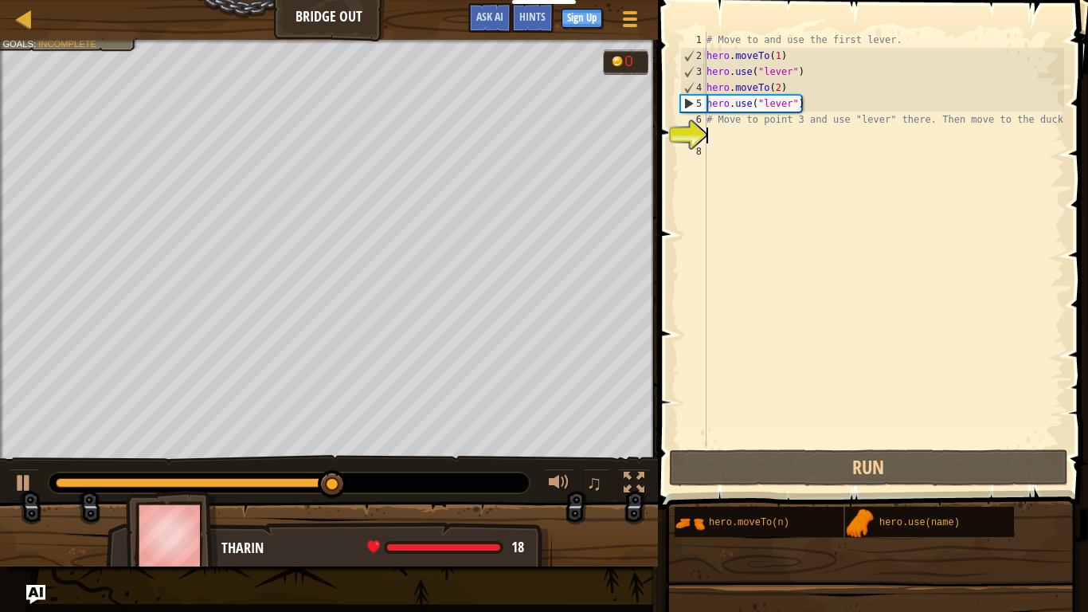
click at [761, 135] on div "# Move to and use the first lever. hero . moveTo ( 1 ) hero . use ( "lever" ) h…" at bounding box center [884, 255] width 361 height 446
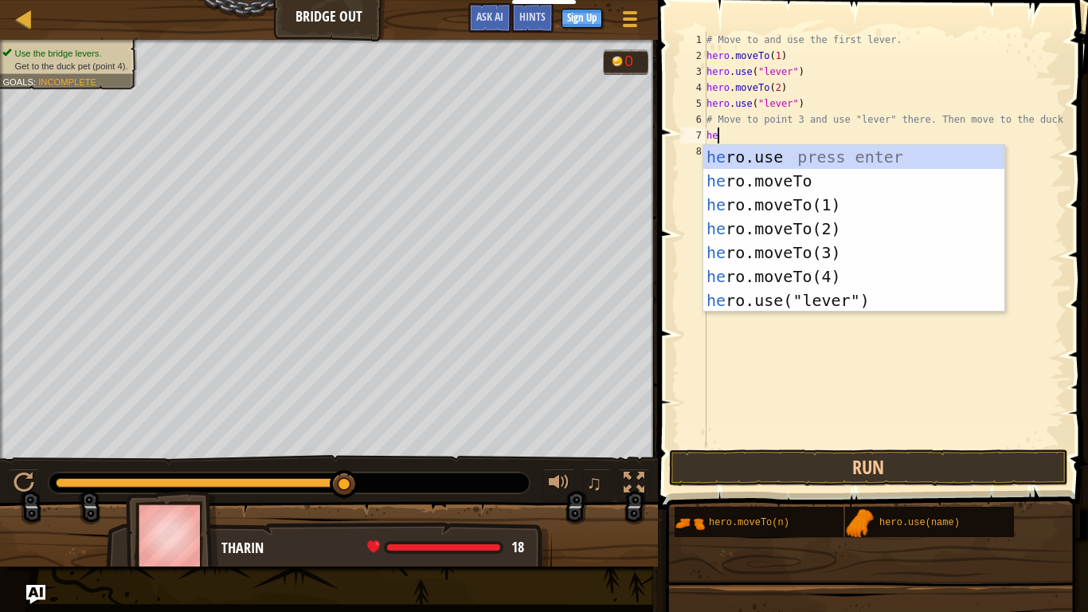
scroll to position [7, 1]
click at [890, 256] on div "he ro.use press enter he ro.moveTo press enter he ro.moveTo(1) press enter he r…" at bounding box center [854, 252] width 301 height 215
type textarea "hero.moveTo(3)"
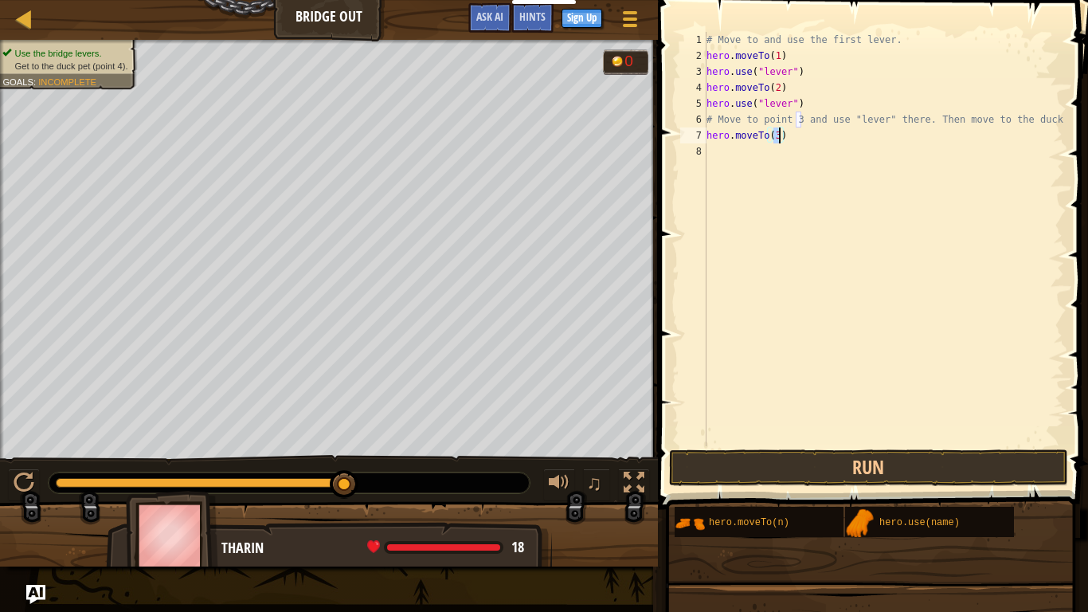
click at [743, 163] on div "# Move to and use the first lever. hero . moveTo ( 1 ) hero . use ( "lever" ) h…" at bounding box center [884, 255] width 361 height 446
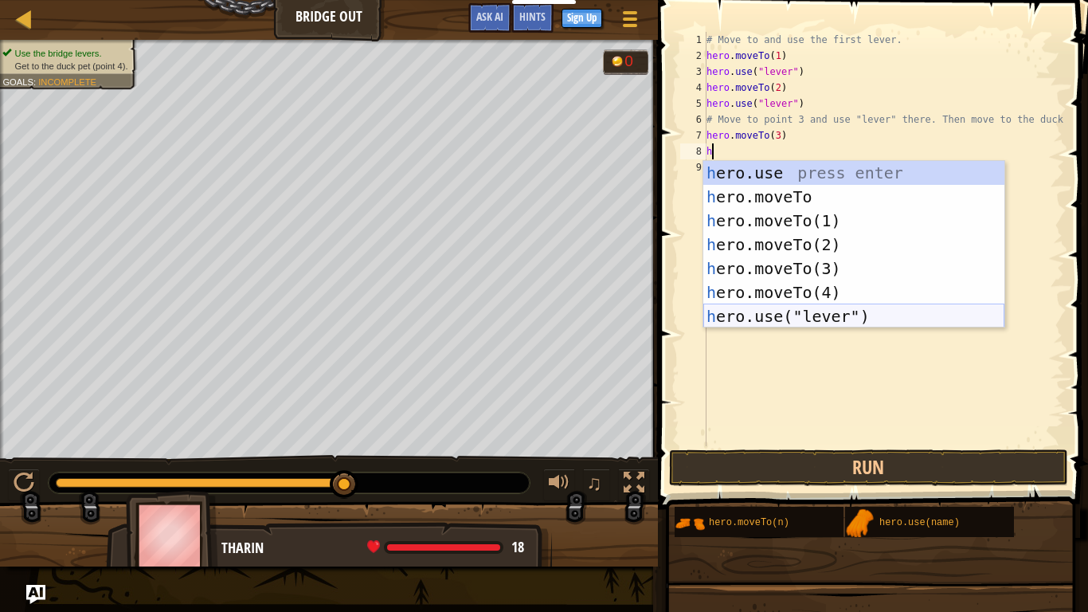
click at [838, 322] on div "h ero.use press enter h ero.moveTo press enter h ero.moveTo(1) press enter h er…" at bounding box center [854, 268] width 301 height 215
type textarea "hero.use("lever")"
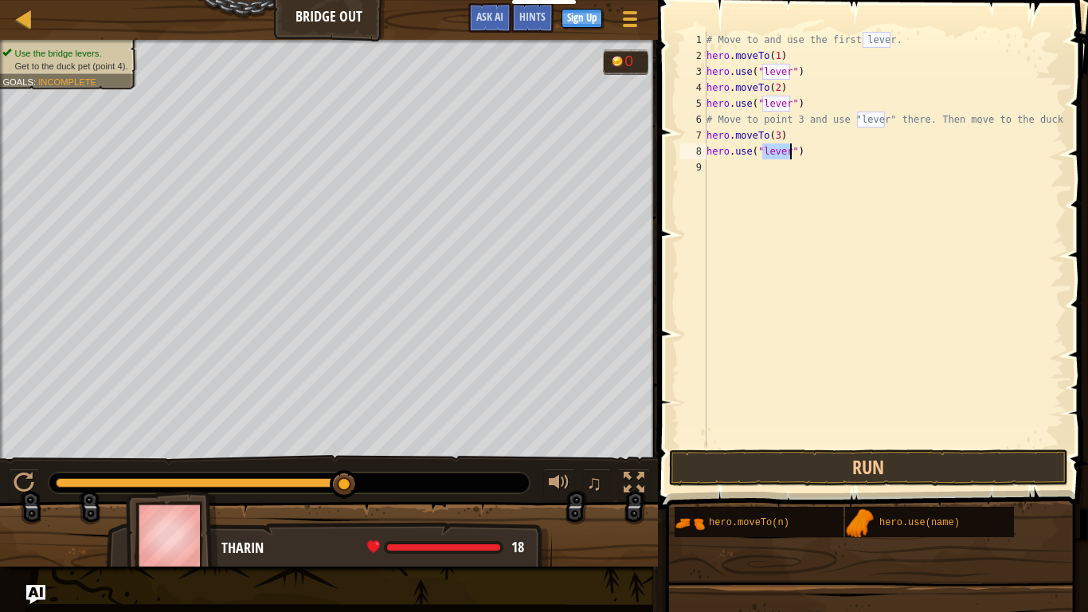
click at [724, 186] on div "# Move to and use the first lever. hero . moveTo ( 1 ) hero . use ( "lever" ) h…" at bounding box center [884, 255] width 361 height 446
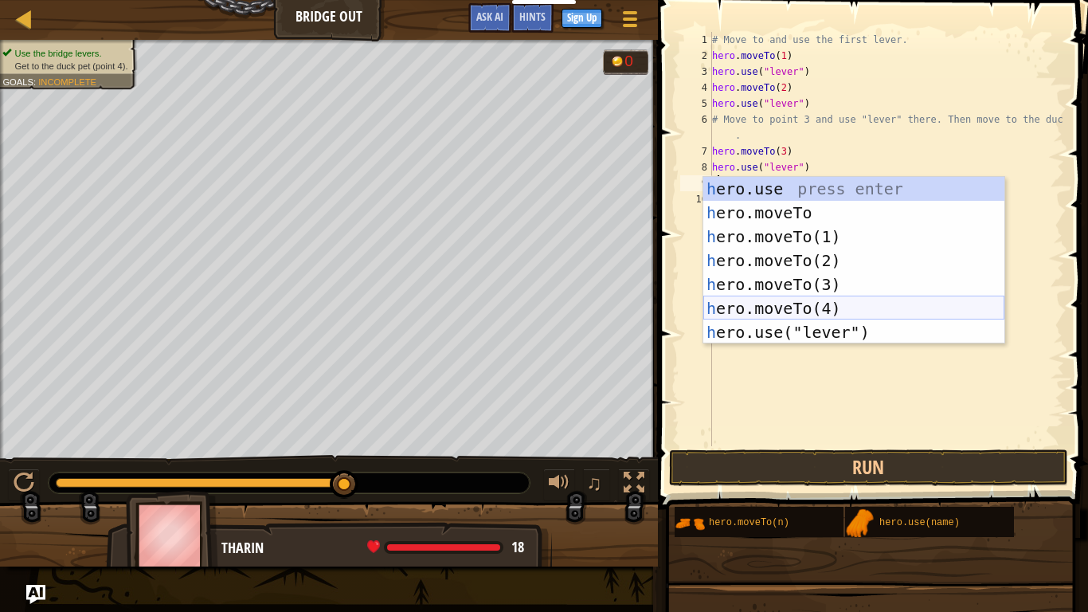
click at [825, 304] on div "h ero.use press enter h ero.moveTo press enter h ero.moveTo(1) press enter h er…" at bounding box center [854, 284] width 301 height 215
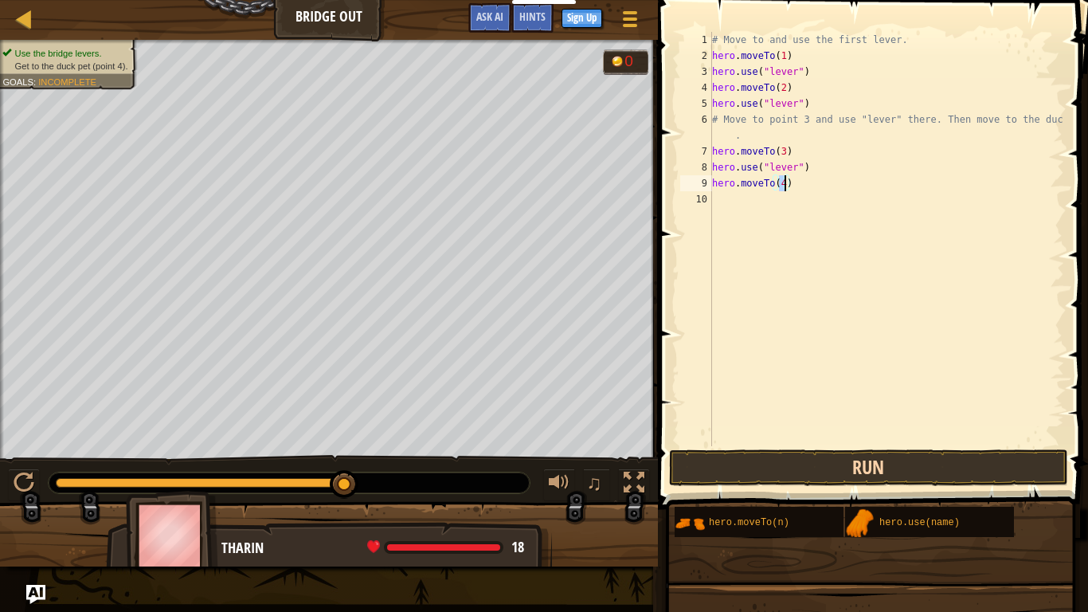
type textarea "hero.moveTo(4)"
click at [967, 460] on button "Run" at bounding box center [868, 467] width 399 height 37
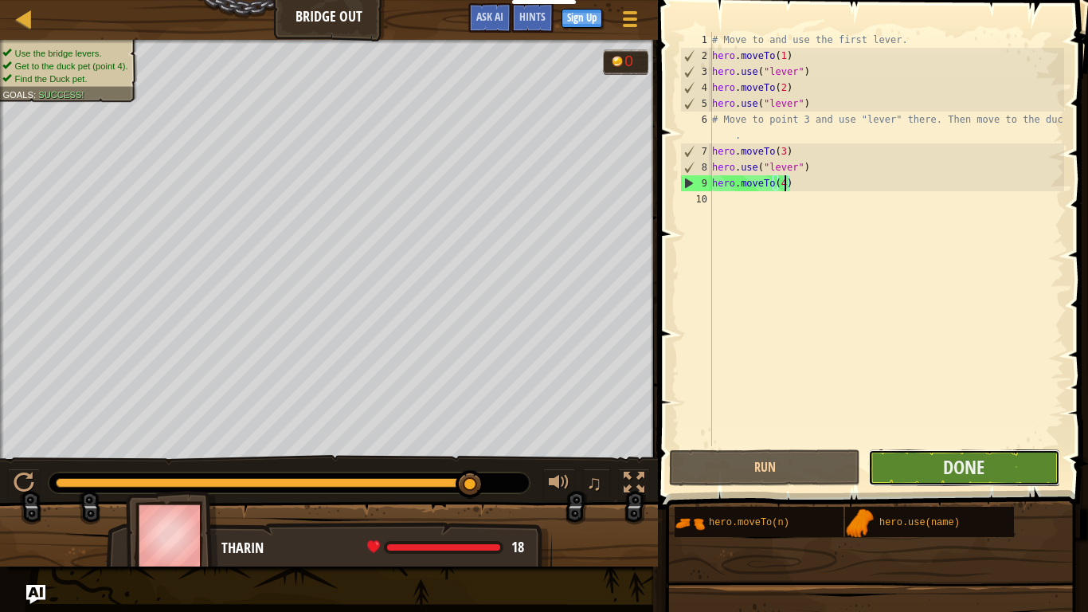
click at [1014, 473] on button "Done" at bounding box center [964, 467] width 191 height 37
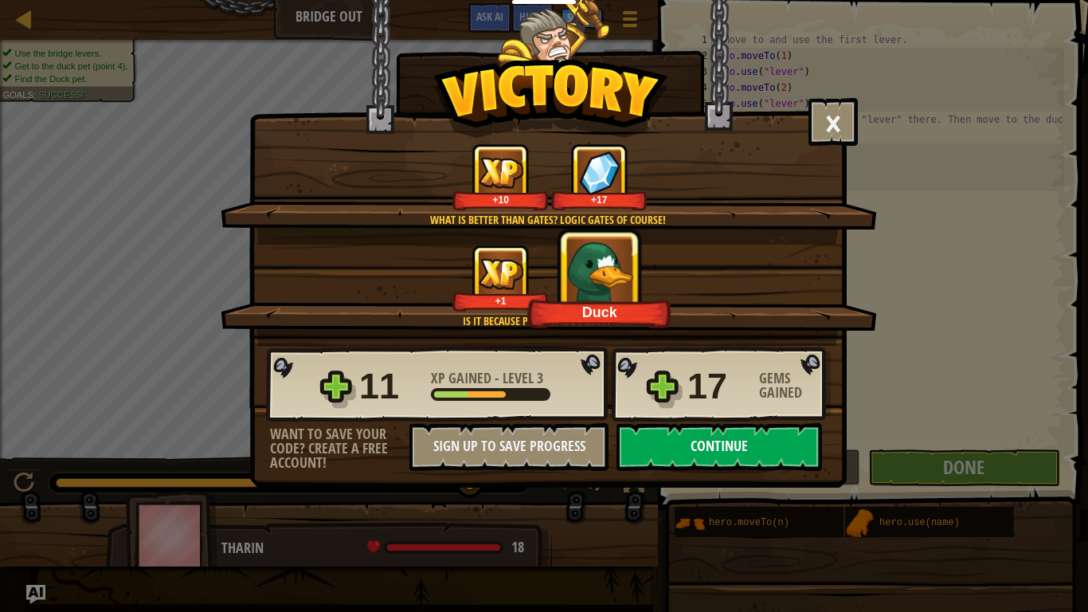
click at [770, 452] on button "Continue" at bounding box center [720, 447] width 206 height 48
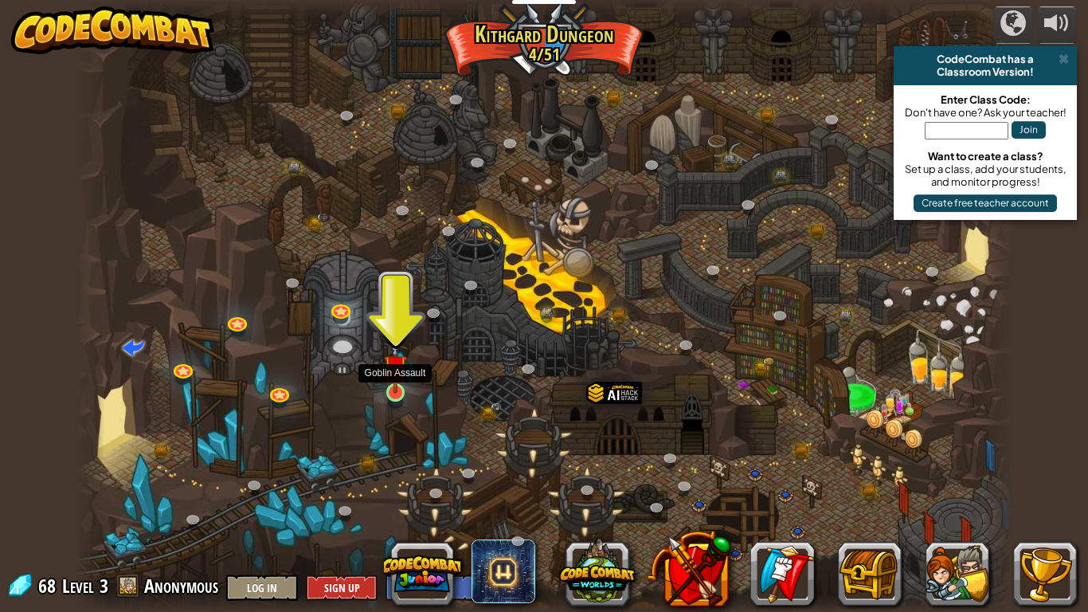
click at [398, 384] on img at bounding box center [396, 366] width 24 height 54
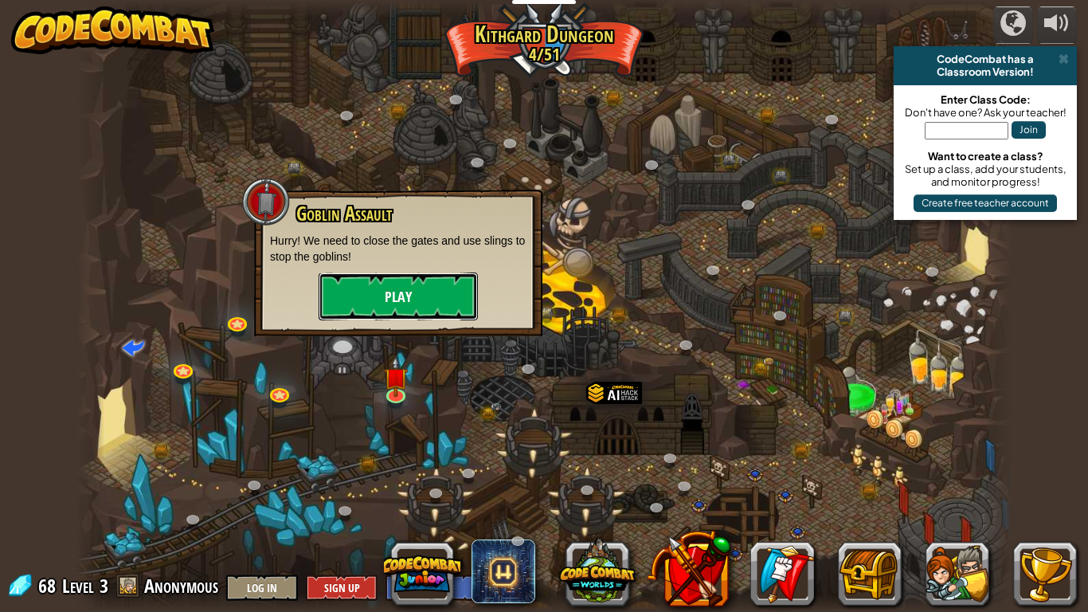
click at [357, 292] on button "Play" at bounding box center [398, 297] width 159 height 48
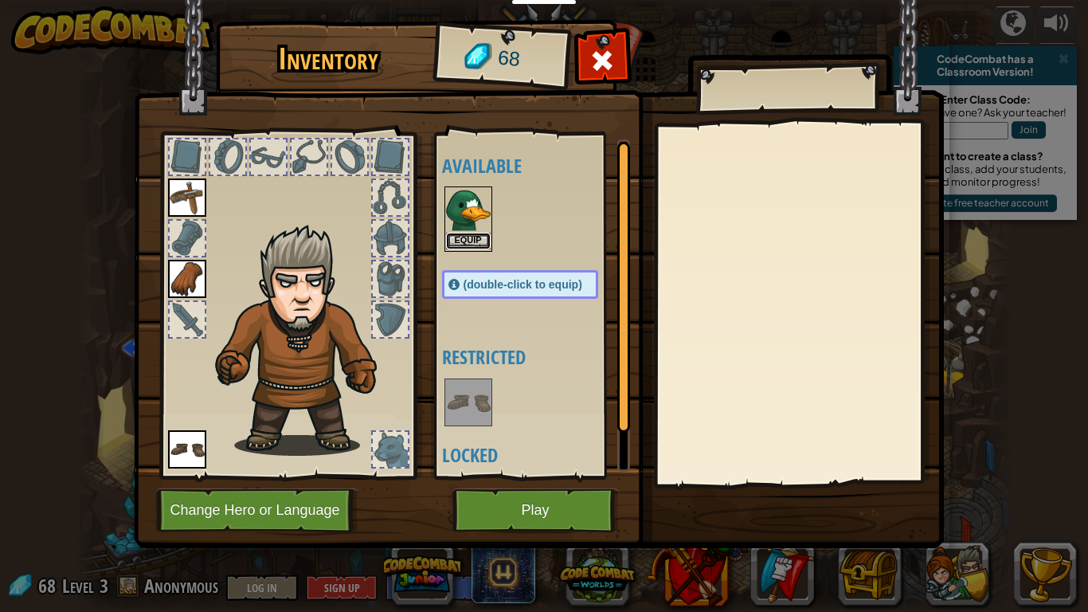
click at [482, 236] on button "Equip" at bounding box center [468, 241] width 45 height 17
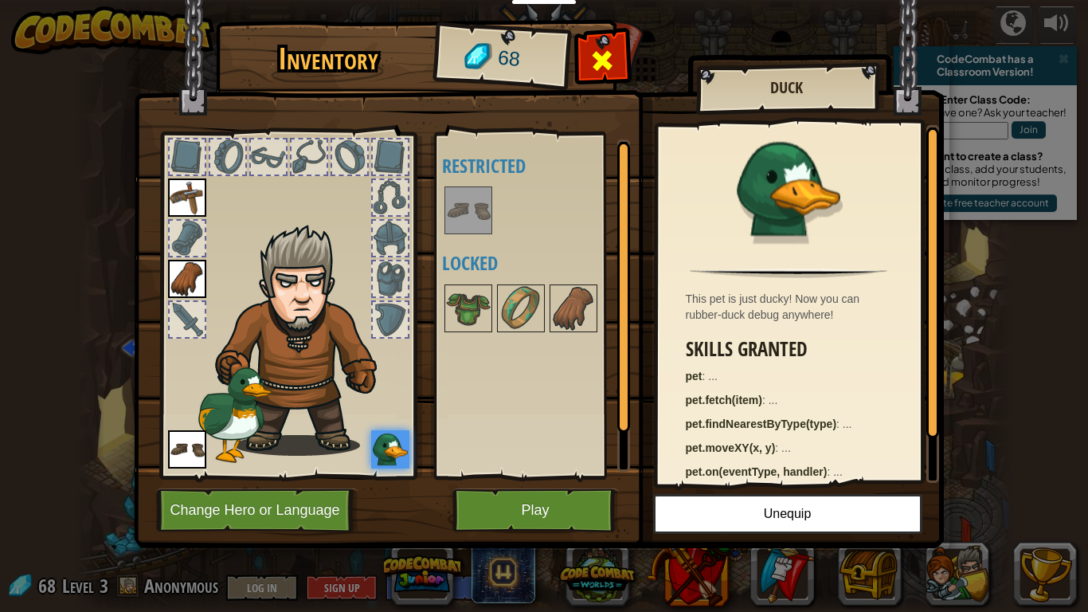
click at [586, 56] on div at bounding box center [603, 65] width 50 height 50
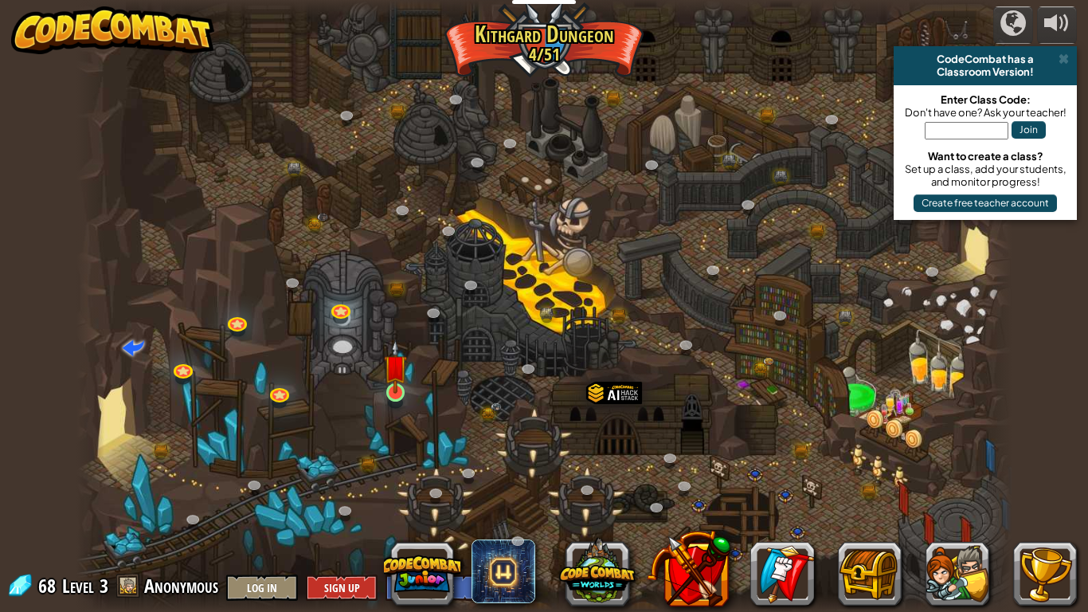
click at [399, 392] on img at bounding box center [396, 366] width 24 height 54
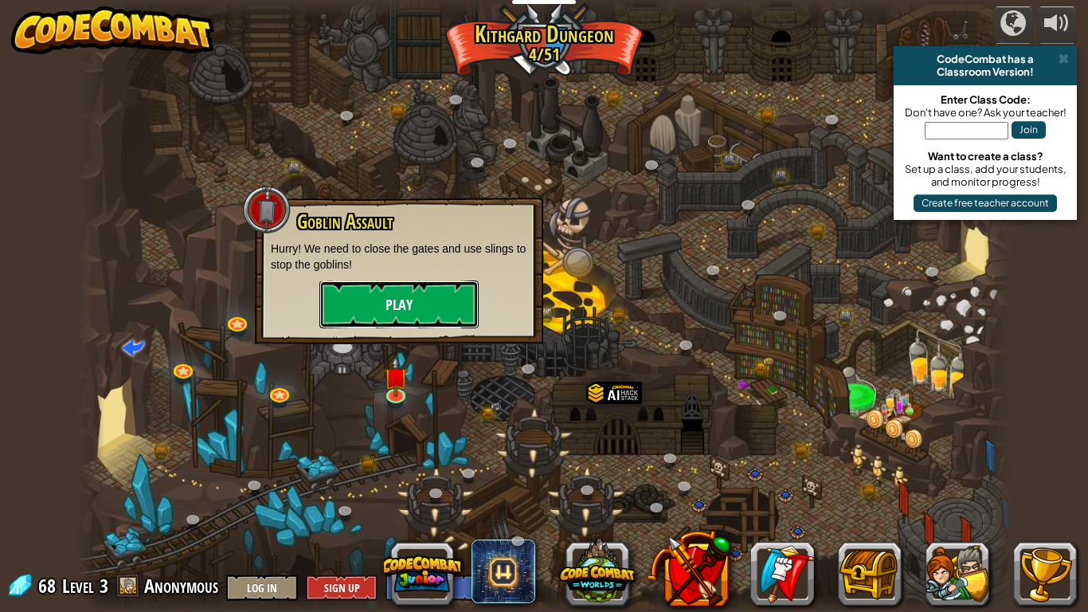
click at [336, 296] on button "Play" at bounding box center [399, 304] width 159 height 48
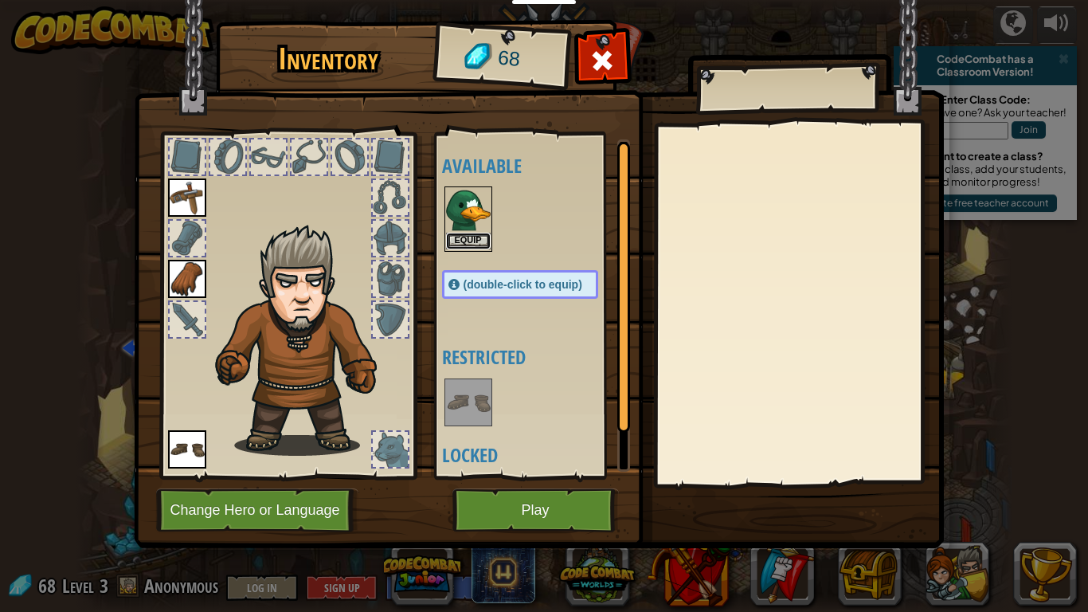
click at [461, 237] on button "Equip" at bounding box center [468, 241] width 45 height 17
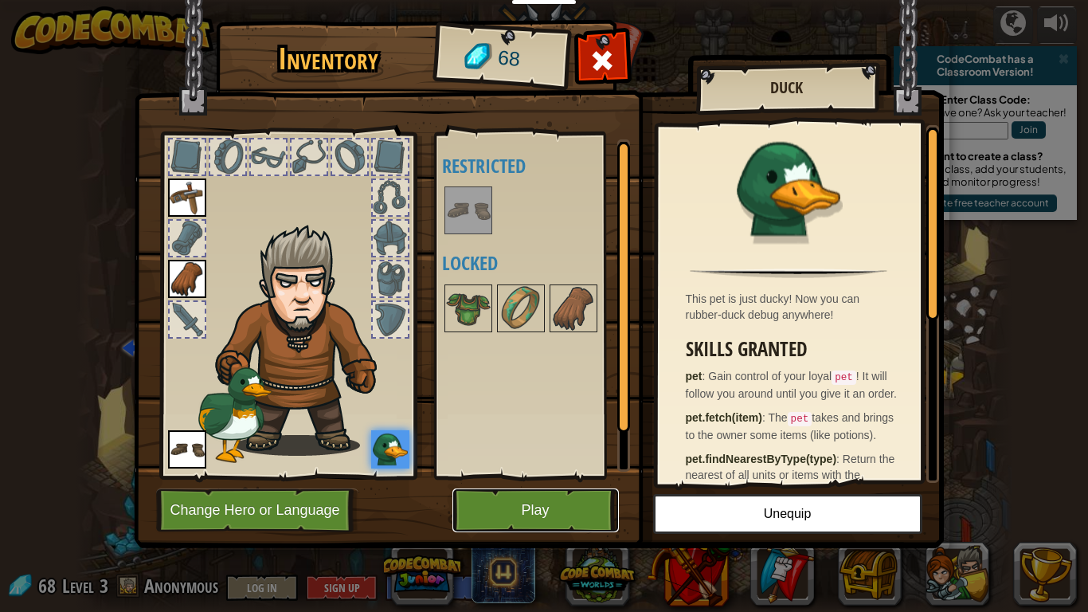
click at [565, 476] on button "Play" at bounding box center [536, 510] width 167 height 44
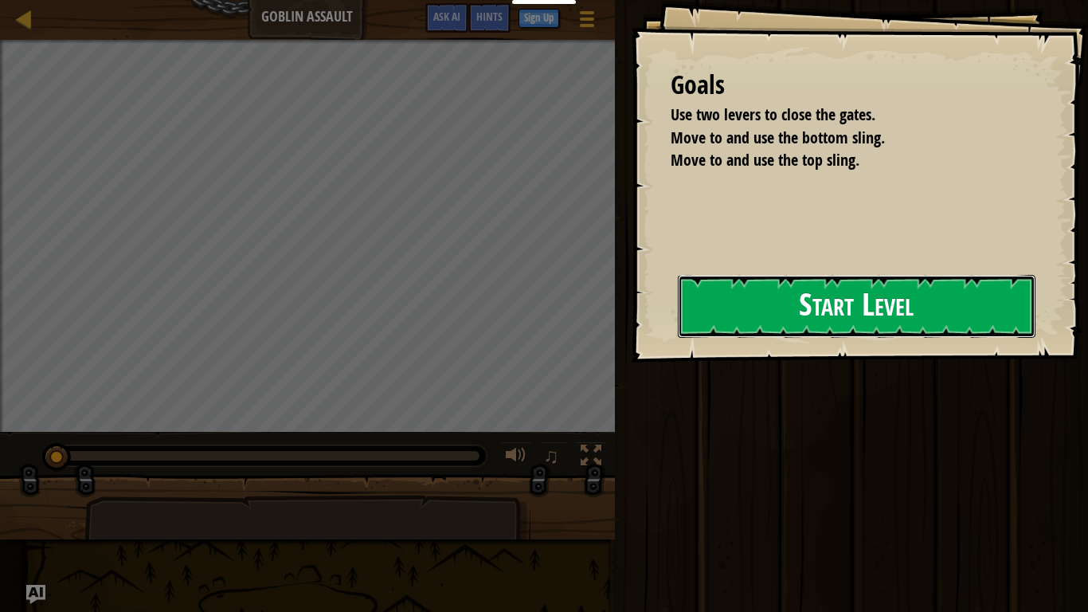
click at [888, 316] on button "Start Level" at bounding box center [857, 306] width 358 height 63
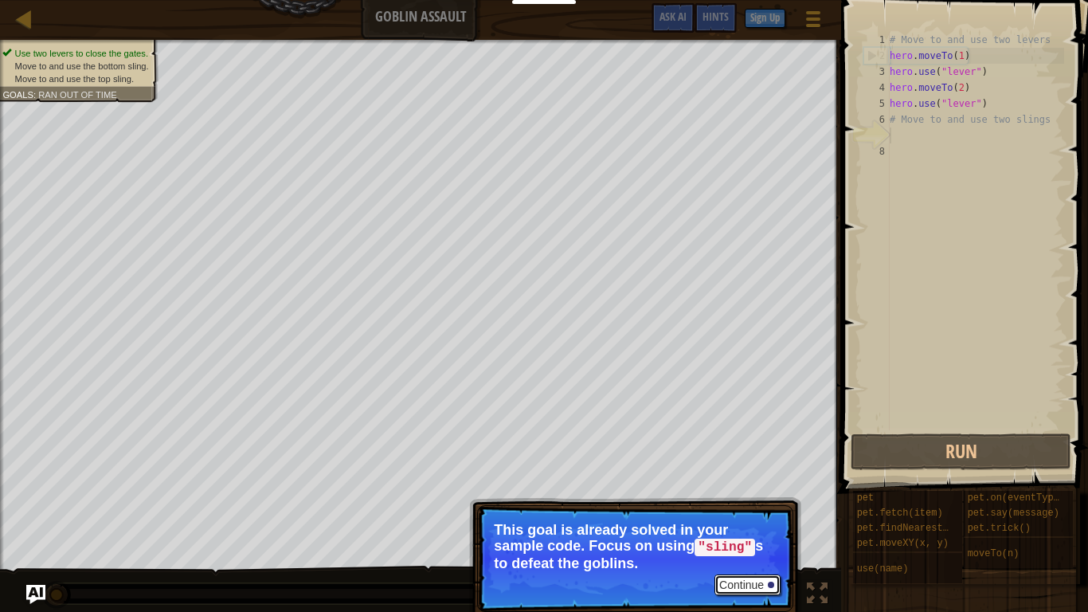
click at [759, 476] on button "Continue" at bounding box center [748, 584] width 66 height 21
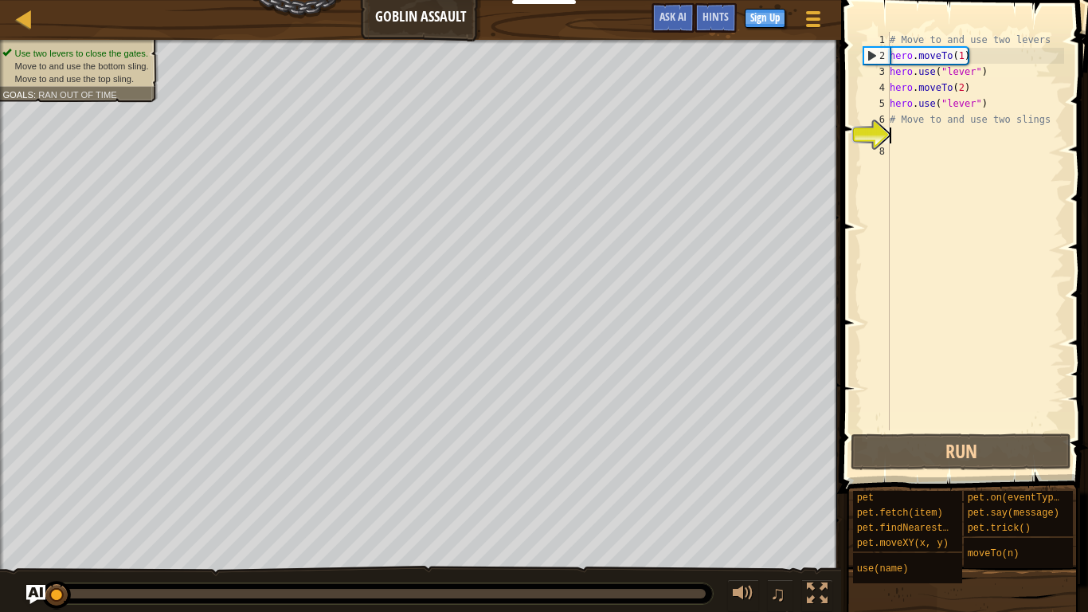
scroll to position [7, 0]
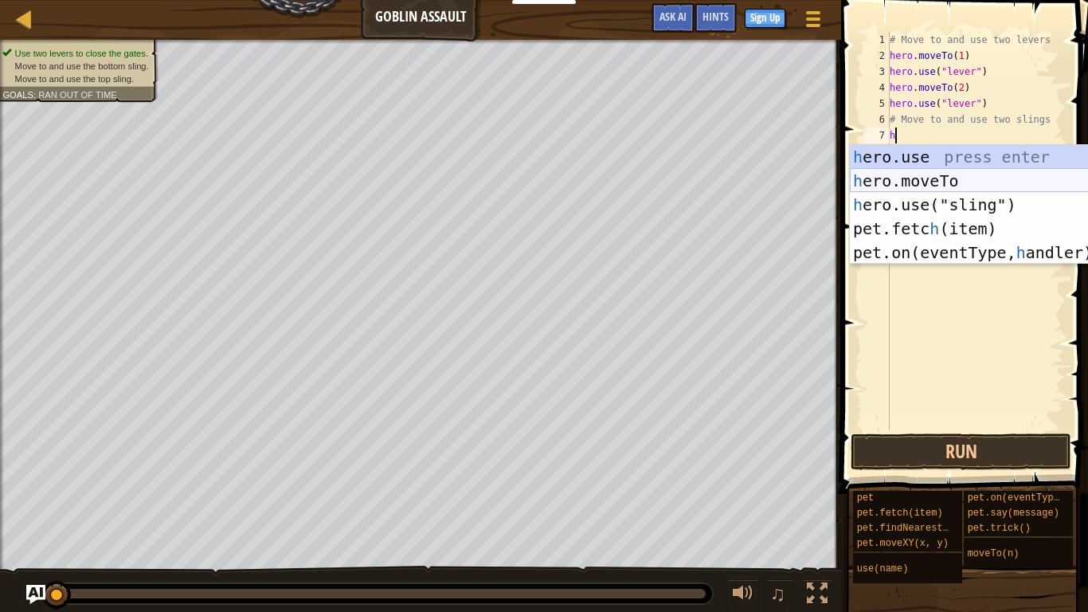
click at [911, 176] on div "h ero.use press enter h ero.moveTo press enter h ero.use("sling") press enter p…" at bounding box center [1000, 228] width 301 height 167
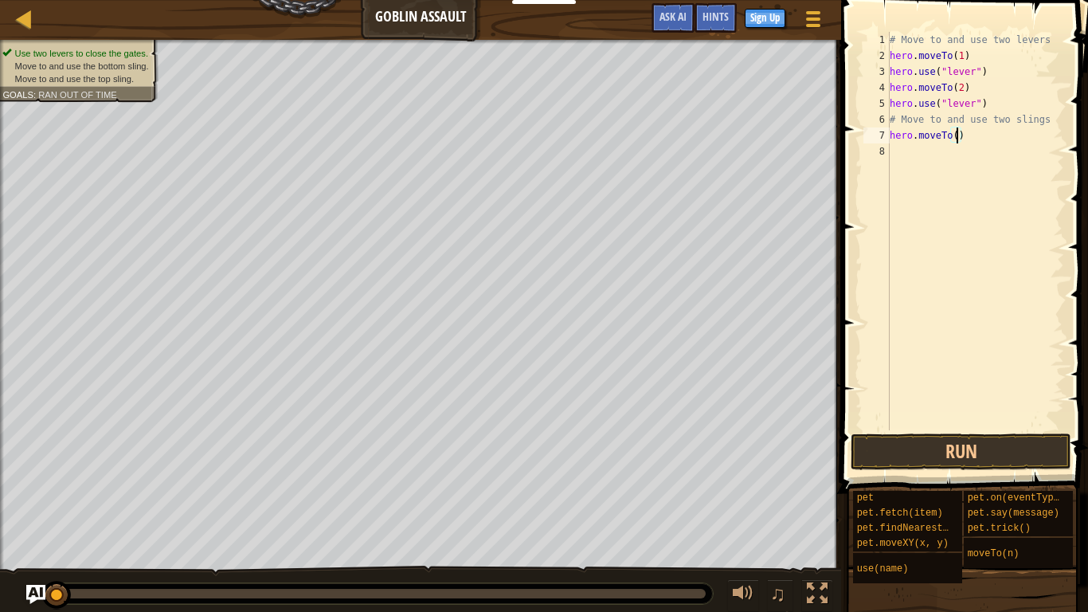
type textarea "hero.moveTo(3)"
click at [974, 153] on div "# Move to and use two levers hero . moveTo ( 1 ) hero . use ( "lever" ) hero . …" at bounding box center [976, 247] width 178 height 430
click at [963, 140] on div "# Move to and use two levers hero . moveTo ( 1 ) hero . use ( "lever" ) hero . …" at bounding box center [976, 247] width 178 height 430
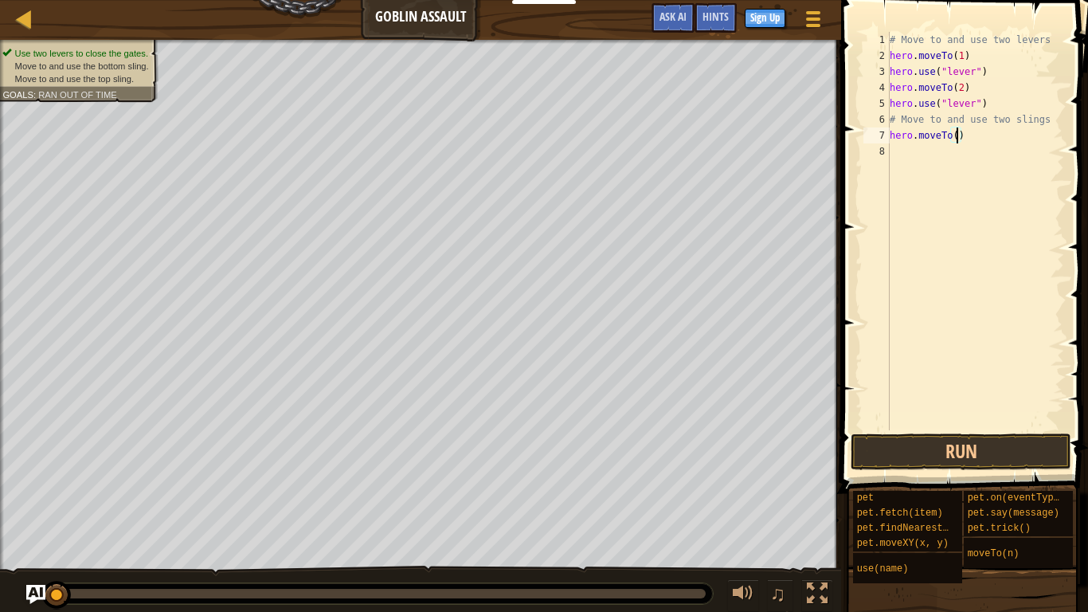
type textarea "hero.moveTo(4)"
click at [952, 145] on div "# Move to and use two levers hero . moveTo ( 1 ) hero . use ( "lever" ) hero . …" at bounding box center [976, 247] width 178 height 430
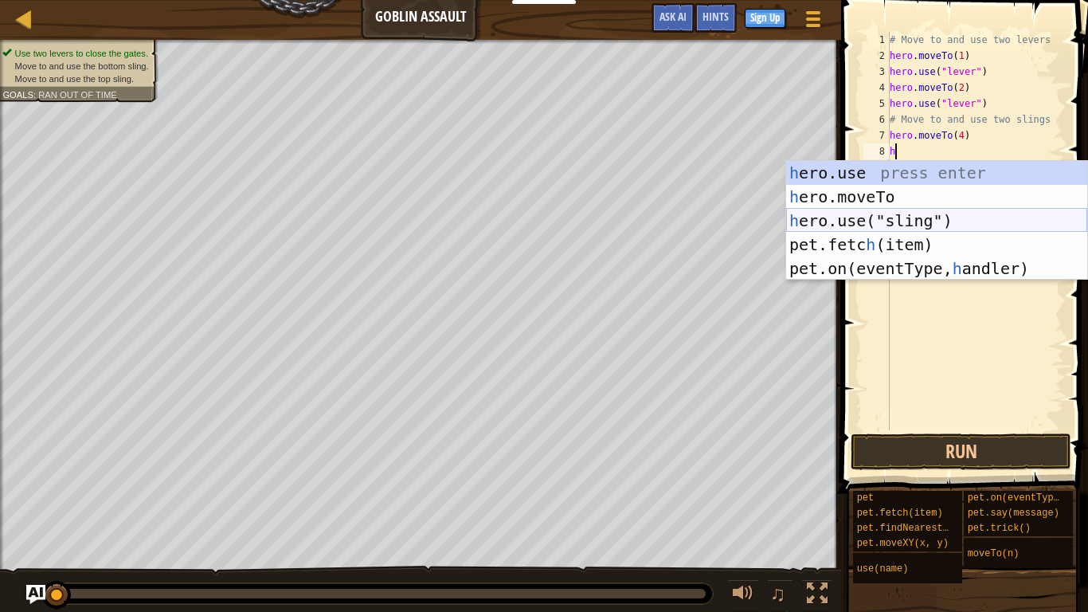
click at [1019, 222] on div "h ero.use press enter h ero.moveTo press enter h ero.use("sling") press enter p…" at bounding box center [936, 244] width 301 height 167
type textarea "hero.use("sling")"
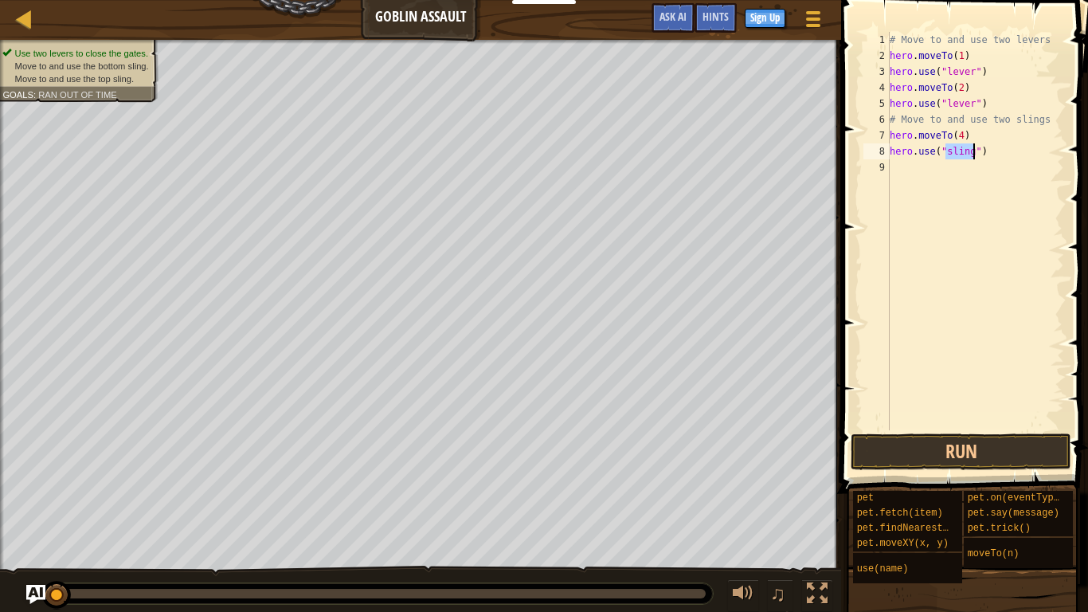
click at [945, 174] on div "# Move to and use two levers hero . moveTo ( 1 ) hero . use ( "lever" ) hero . …" at bounding box center [976, 247] width 178 height 430
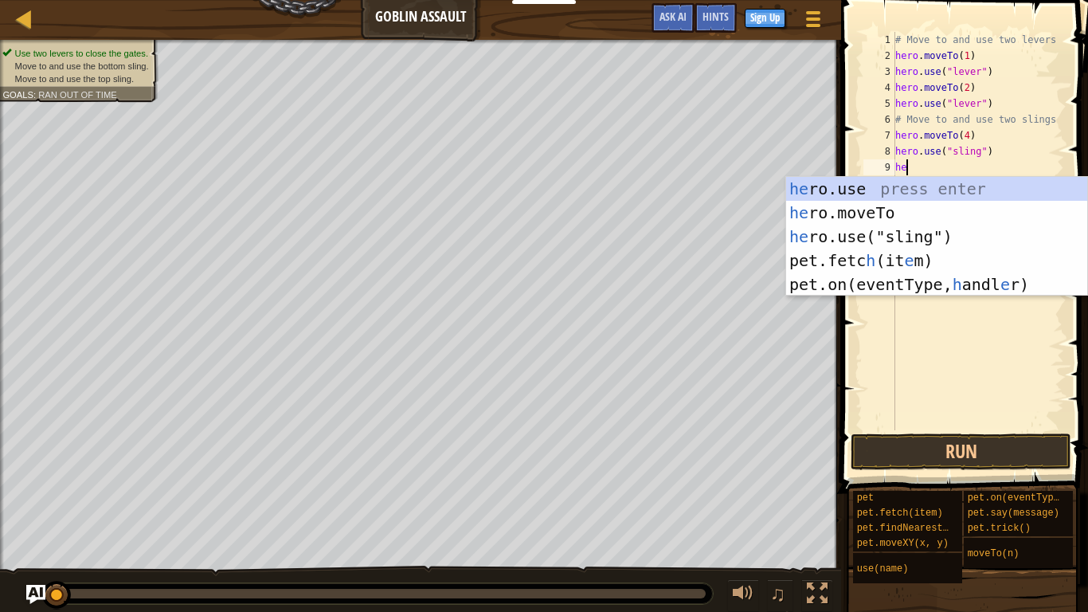
scroll to position [7, 2]
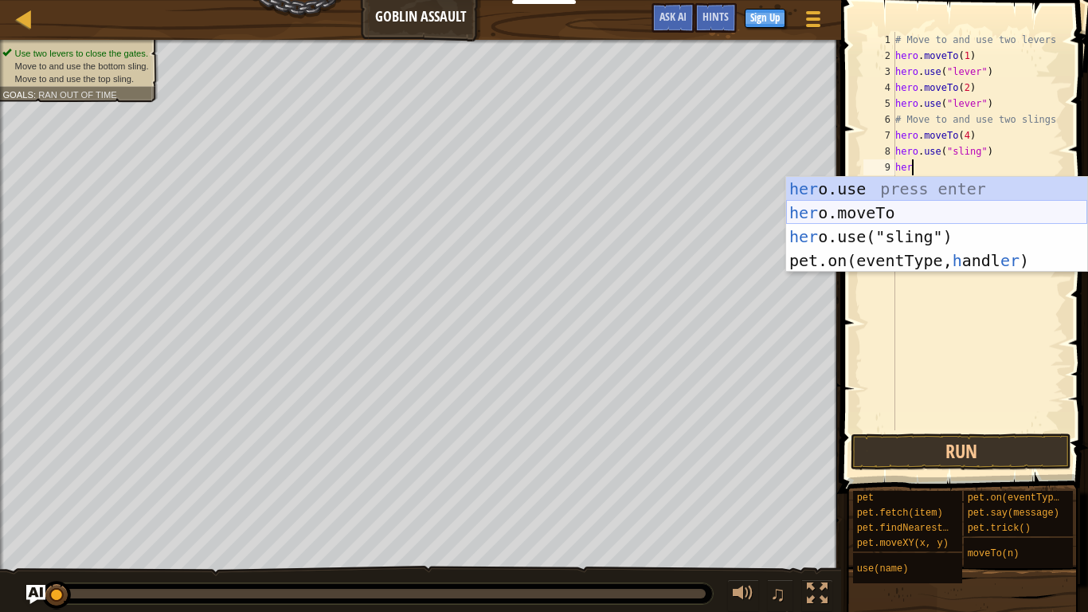
click at [1053, 219] on div "her o.use press enter her o.moveTo press enter her o.use("sling") press enter p…" at bounding box center [936, 248] width 301 height 143
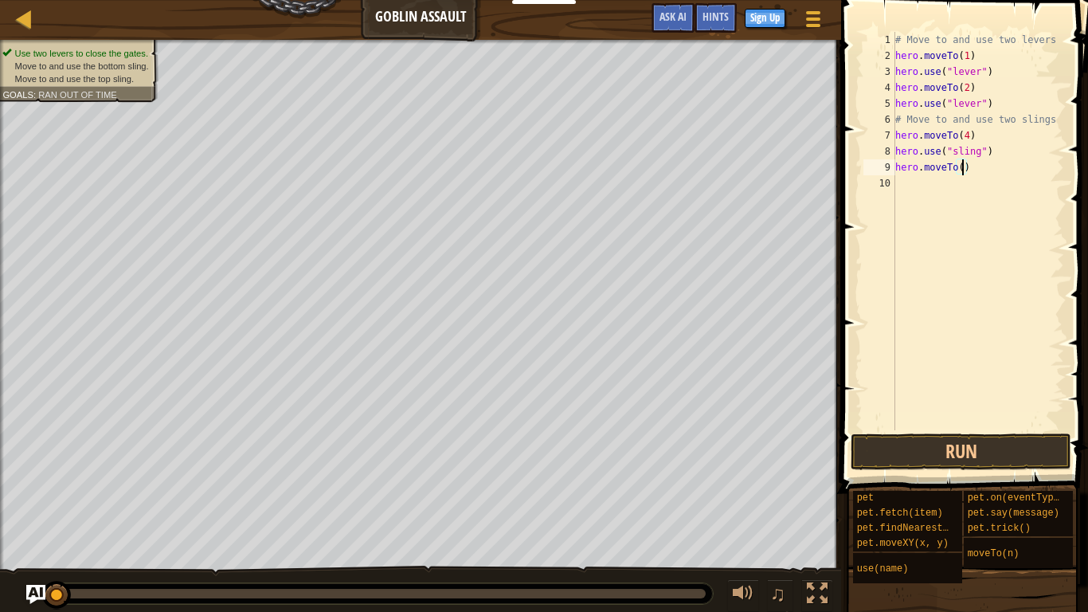
type textarea "hero.moveTo(3)"
click at [1008, 198] on div "# Move to and use two levers hero . moveTo ( 1 ) hero . use ( "lever" ) hero . …" at bounding box center [978, 247] width 172 height 430
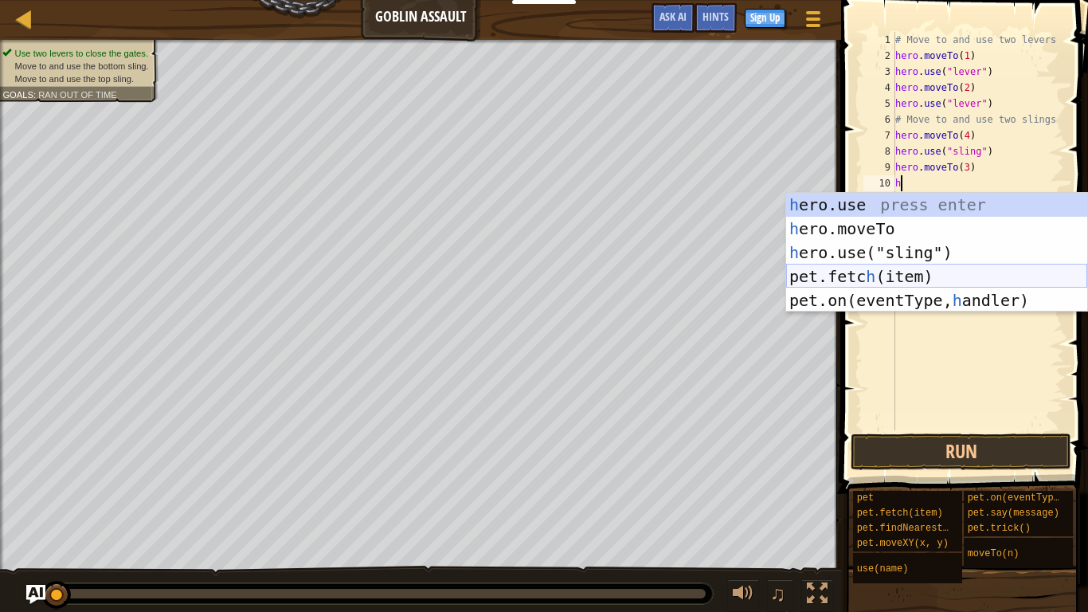
click at [1032, 265] on div "h ero.use press enter h ero.moveTo press enter h ero.use("sling") press enter p…" at bounding box center [936, 276] width 301 height 167
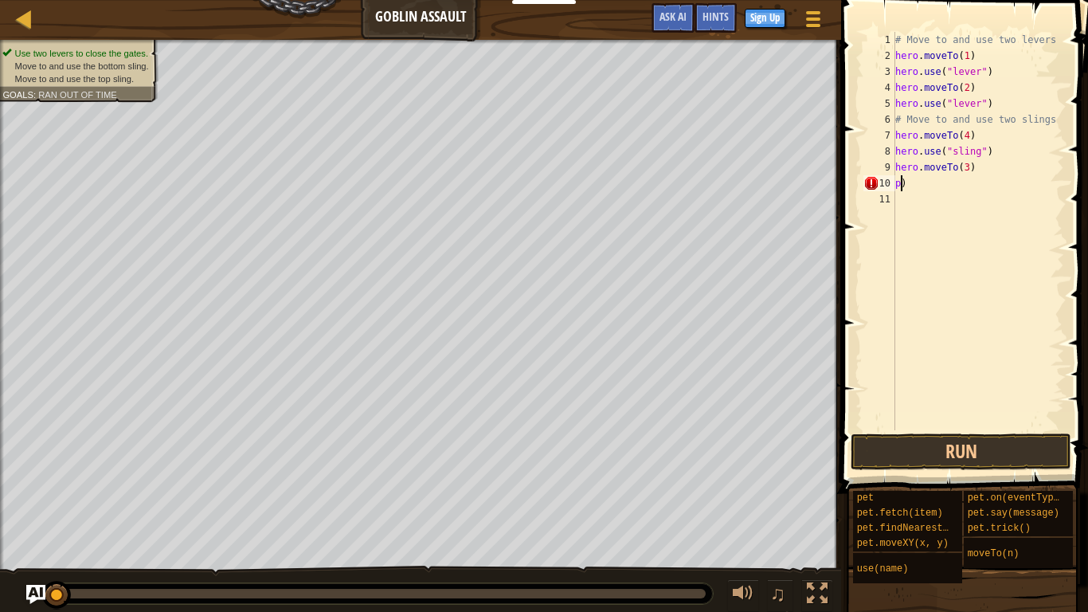
type textarea ")"
click at [937, 198] on div "# Move to and use two levers hero . moveTo ( 1 ) hero . use ( "lever" ) hero . …" at bounding box center [978, 247] width 172 height 430
click at [939, 183] on div "# Move to and use two levers hero . moveTo ( 1 ) hero . use ( "lever" ) hero . …" at bounding box center [978, 247] width 172 height 430
type textarea ")"
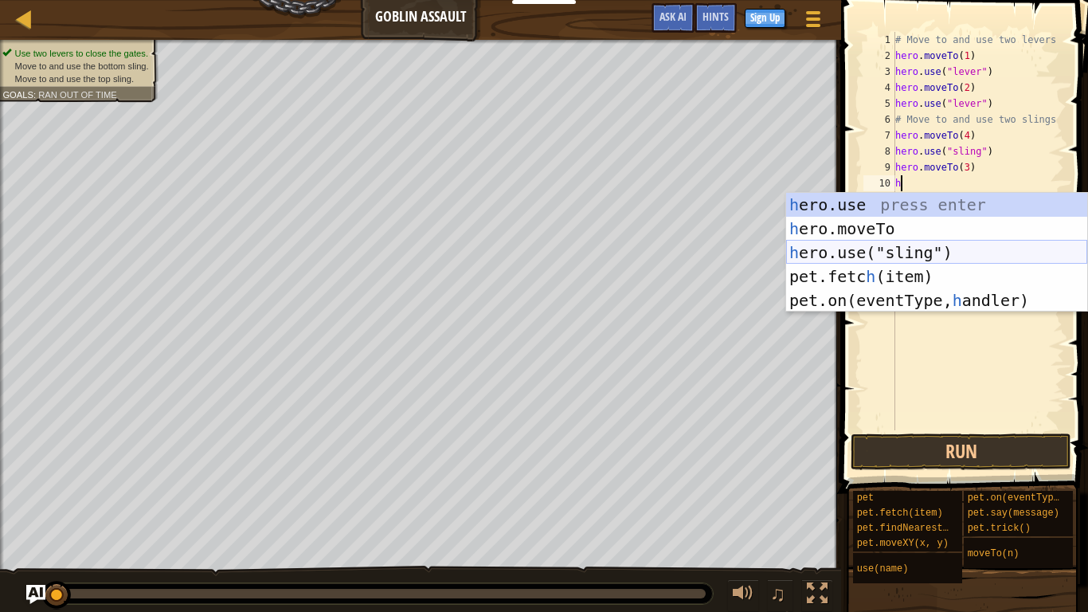
click at [961, 252] on div "h ero.use press enter h ero.moveTo press enter h ero.use("sling") press enter p…" at bounding box center [936, 276] width 301 height 167
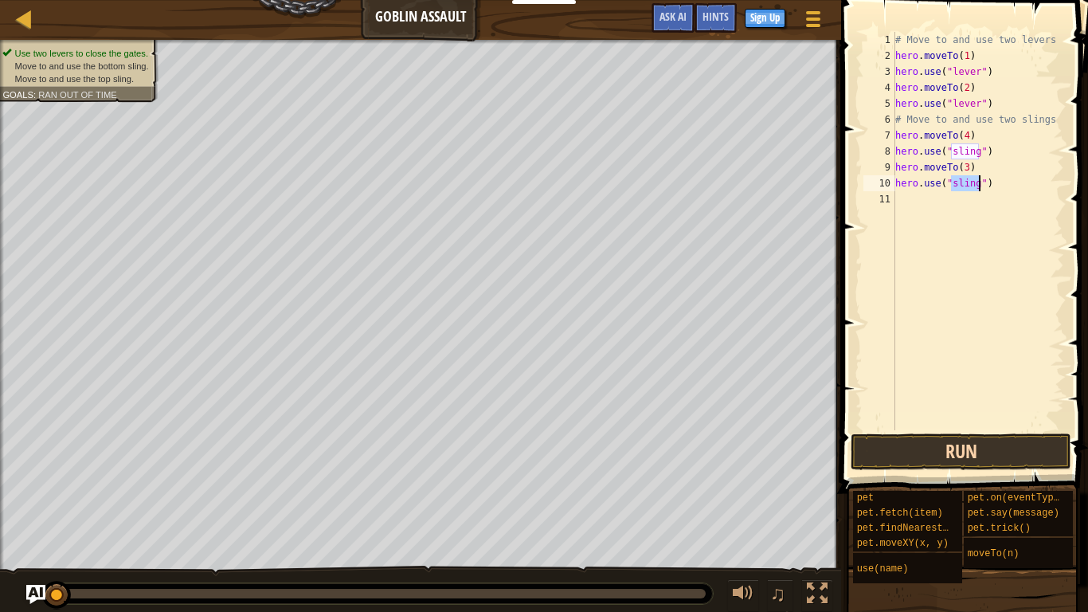
type textarea "hero.use("sling")"
click at [1022, 445] on button "Run" at bounding box center [961, 451] width 221 height 37
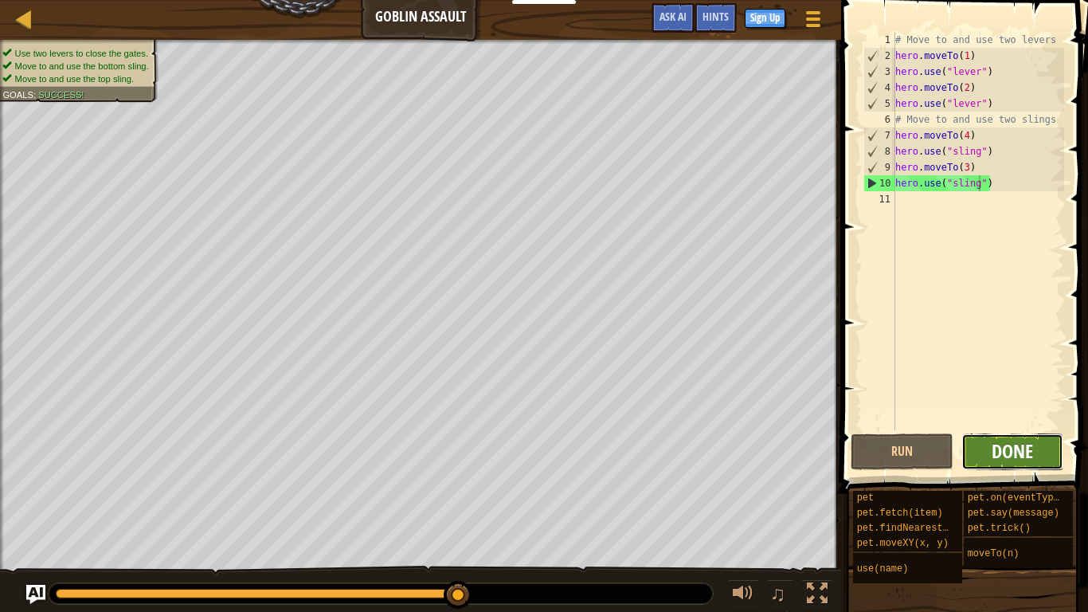
click at [1007, 447] on span "Done" at bounding box center [1012, 450] width 41 height 25
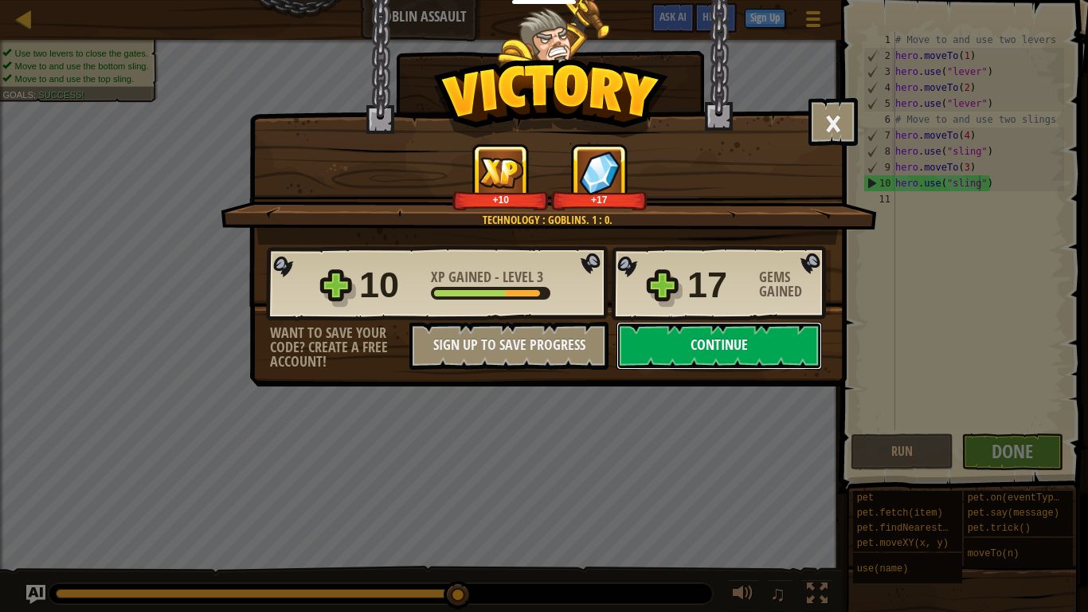
click at [691, 355] on button "Continue" at bounding box center [720, 346] width 206 height 48
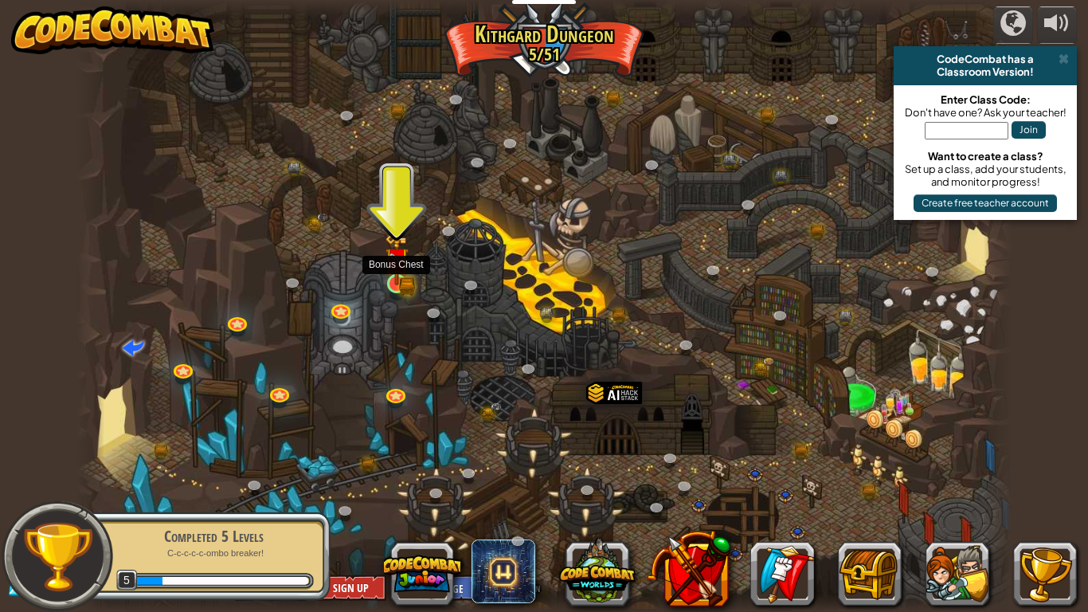
click at [397, 279] on img at bounding box center [397, 259] width 24 height 52
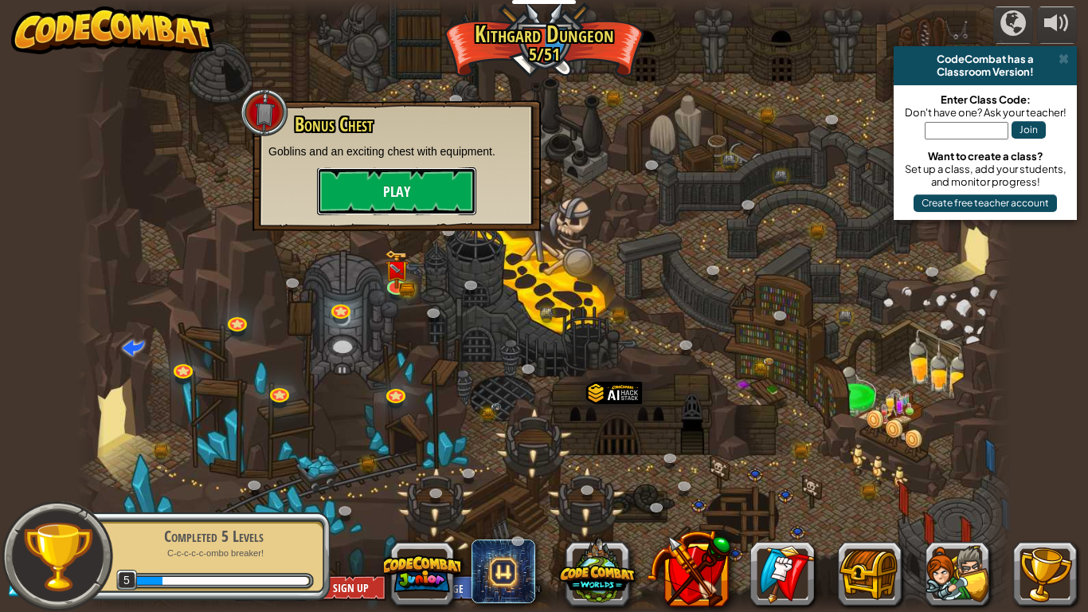
click at [359, 181] on button "Play" at bounding box center [396, 191] width 159 height 48
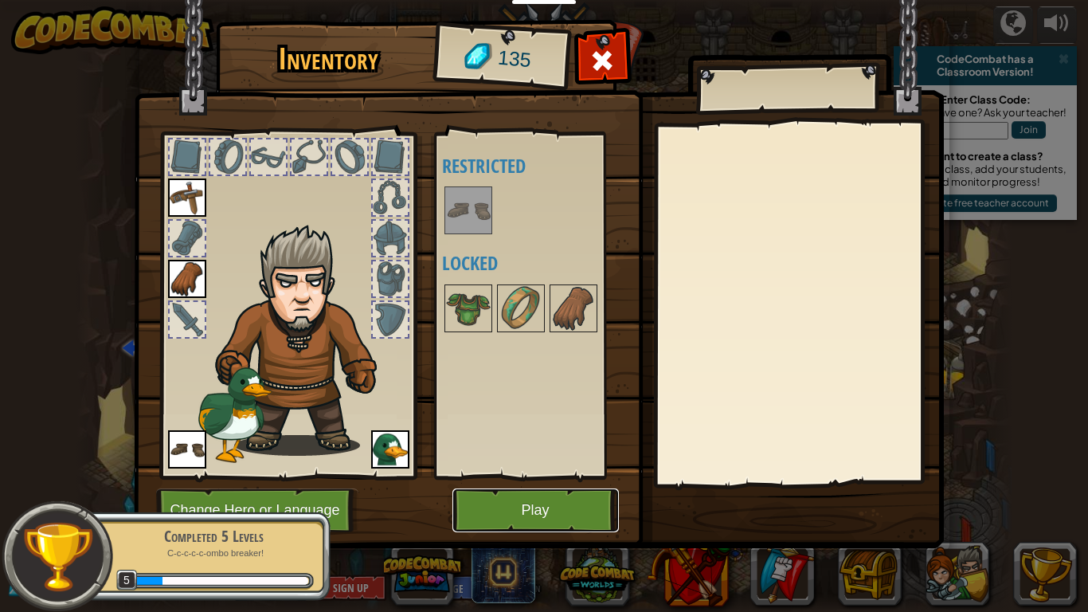
click at [593, 476] on button "Play" at bounding box center [536, 510] width 167 height 44
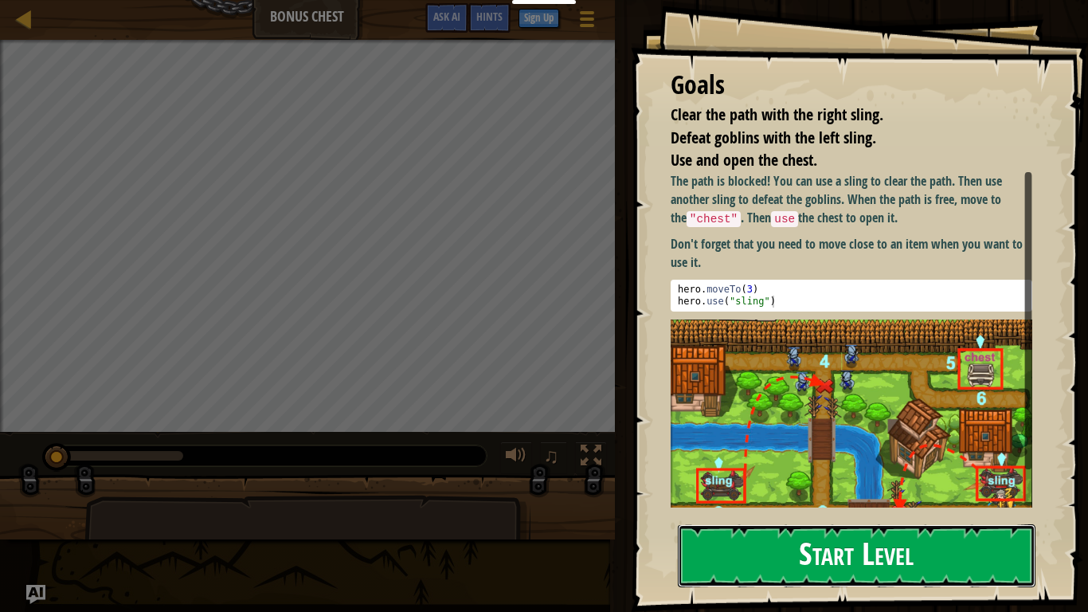
click at [841, 476] on button "Start Level" at bounding box center [857, 555] width 358 height 63
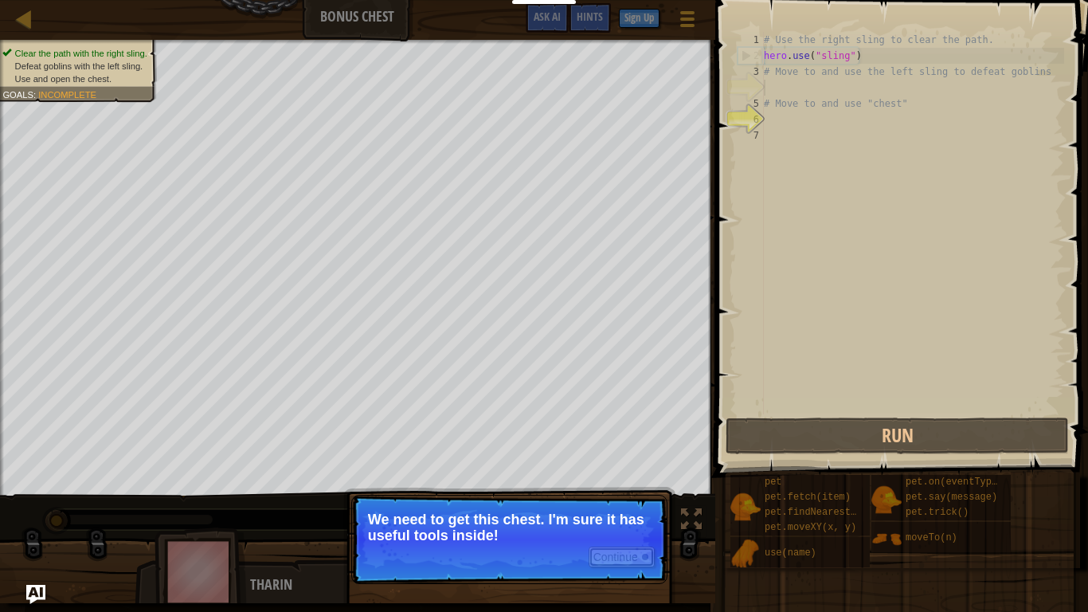
click at [642, 476] on div at bounding box center [645, 557] width 6 height 6
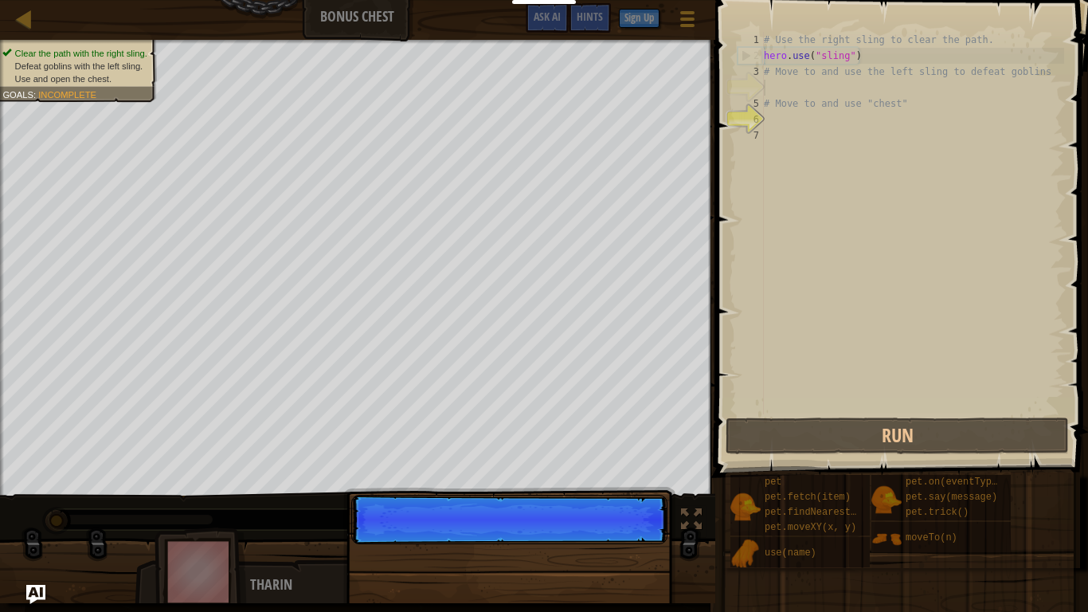
scroll to position [7, 0]
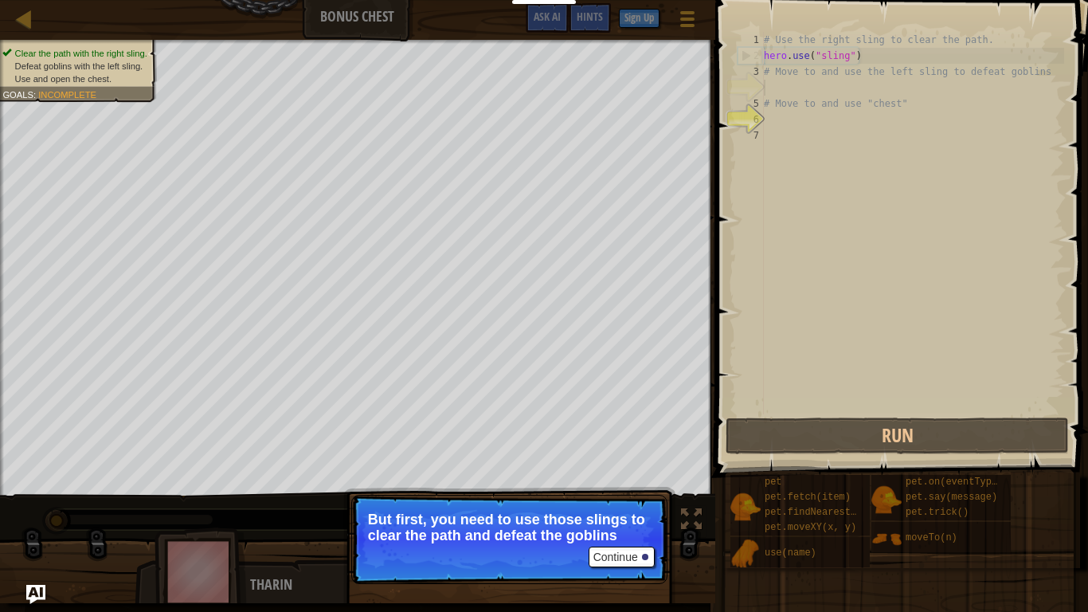
click at [624, 476] on p "Continue But first, you need to use those slings to clear the path and defeat t…" at bounding box center [509, 539] width 316 height 89
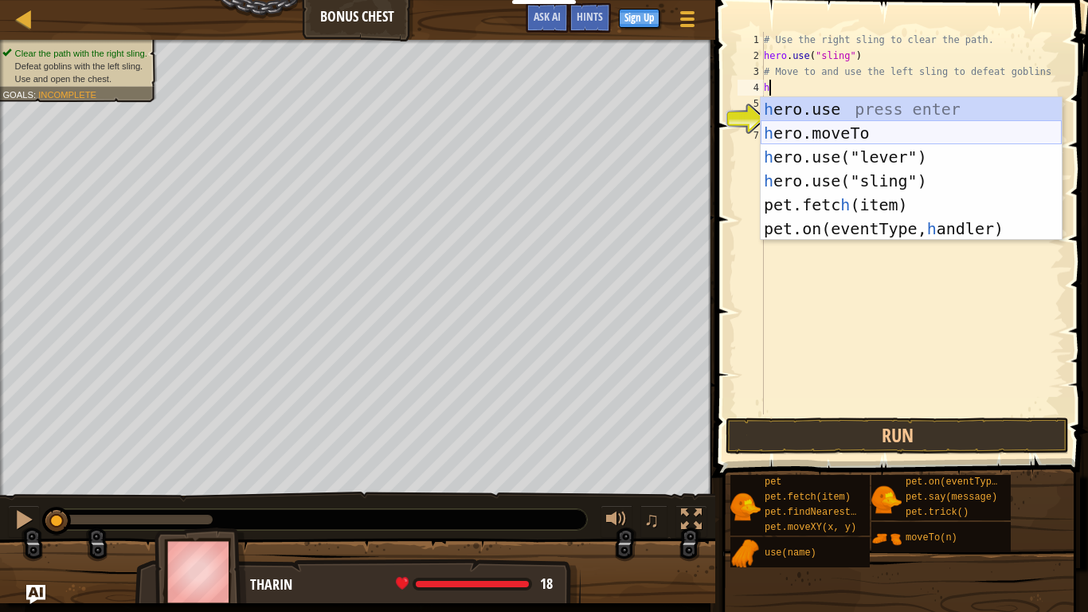
click at [841, 129] on div "h ero.use press enter h ero.moveTo press enter h ero.use("lever") press enter h…" at bounding box center [911, 192] width 301 height 191
type textarea "hero.moveTo(2)"
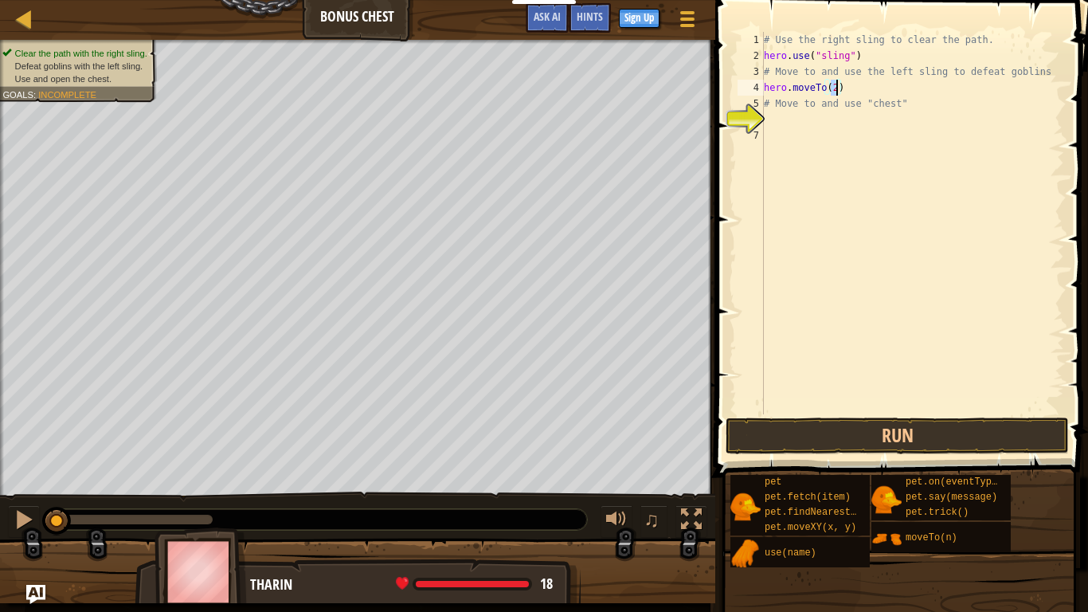
click at [845, 132] on div "# Use the right sling to clear the path. hero . use ( "sling" ) # Move to and u…" at bounding box center [913, 239] width 304 height 414
click at [843, 113] on div "# Use the right sling to clear the path. hero . use ( "sling" ) # Move to and u…" at bounding box center [913, 239] width 304 height 414
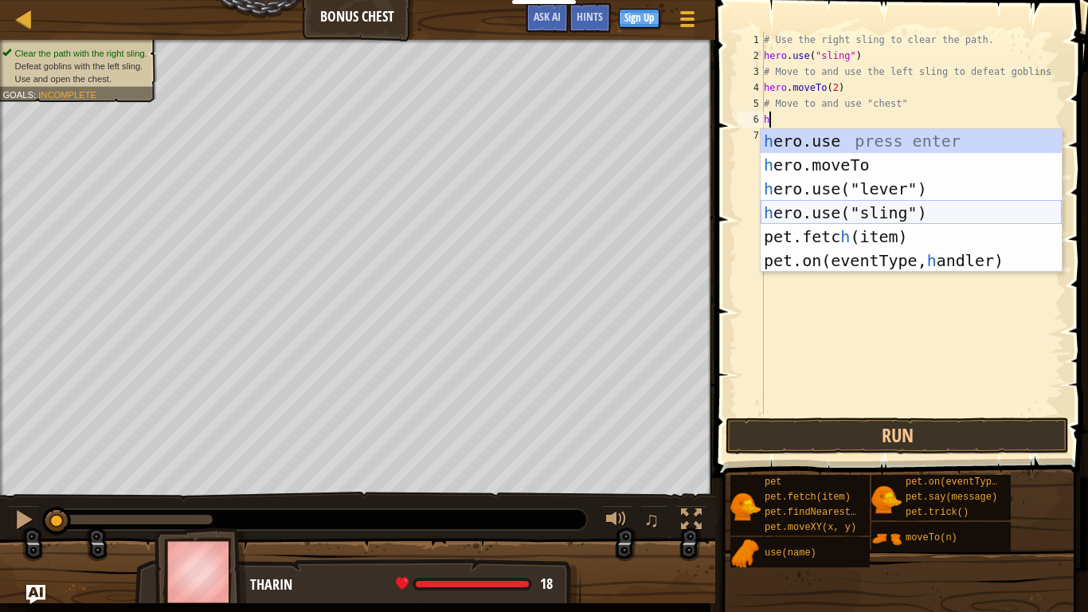
click at [905, 213] on div "h ero.use press enter h ero.moveTo press enter h ero.use("lever") press enter h…" at bounding box center [911, 224] width 301 height 191
type textarea "hero.use("sling")"
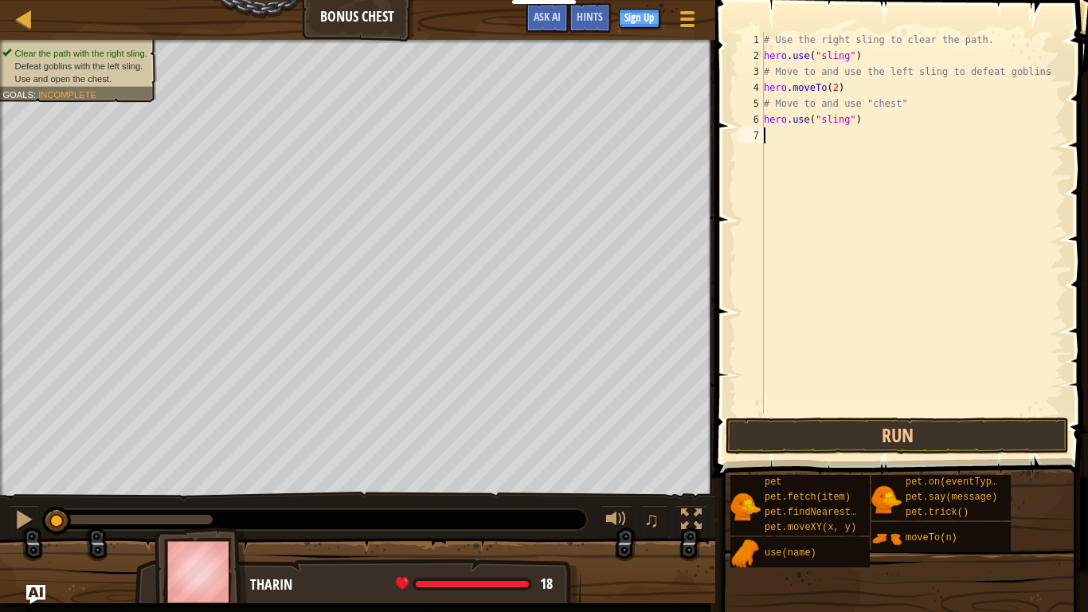
click at [829, 171] on div "# Use the right sling to clear the path. hero . use ( "sling" ) # Move to and u…" at bounding box center [913, 239] width 304 height 414
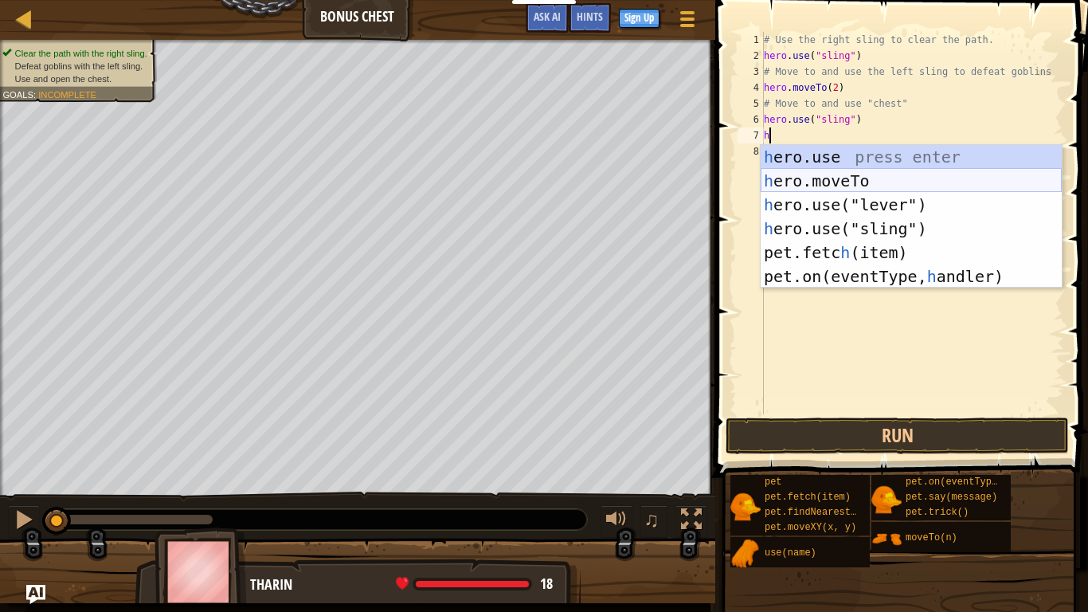
click at [849, 181] on div "h ero.use press enter h ero.moveTo press enter h ero.use("lever") press enter h…" at bounding box center [911, 240] width 301 height 191
type textarea "hero.moveTo(2)"
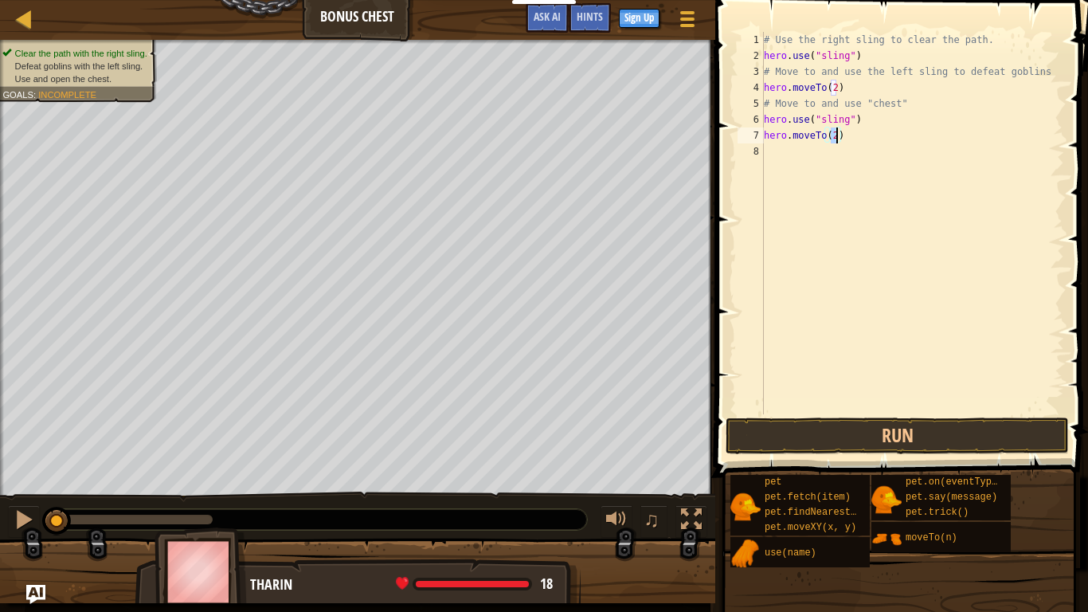
click at [821, 163] on div "# Use the right sling to clear the path. hero . use ( "sling" ) # Move to and u…" at bounding box center [913, 239] width 304 height 414
type textarea "m"
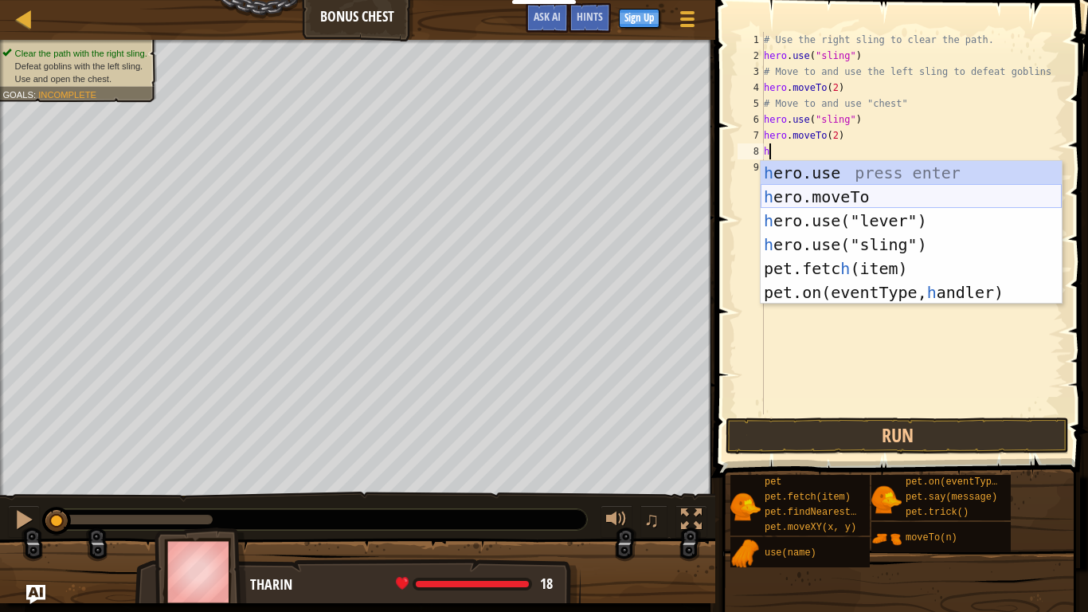
click at [970, 190] on div "h ero.use press enter h ero.moveTo press enter h ero.use("lever") press enter h…" at bounding box center [911, 256] width 301 height 191
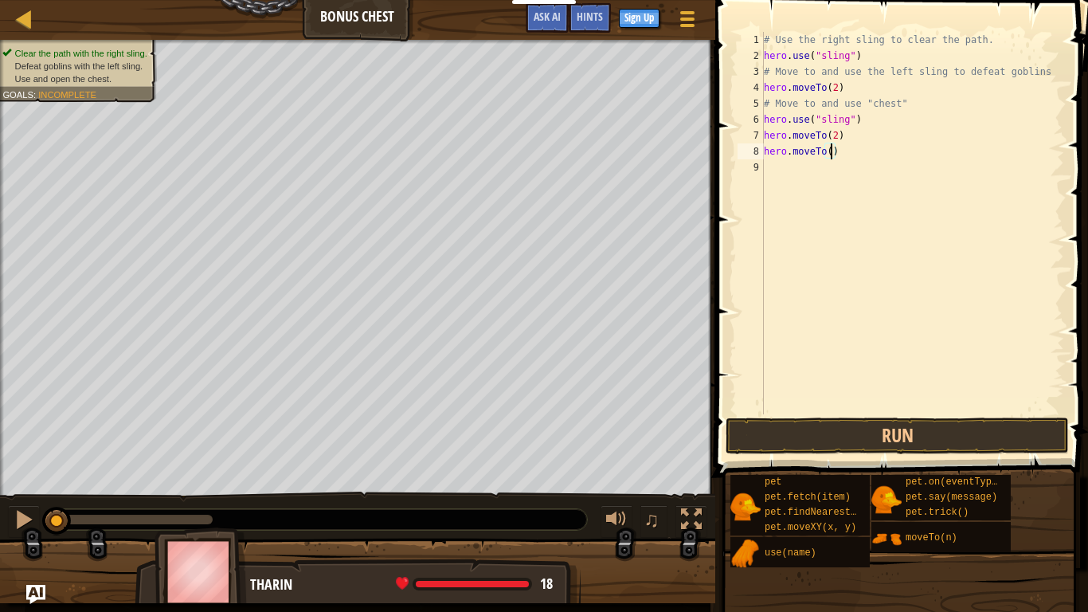
type textarea "hero.moveTo(4)"
click at [824, 171] on div "# Use the right sling to clear the path. hero . use ( "sling" ) # Move to and u…" at bounding box center [913, 239] width 304 height 414
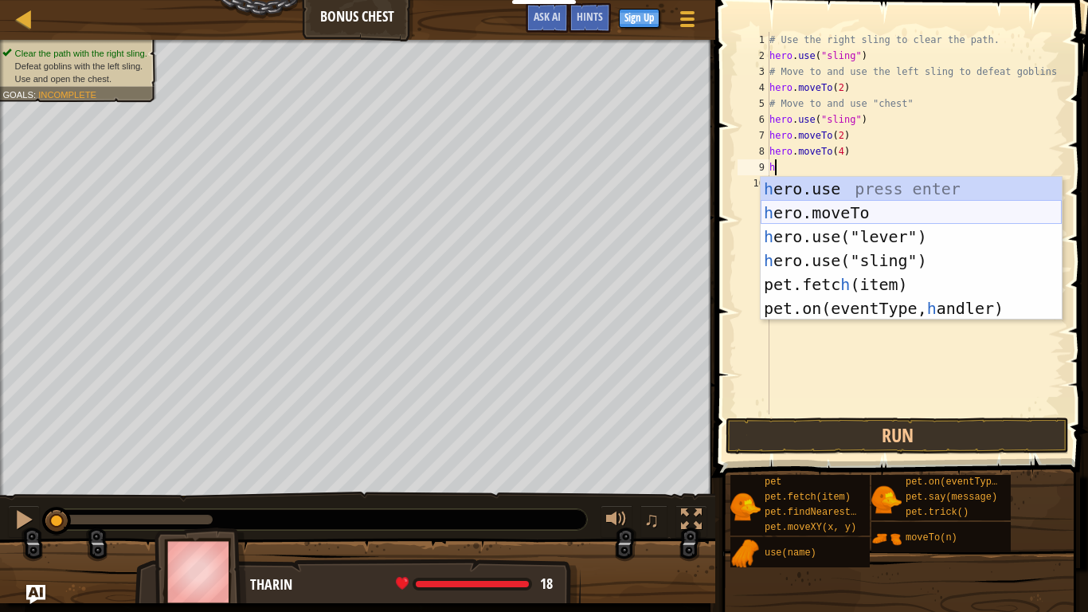
click at [884, 218] on div "h ero.use press enter h ero.moveTo press enter h ero.use("lever") press enter h…" at bounding box center [911, 272] width 301 height 191
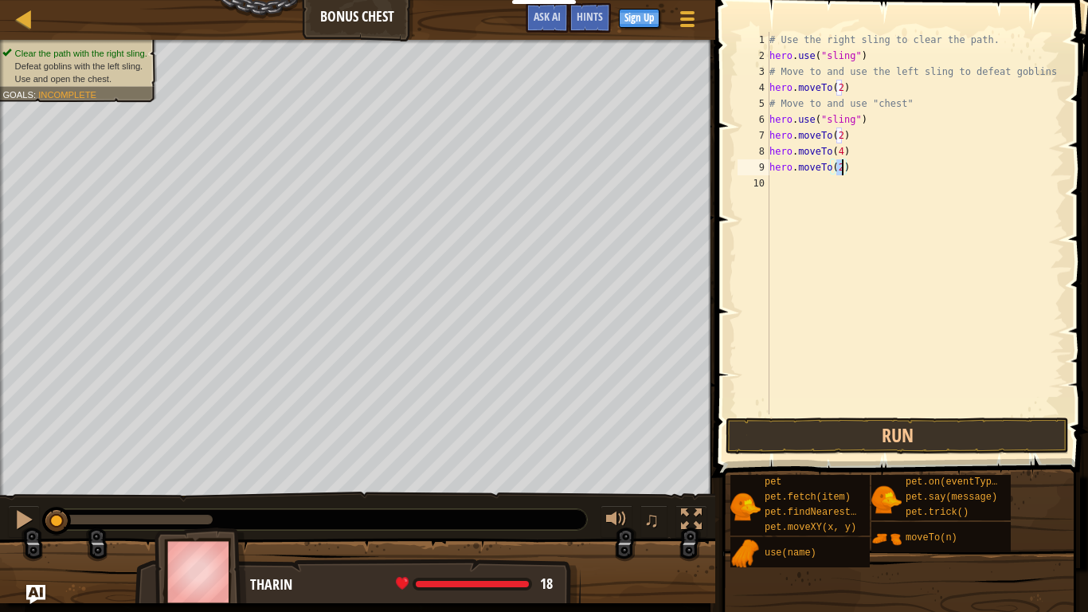
scroll to position [7, 10]
click at [983, 418] on button "Run" at bounding box center [897, 436] width 343 height 37
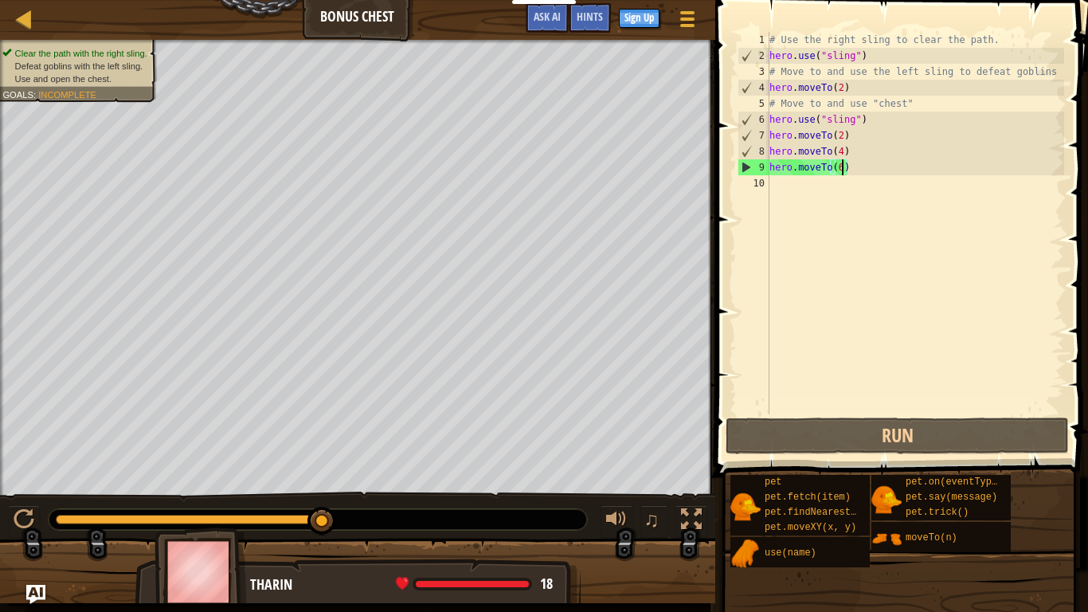
click at [841, 135] on div "# Use the right sling to clear the path. hero . use ( "sling" ) # Move to and u…" at bounding box center [916, 239] width 298 height 414
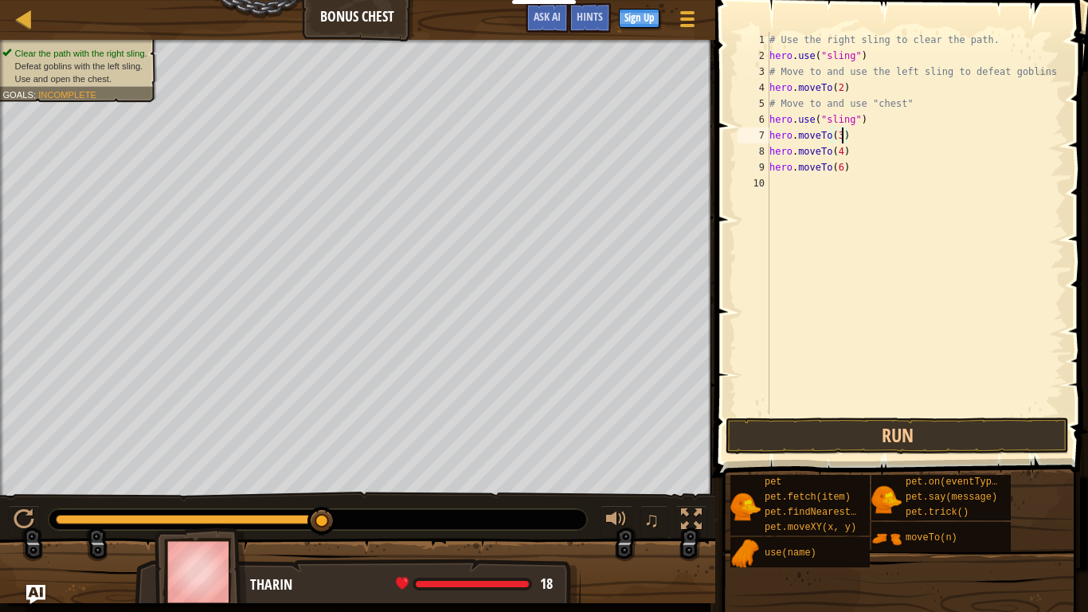
click at [845, 158] on div "# Use the right sling to clear the path. hero . use ( "sling" ) # Move to and u…" at bounding box center [916, 239] width 298 height 414
click at [841, 156] on div "# Use the right sling to clear the path. hero . use ( "sling" ) # Move to and u…" at bounding box center [916, 239] width 298 height 414
click at [843, 166] on div "# Use the right sling to clear the path. hero . use ( "sling" ) # Move to and u…" at bounding box center [916, 239] width 298 height 414
type textarea "hero.moveTo(4)"
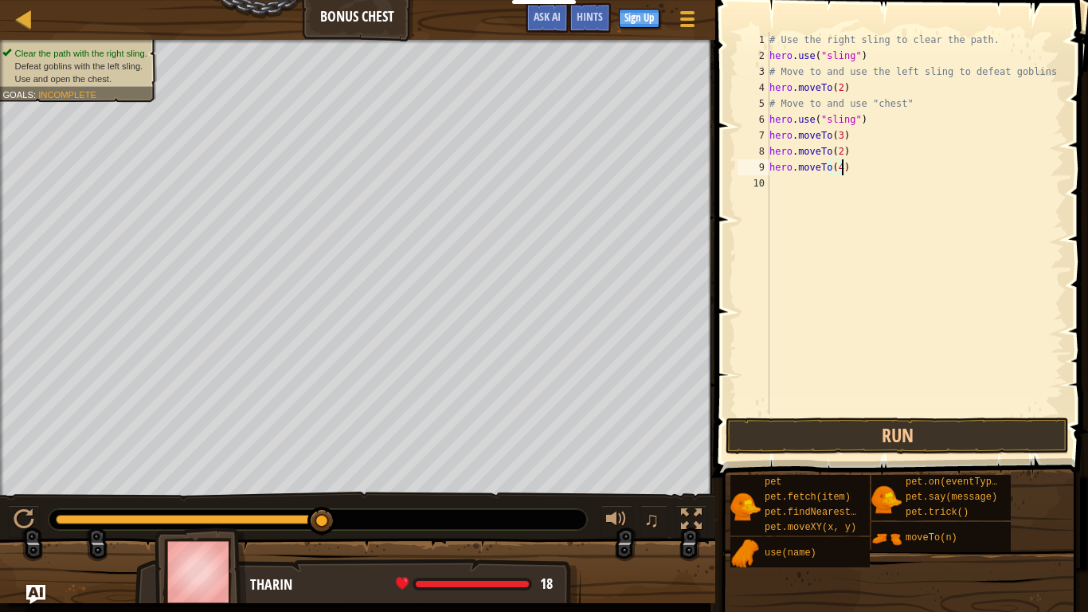
scroll to position [7, 10]
click at [828, 181] on div "# Use the right sling to clear the path. hero . use ( "sling" ) # Move to and u…" at bounding box center [916, 239] width 298 height 414
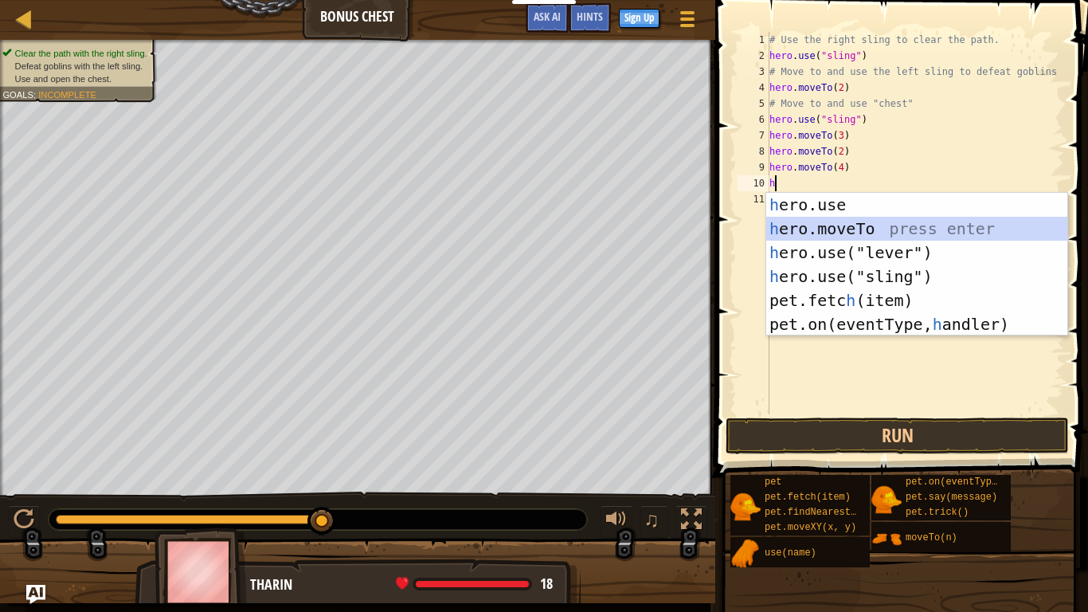
click at [859, 226] on div "h ero.use press enter h ero.moveTo press enter h ero.use("lever") press enter h…" at bounding box center [917, 288] width 301 height 191
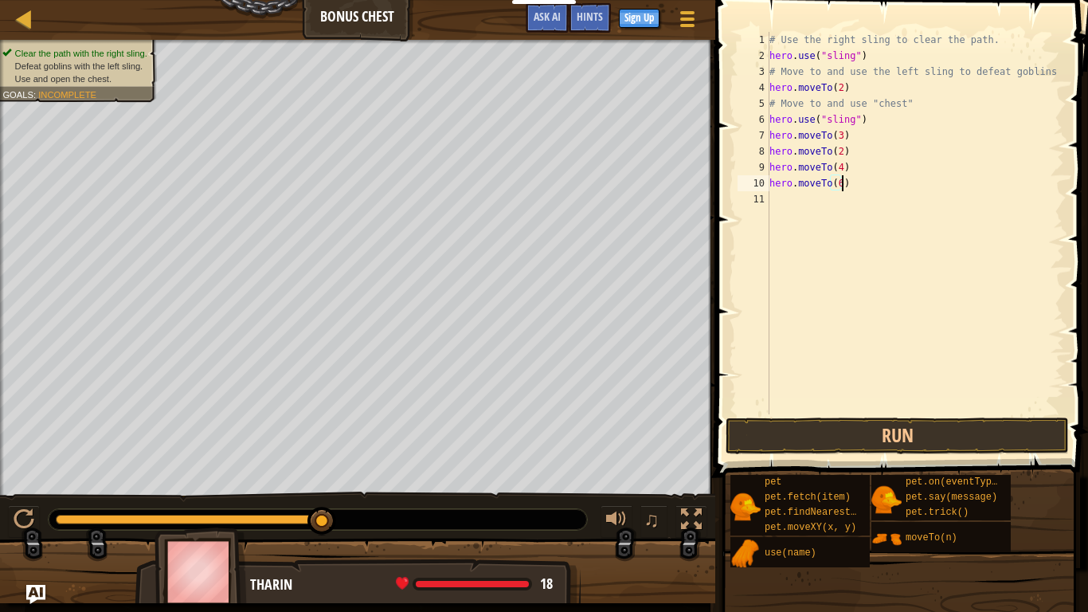
scroll to position [7, 10]
click at [983, 437] on button "Run" at bounding box center [897, 436] width 343 height 37
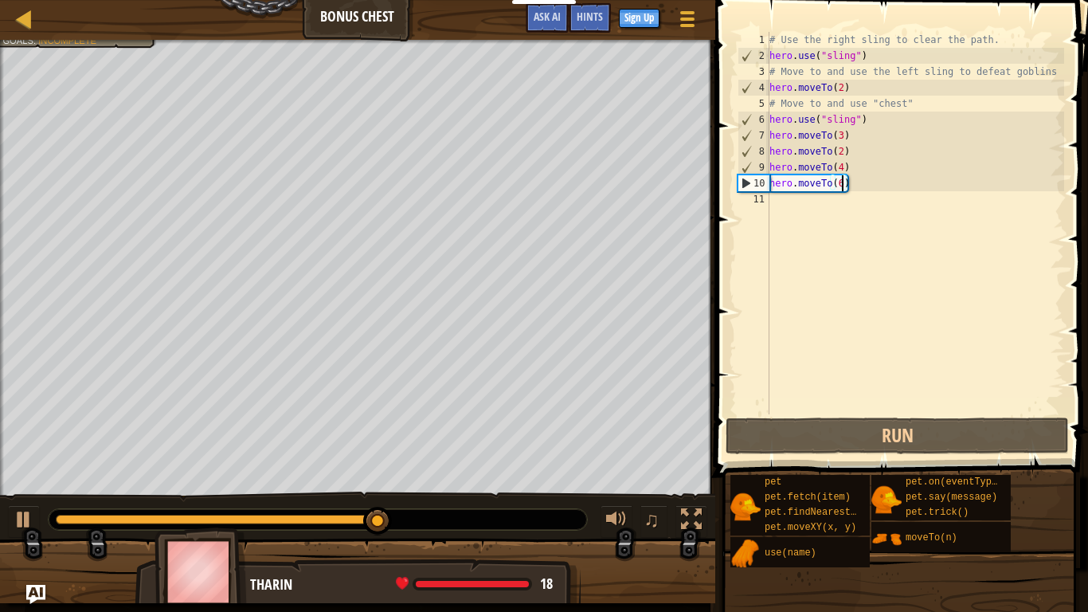
click at [874, 124] on div "# Use the right sling to clear the path. hero . use ( "sling" ) # Move to and u…" at bounding box center [916, 239] width 298 height 414
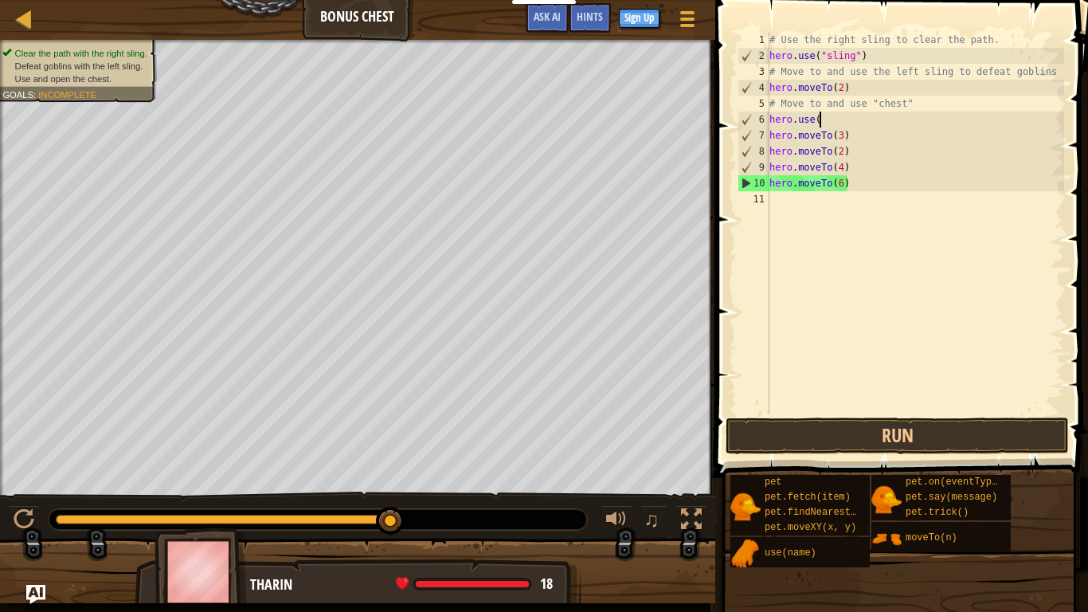
scroll to position [7, 3]
type textarea "h"
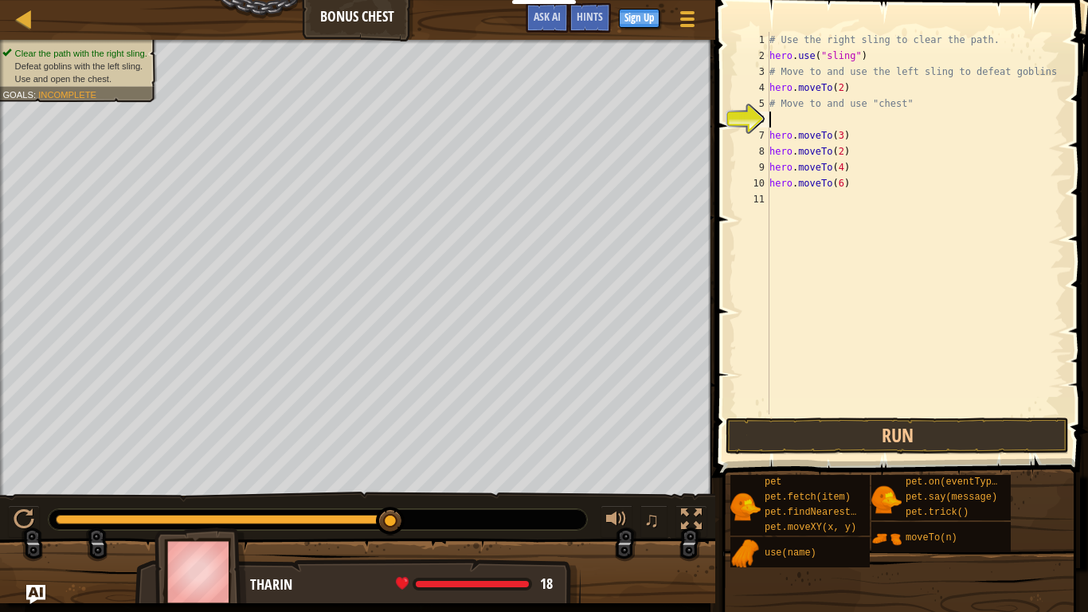
click at [832, 237] on div "# Use the right sling to clear the path. hero . use ( "sling" ) # Move to and u…" at bounding box center [916, 239] width 298 height 414
drag, startPoint x: 859, startPoint y: 136, endPoint x: 767, endPoint y: 137, distance: 92.4
click at [767, 137] on div "1 2 3 4 5 6 7 8 9 10 11 # Use the right sling to clear the path. hero . use ( "…" at bounding box center [900, 223] width 330 height 382
type textarea "hero.moveTo(3)"
click at [861, 151] on div "# Use the right sling to clear the path. hero . use ( "sling" ) # Move to and u…" at bounding box center [916, 239] width 298 height 414
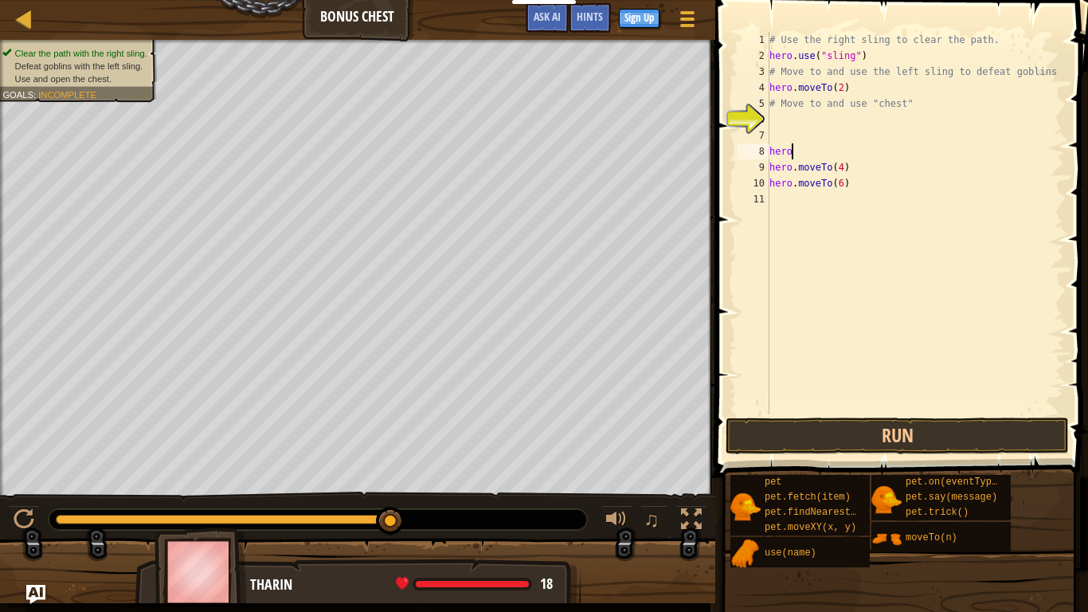
type textarea "h"
click at [906, 124] on div "# Use the right sling to clear the path. hero . use ( "sling" ) # Move to and u…" at bounding box center [913, 239] width 304 height 414
click at [909, 139] on div "# Use the right sling to clear the path. hero . use ( "sling" ) # Move to and u…" at bounding box center [913, 239] width 304 height 414
type textarea "h"
type textarea "hero"
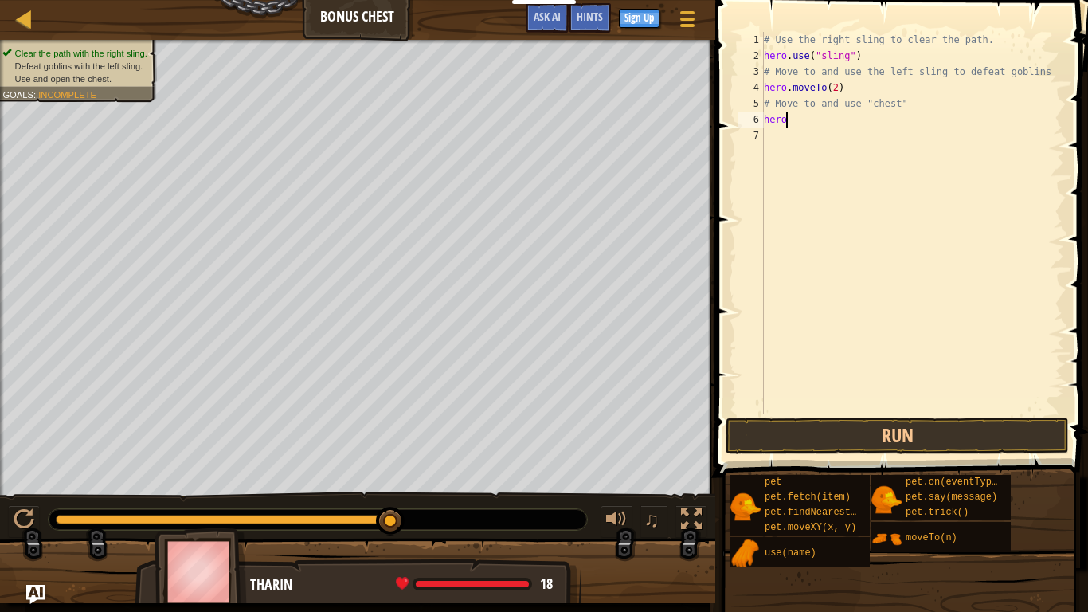
click at [916, 148] on div "# Use the right sling to clear the path. hero . use ( "sling" ) # Move to and u…" at bounding box center [913, 239] width 304 height 414
click at [777, 106] on div "# Use the right sling to clear the path. hero . use ( "sling" ) # Move to and u…" at bounding box center [913, 239] width 304 height 414
click at [790, 117] on div "# Use the right sling to clear the path. hero . use ( "sling" ) # Move to and u…" at bounding box center [913, 239] width 304 height 414
type textarea "h"
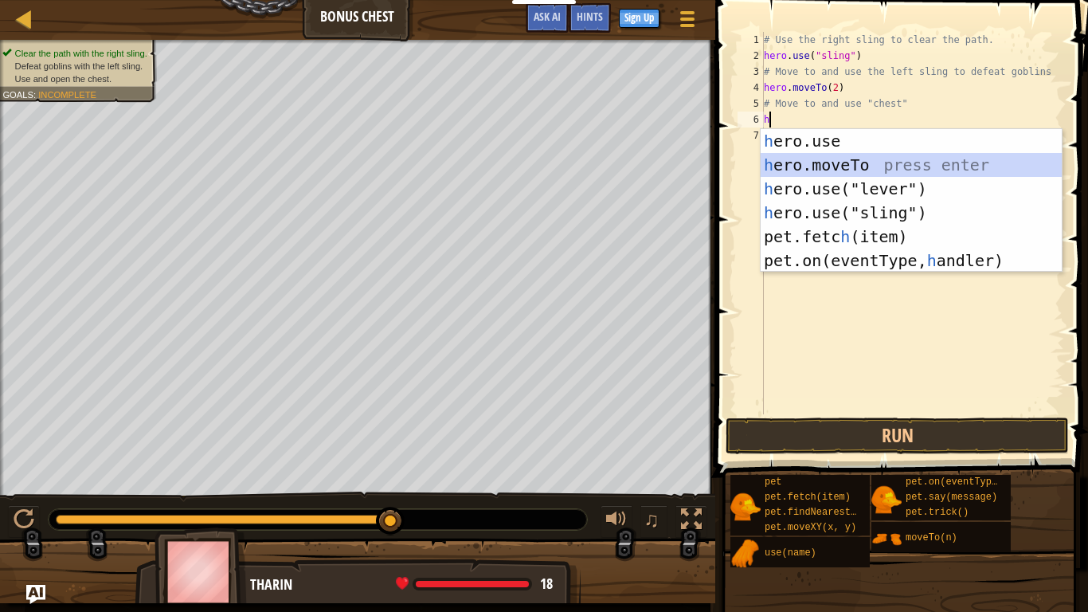
click at [838, 163] on div "h ero.use press enter h ero.moveTo press enter h ero.use("lever") press enter h…" at bounding box center [911, 224] width 301 height 191
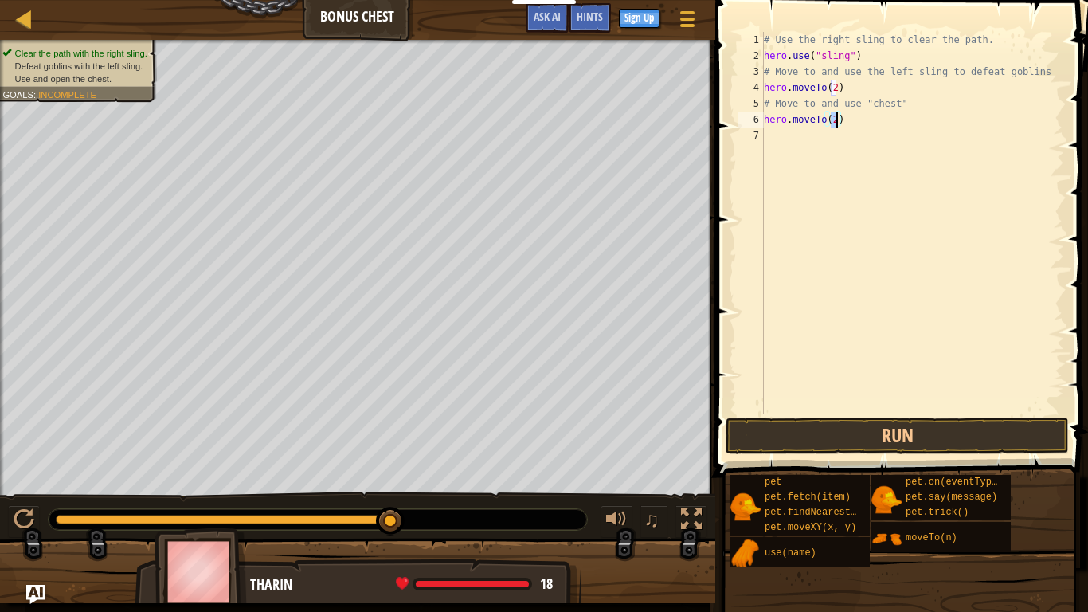
type textarea "hero.moveTo(3)"
click at [834, 149] on div "# Use the right sling to clear the path. hero . use ( "sling" ) # Move to and u…" at bounding box center [913, 239] width 304 height 414
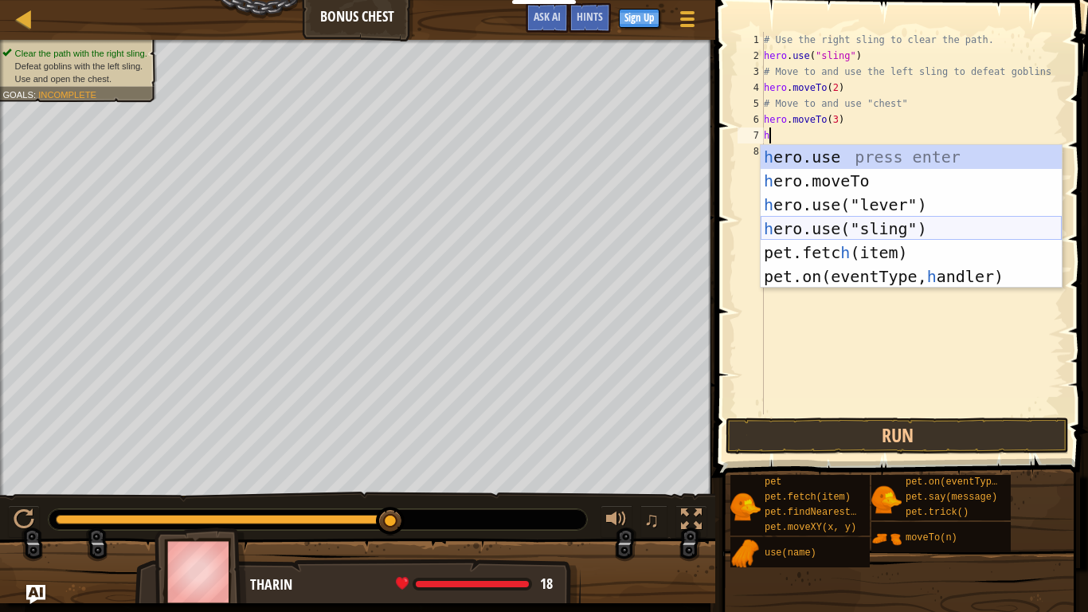
click at [900, 233] on div "h ero.use press enter h ero.moveTo press enter h ero.use("lever") press enter h…" at bounding box center [911, 240] width 301 height 191
type textarea "hero.use("sling")"
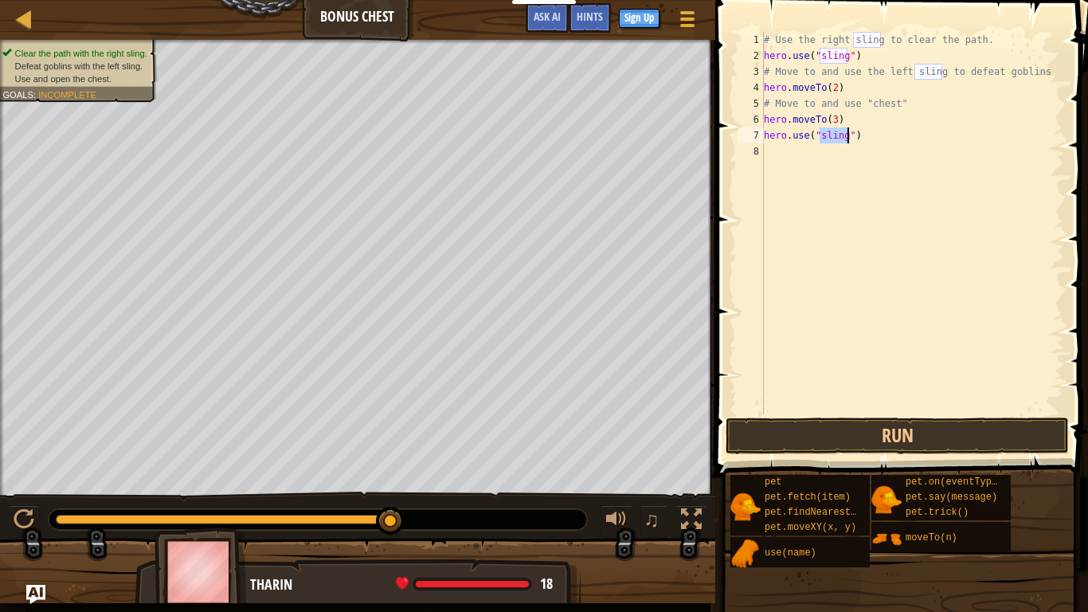
click at [798, 154] on div "# Use the right sling to clear the path. hero . use ( "sling" ) # Move to and u…" at bounding box center [913, 239] width 304 height 414
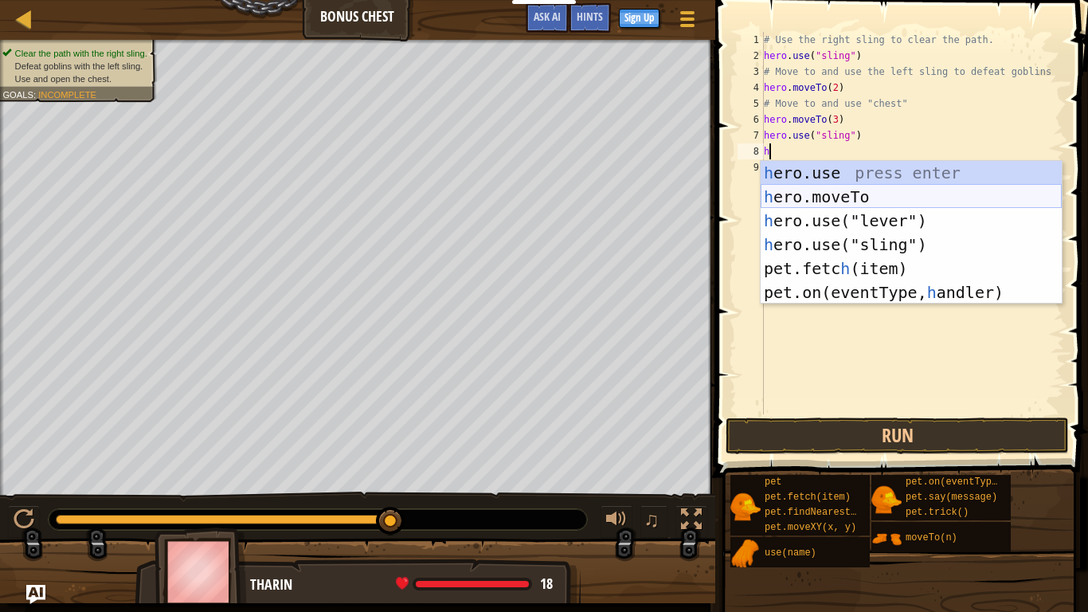
click at [826, 195] on div "h ero.use press enter h ero.moveTo press enter h ero.use("lever") press enter h…" at bounding box center [911, 256] width 301 height 191
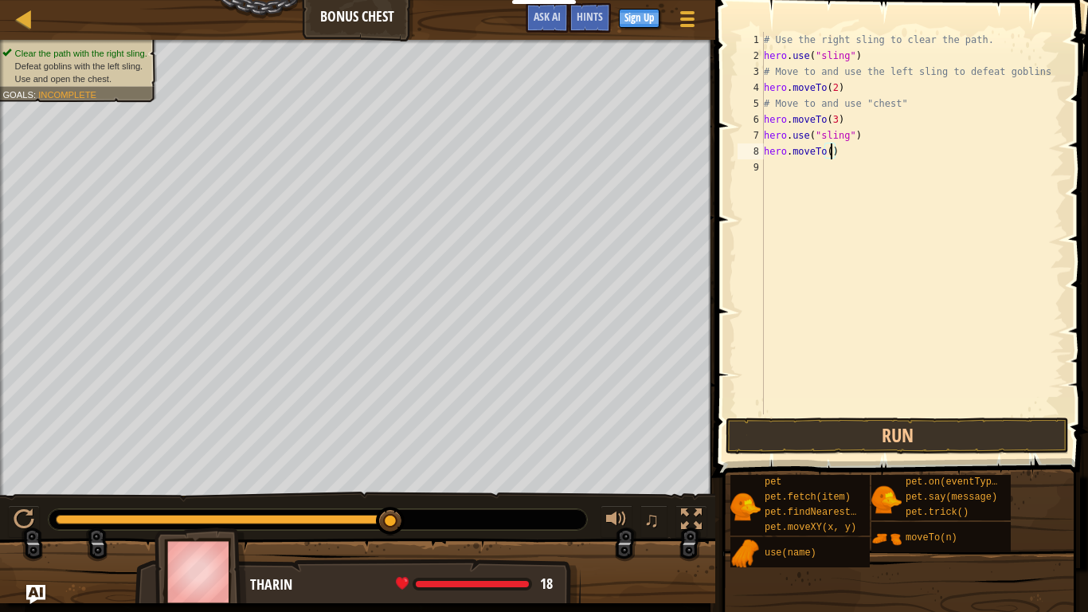
type textarea "hero.moveTo(2)"
click at [797, 182] on div "# Use the right sling to clear the path. hero . use ( "sling" ) # Move to and u…" at bounding box center [913, 239] width 304 height 414
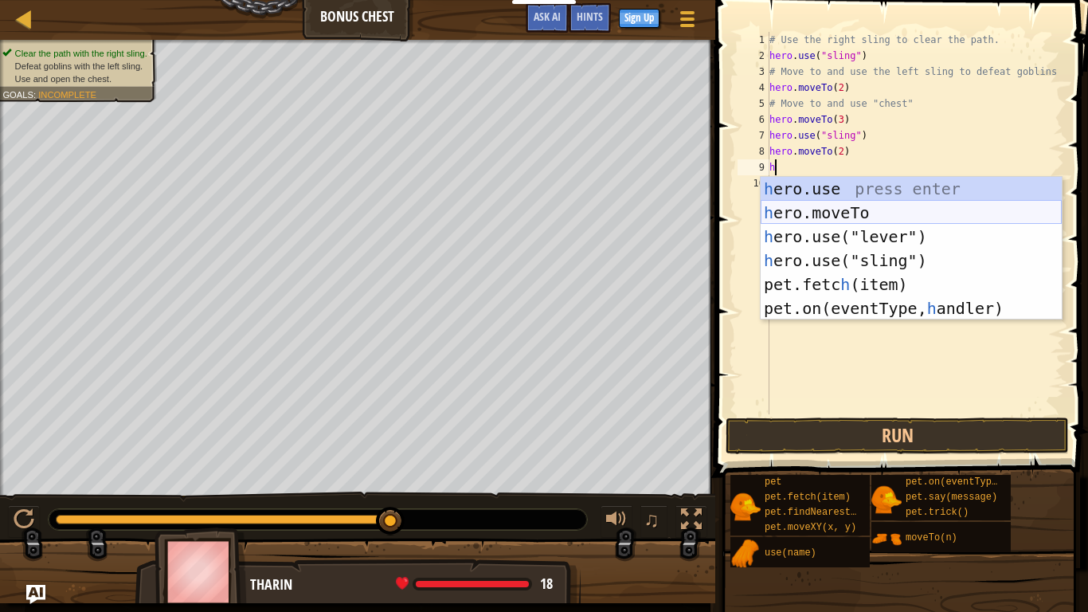
click at [849, 207] on div "h ero.use press enter h ero.moveTo press enter h ero.use("lever") press enter h…" at bounding box center [911, 272] width 301 height 191
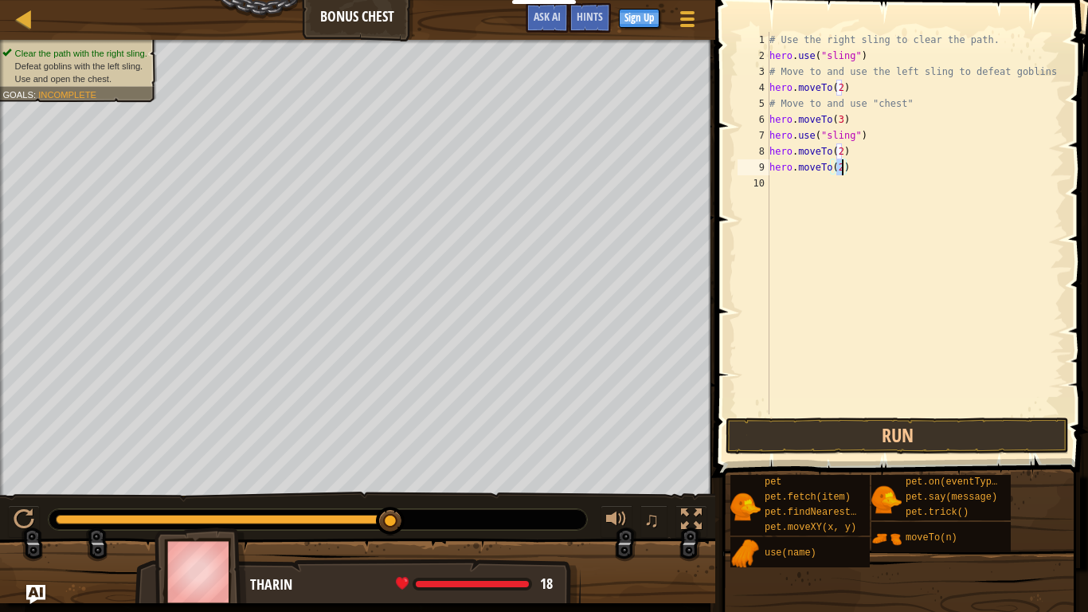
type textarea "hero.moveTo(4)"
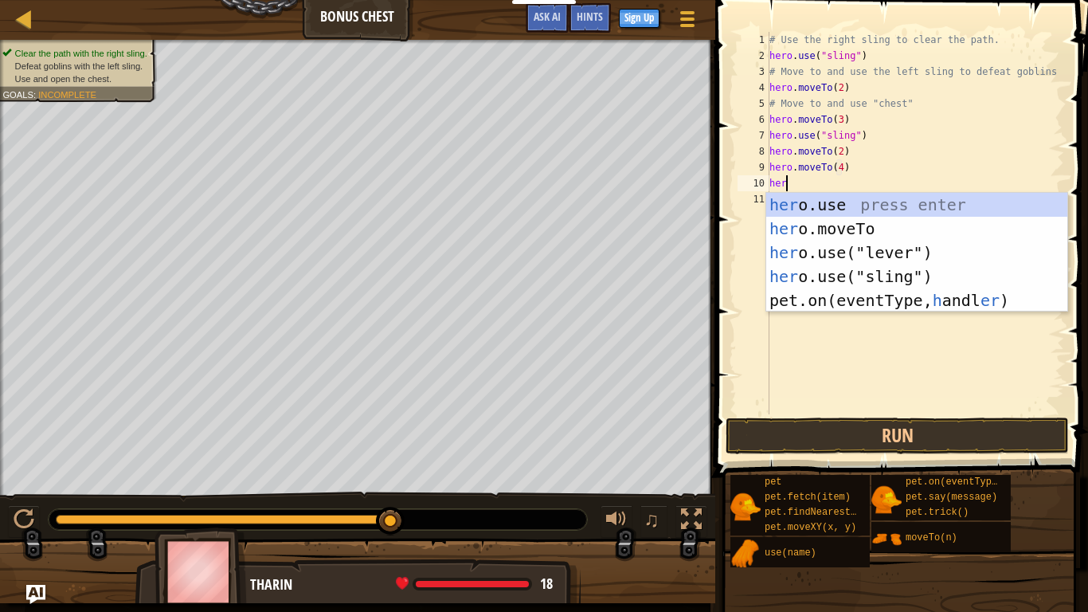
scroll to position [7, 2]
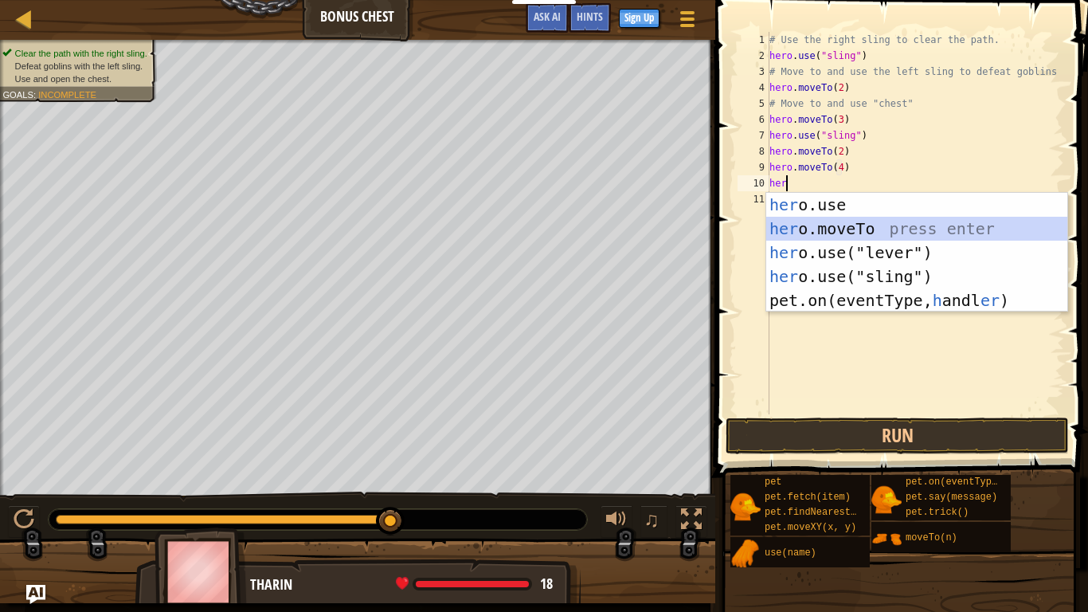
click at [901, 232] on div "her o.use press enter her o.moveTo press enter her o.use("lever") press enter h…" at bounding box center [917, 276] width 301 height 167
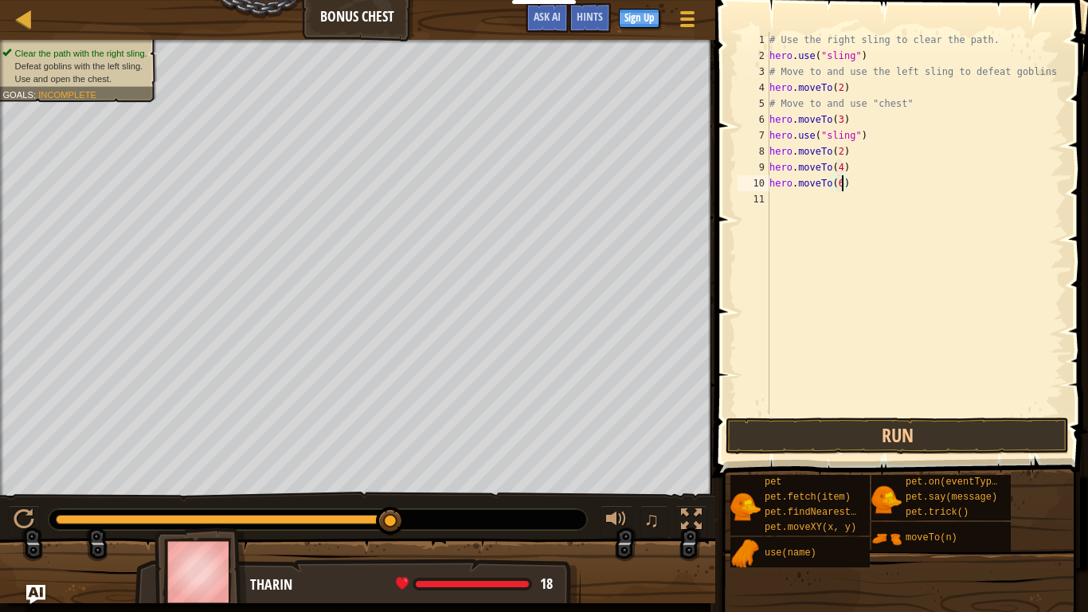
type textarea "hero.moveTo(6)"
click at [855, 222] on div "# Use the right sling to clear the path. hero . use ( "sling" ) # Move to and u…" at bounding box center [916, 239] width 298 height 414
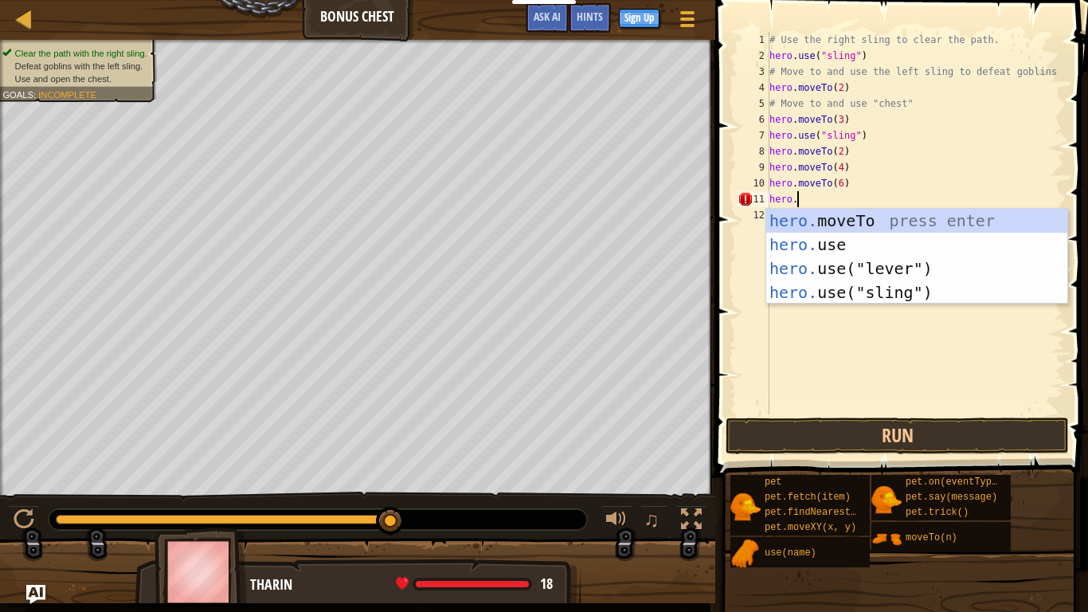
scroll to position [7, 2]
type textarea "h"
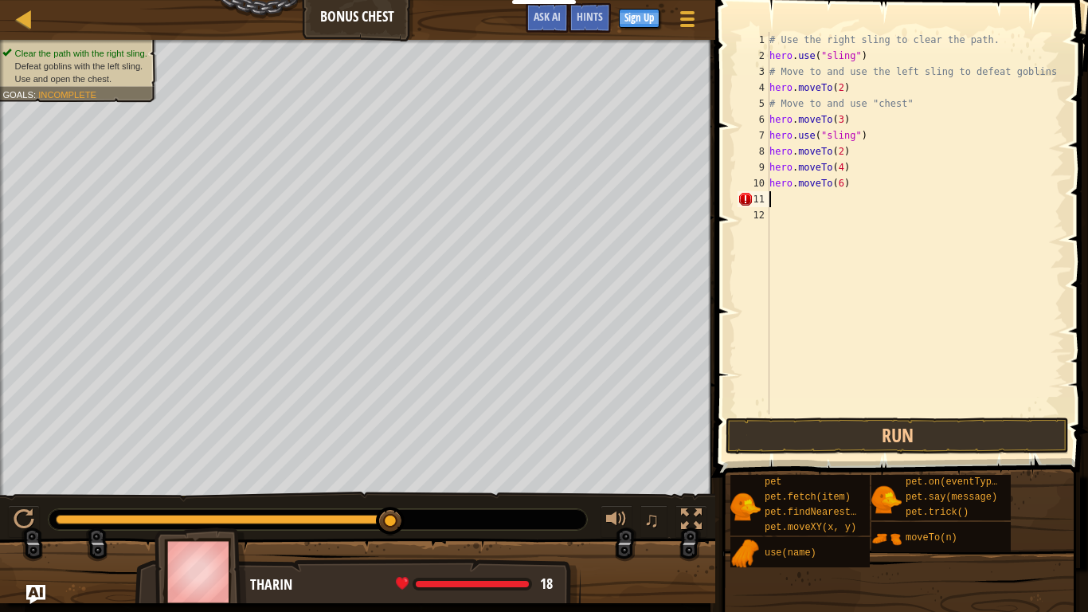
scroll to position [7, 0]
click at [944, 430] on button "Run" at bounding box center [897, 436] width 343 height 37
